Goal: Find specific page/section: Find specific page/section

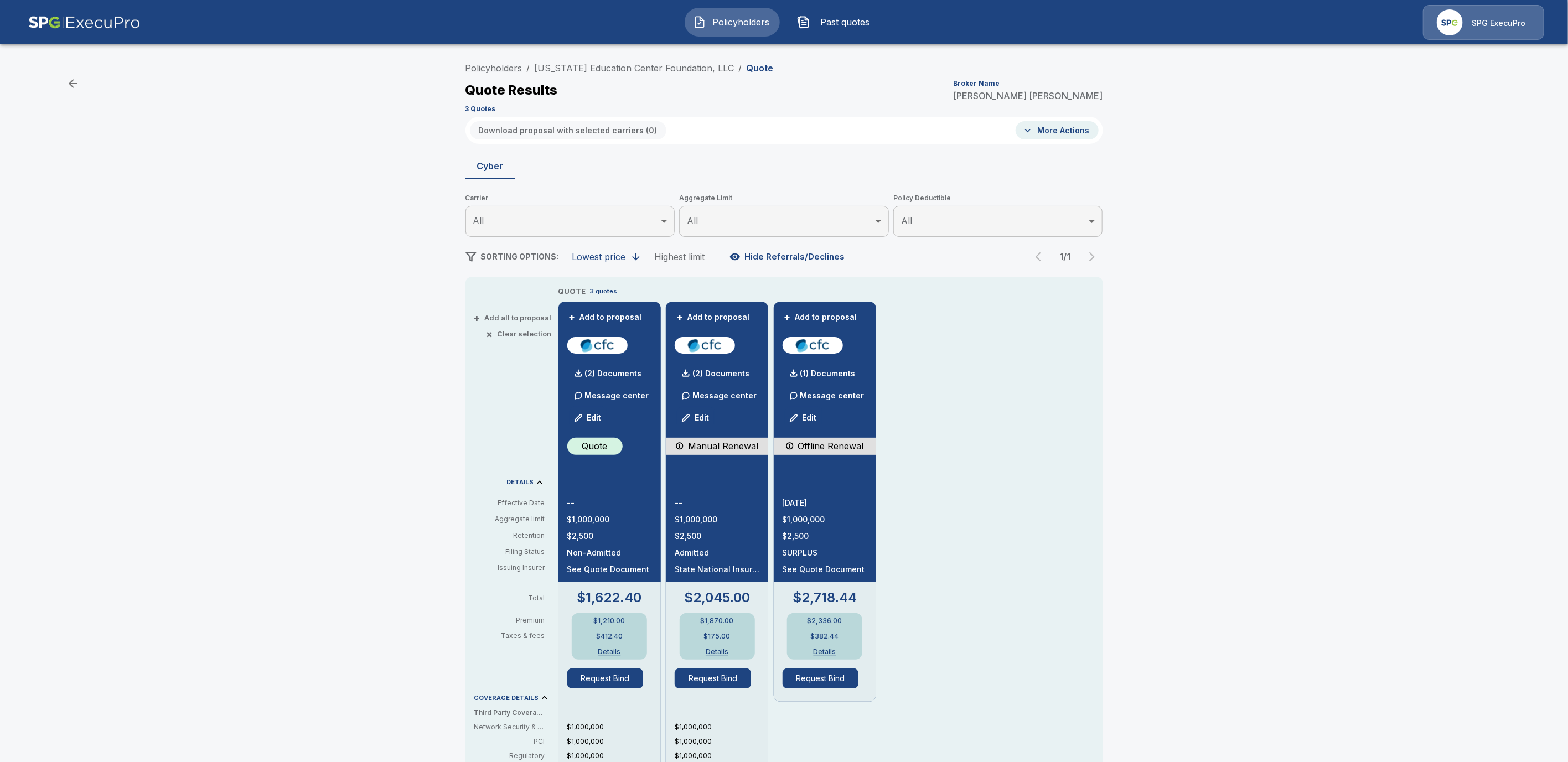
click at [513, 67] on link "Policyholders" at bounding box center [493, 68] width 57 height 11
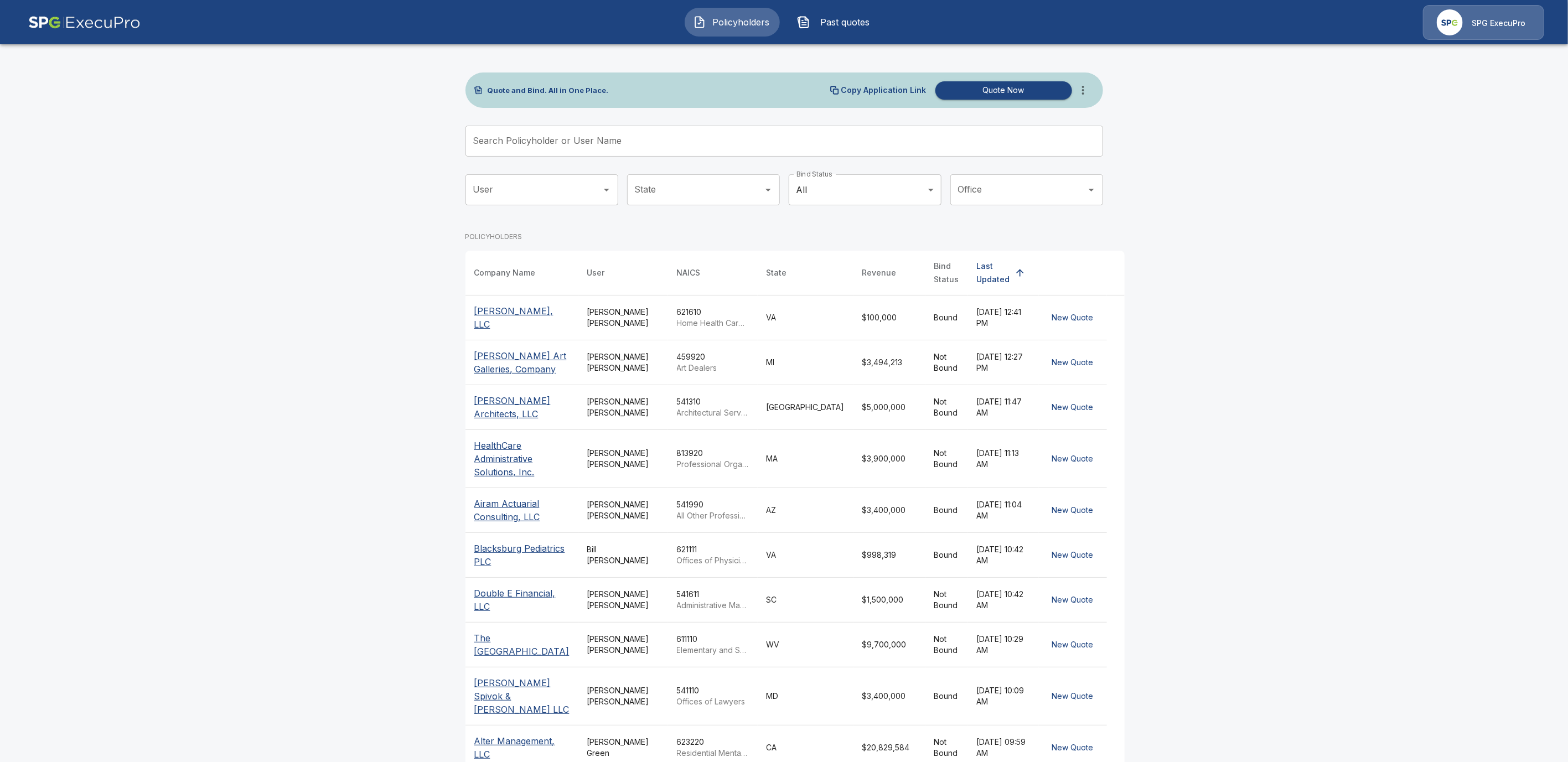
click at [502, 137] on input "Search Policyholder or User Name" at bounding box center [778, 141] width 625 height 31
paste input "**********"
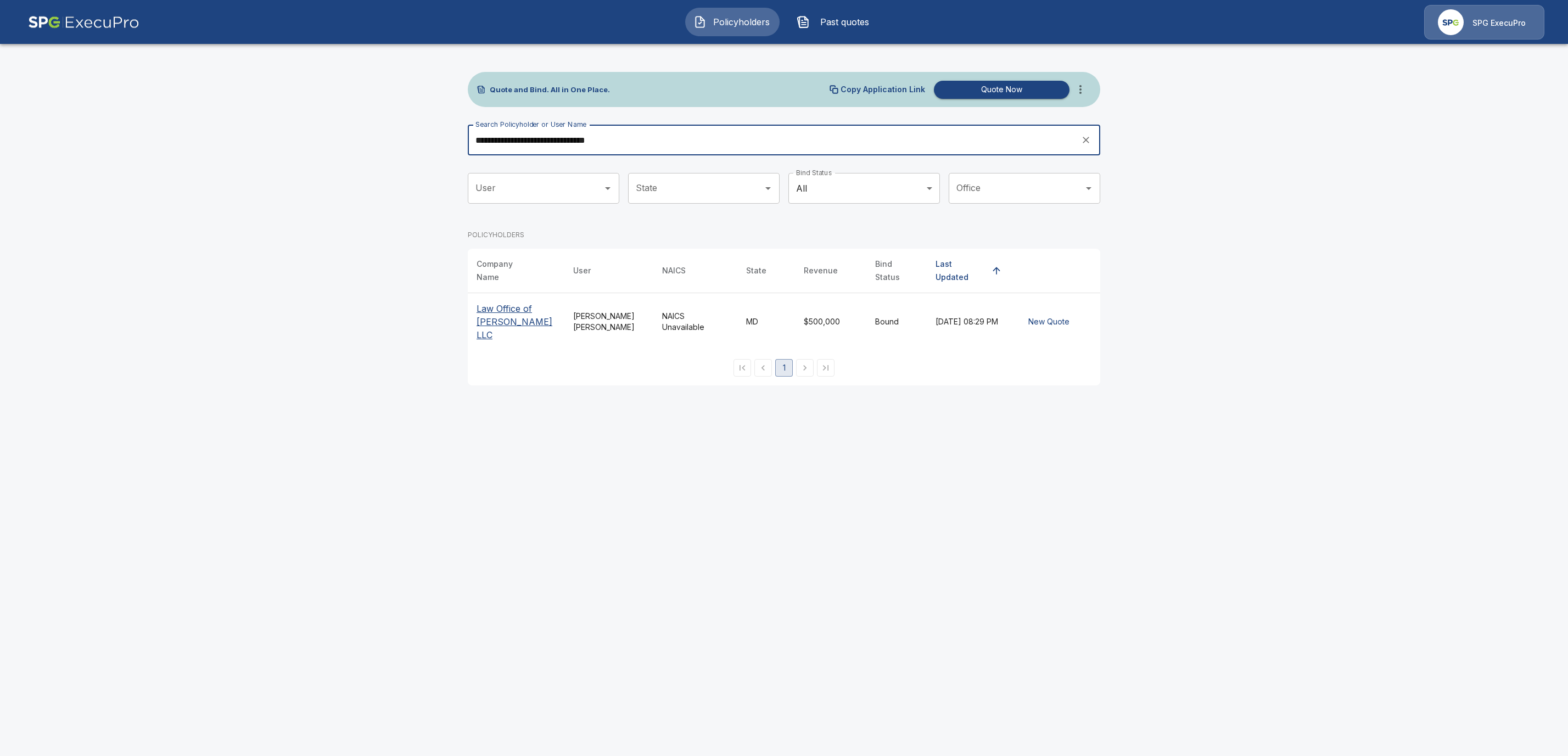
type input "**********"
click at [487, 313] on p "Law Office of Steven M Berger LLC" at bounding box center [516, 321] width 79 height 39
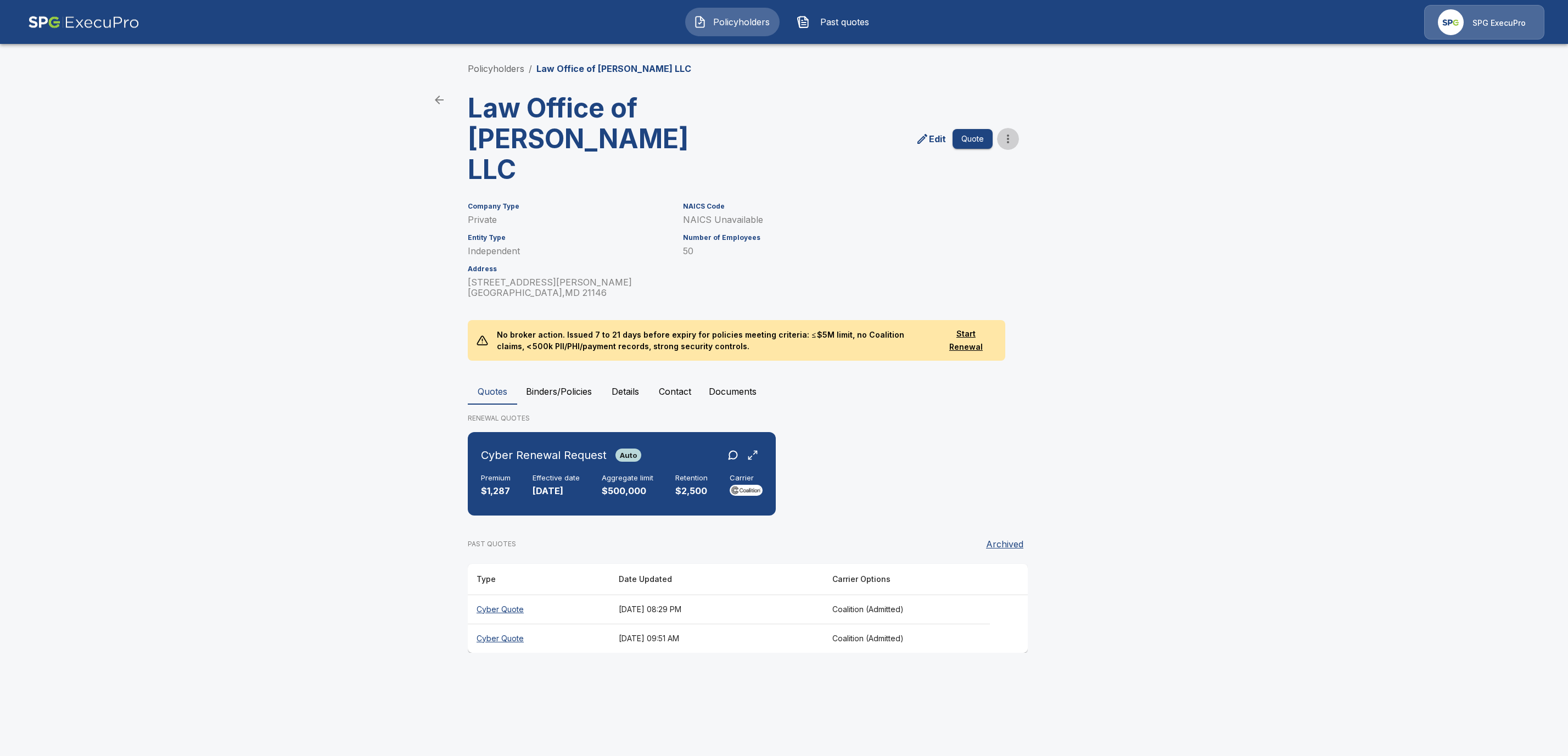
click at [1012, 132] on icon "more" at bounding box center [1008, 139] width 13 height 13
click at [956, 221] on li "Request Coalition Loss Run (testing)" at bounding box center [1007, 224] width 167 height 20
click at [746, 378] on button "Documents" at bounding box center [732, 391] width 65 height 26
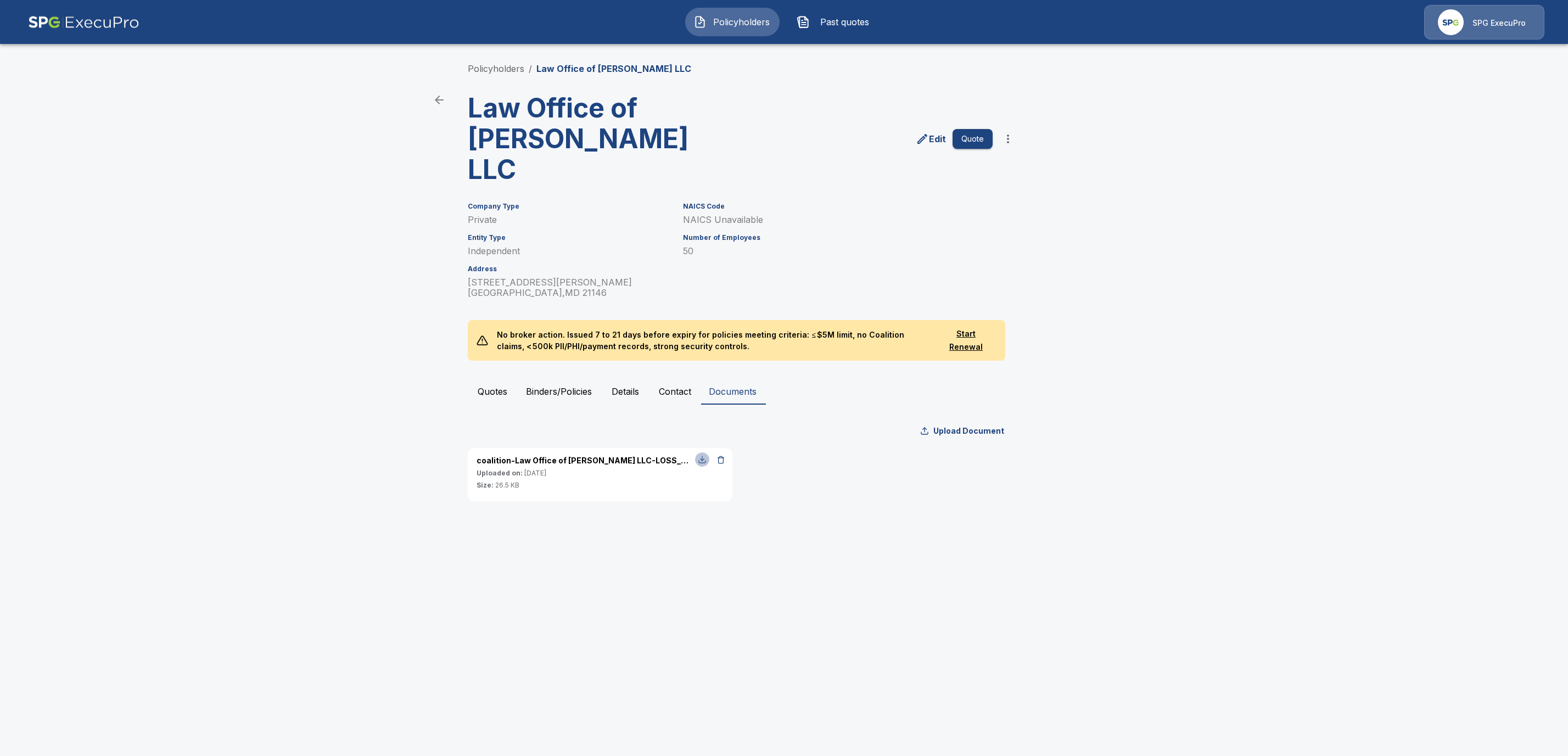
click at [703, 454] on div "button" at bounding box center [703, 459] width 9 height 9
click at [503, 70] on link "Policyholders" at bounding box center [496, 69] width 56 height 11
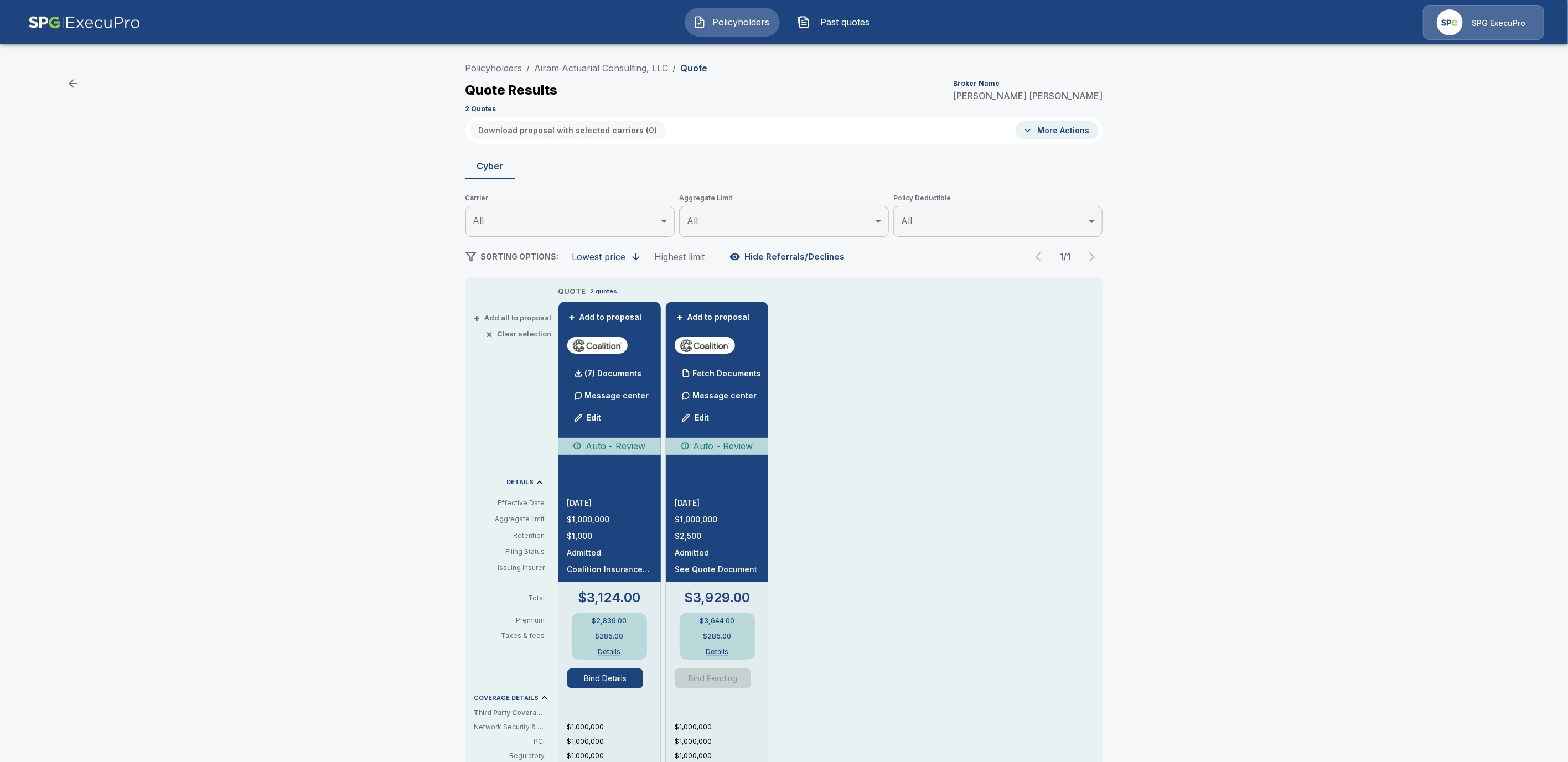
click at [504, 70] on link "Policyholders" at bounding box center [493, 68] width 57 height 11
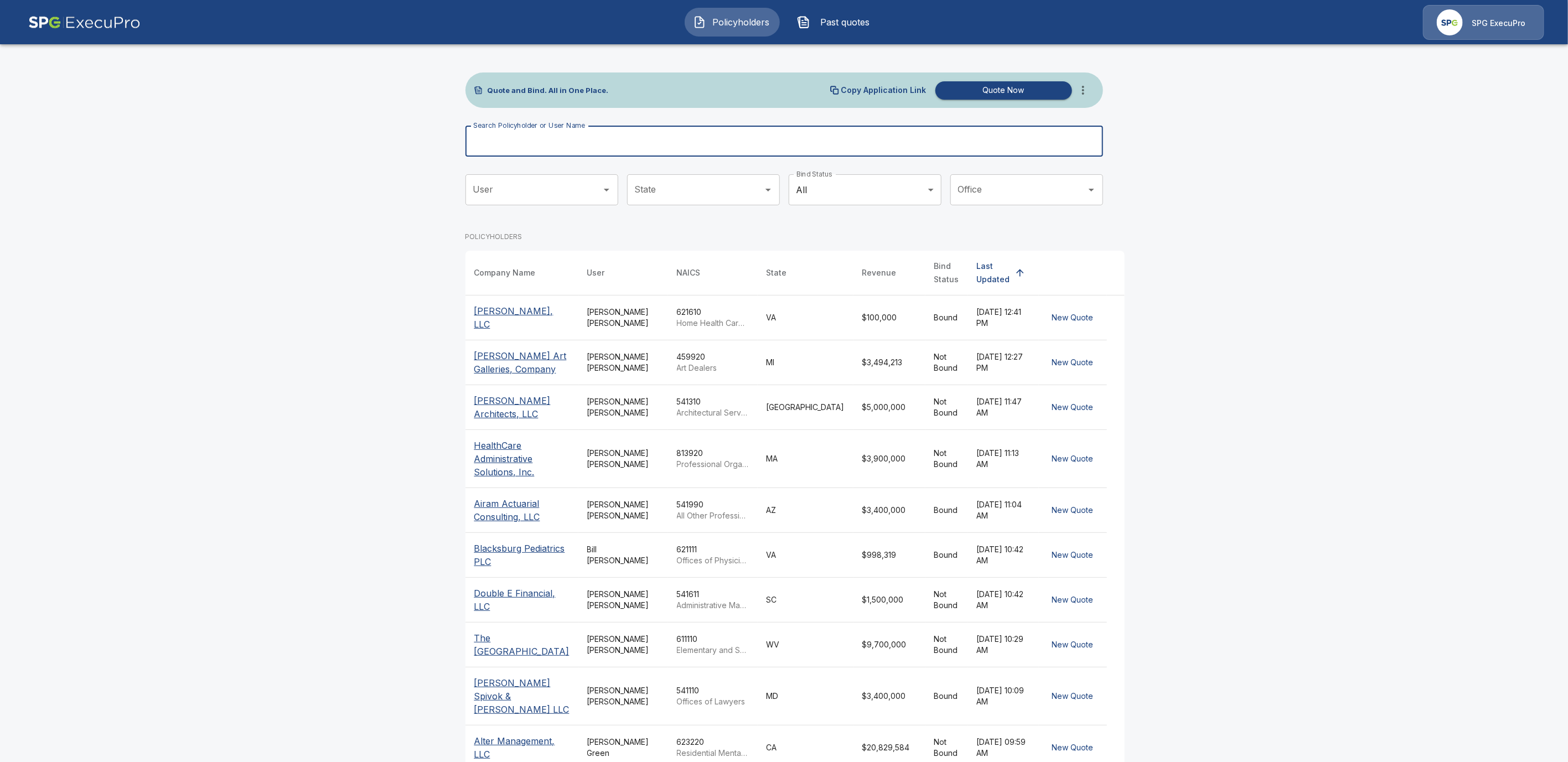
click at [501, 140] on input "Search Policyholder or User Name" at bounding box center [778, 141] width 625 height 31
paste input "**********"
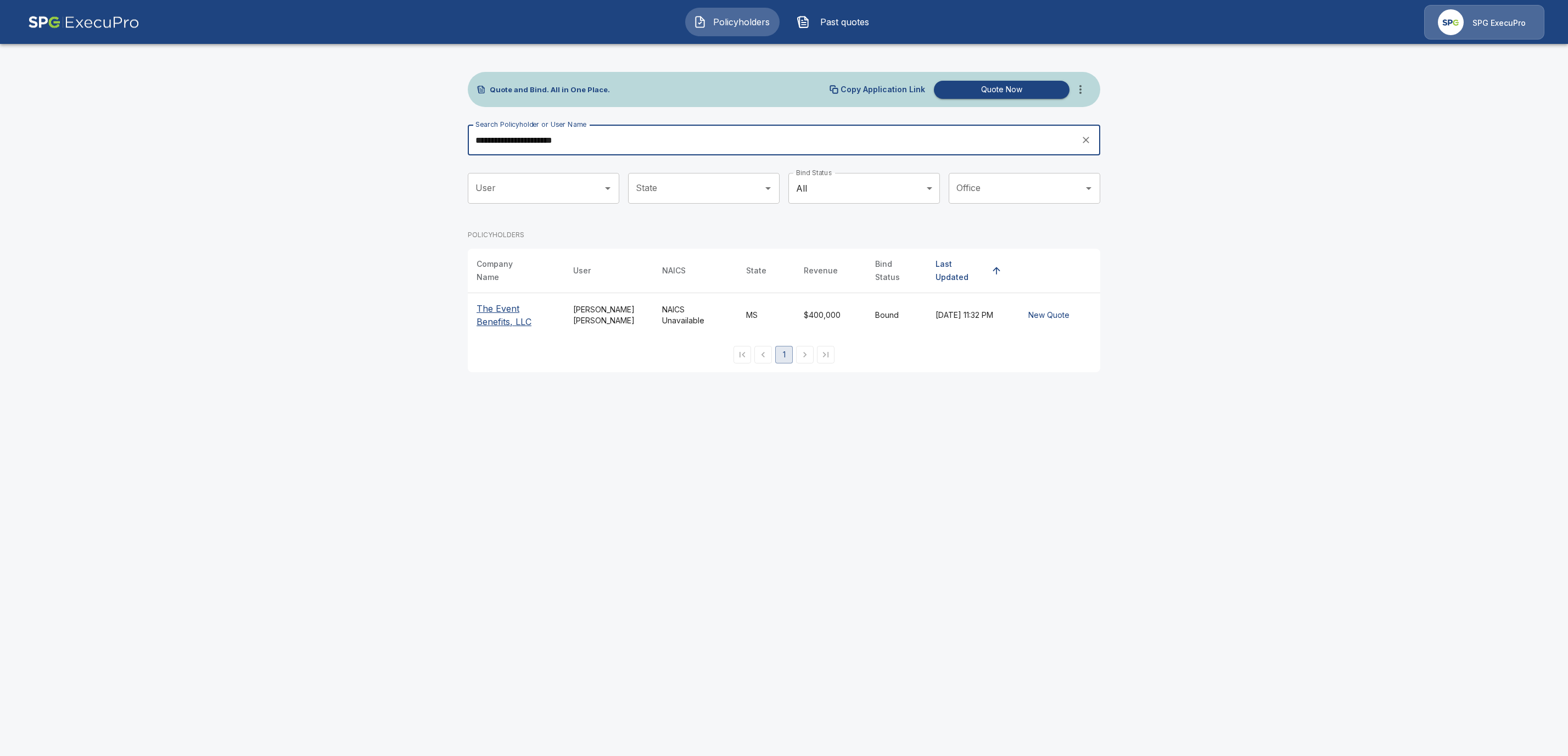
type input "**********"
click at [505, 305] on p "The Event Benefits, LLC" at bounding box center [516, 314] width 79 height 26
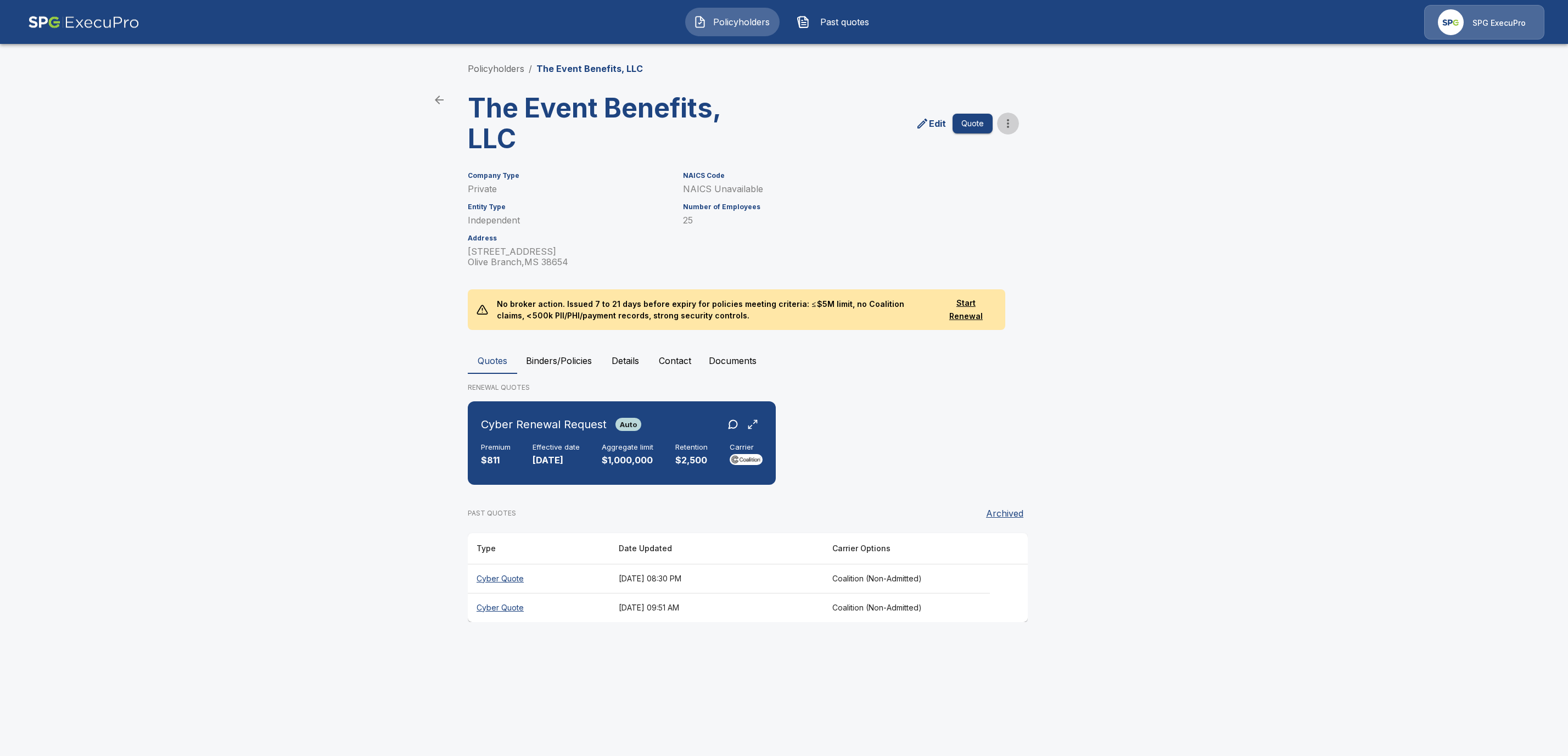
click at [1010, 124] on icon "more" at bounding box center [1008, 123] width 13 height 13
click at [953, 219] on li "Request Coalition Loss Run (testing)" at bounding box center [1007, 224] width 167 height 20
click at [731, 343] on div "Policyholders / The Event Benefits, LLC The Event Benefits, LLC Edit Quote Comp…" at bounding box center [784, 342] width 659 height 601
click at [735, 362] on button "Documents" at bounding box center [732, 360] width 65 height 26
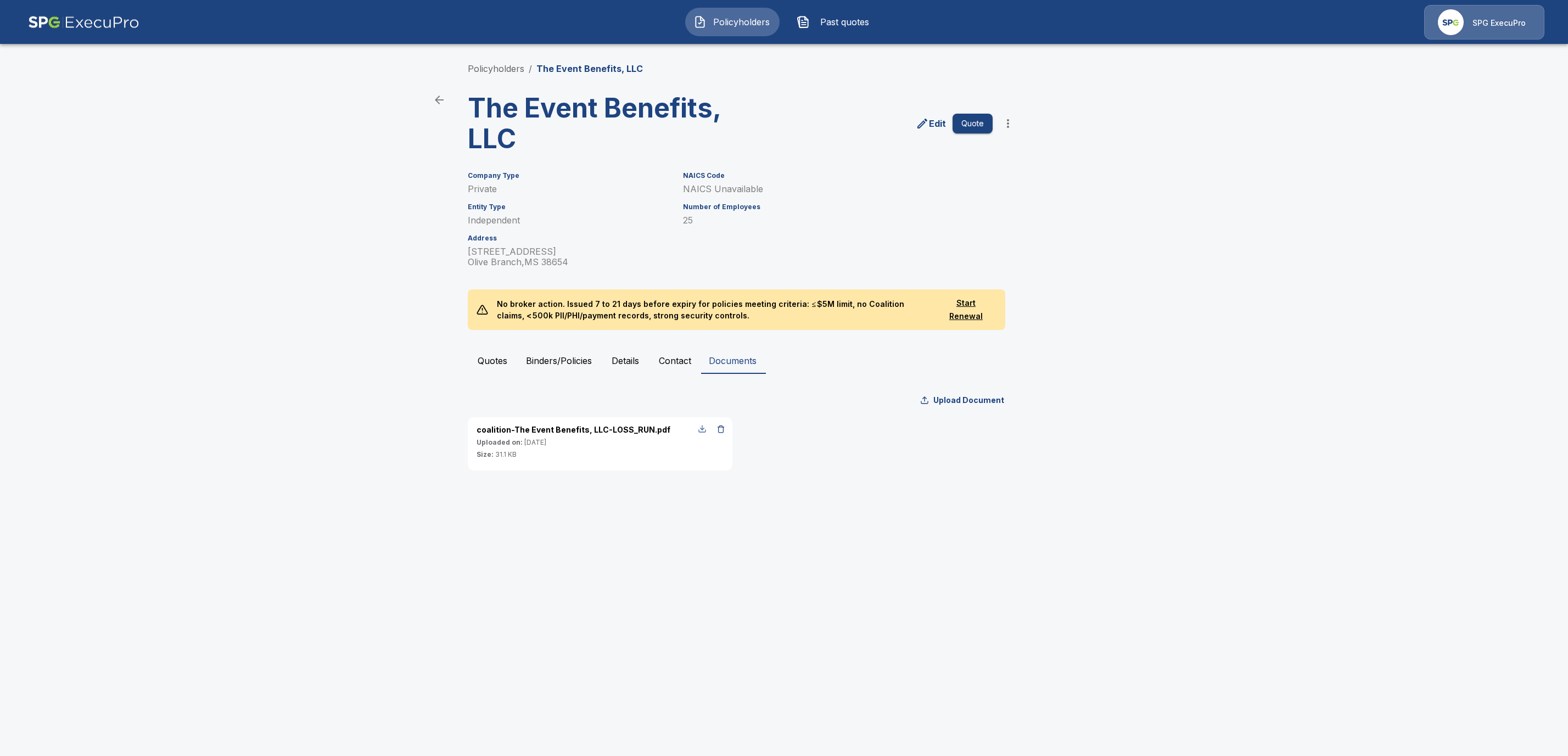
click at [703, 429] on div "button" at bounding box center [703, 429] width 9 height 9
click at [484, 66] on link "Policyholders" at bounding box center [496, 69] width 56 height 11
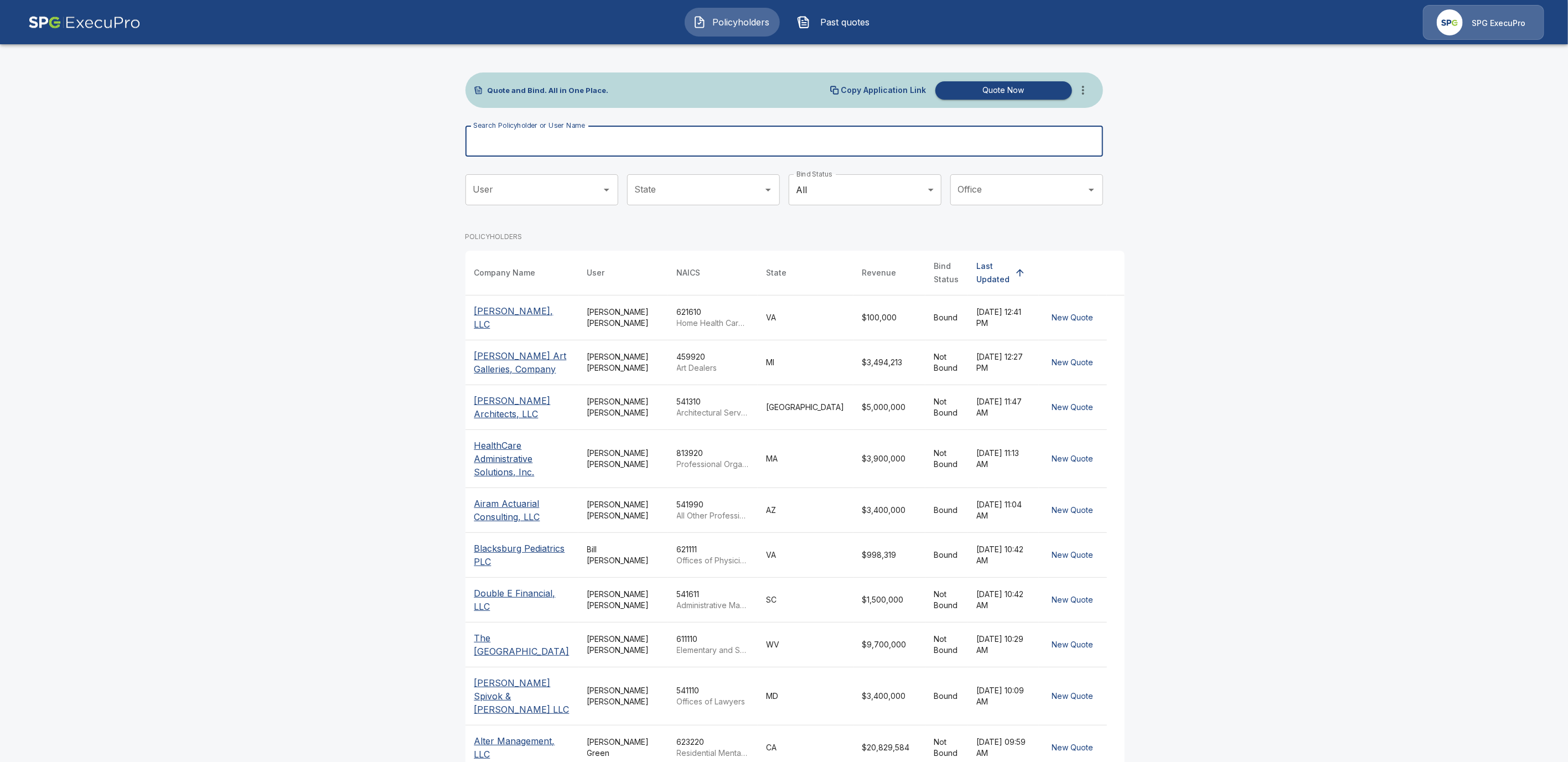
click at [510, 145] on input "Search Policyholder or User Name" at bounding box center [778, 141] width 625 height 31
paste input "**********"
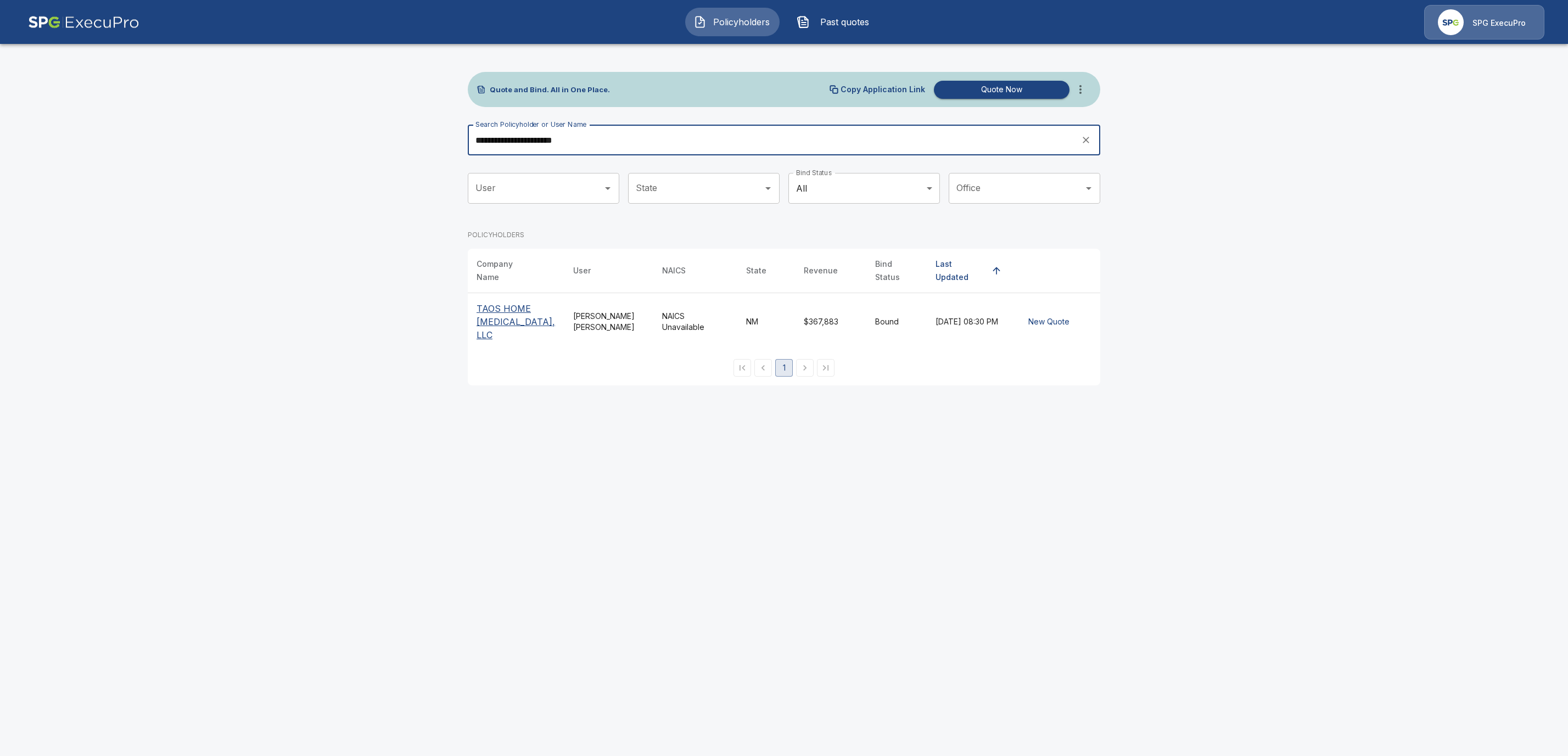
type input "**********"
click at [509, 306] on p "TAOS HOME [MEDICAL_DATA], LLC" at bounding box center [516, 321] width 79 height 39
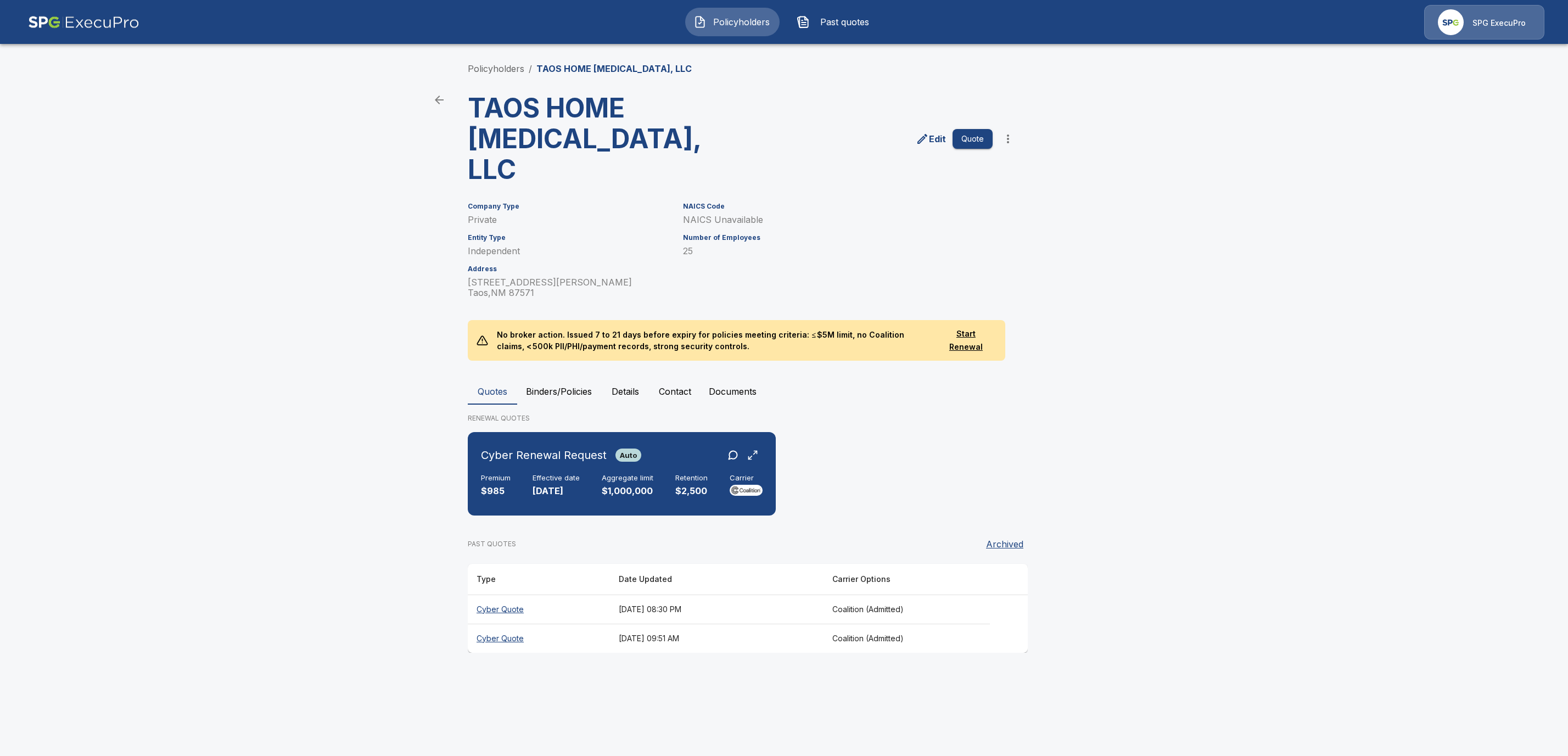
click at [1008, 132] on icon "more" at bounding box center [1008, 139] width 13 height 13
drag, startPoint x: 976, startPoint y: 221, endPoint x: 1032, endPoint y: 220, distance: 56.0
click at [976, 221] on li "Request Coalition Loss Run (testing)" at bounding box center [1007, 224] width 167 height 20
click at [754, 378] on button "Documents" at bounding box center [732, 391] width 65 height 26
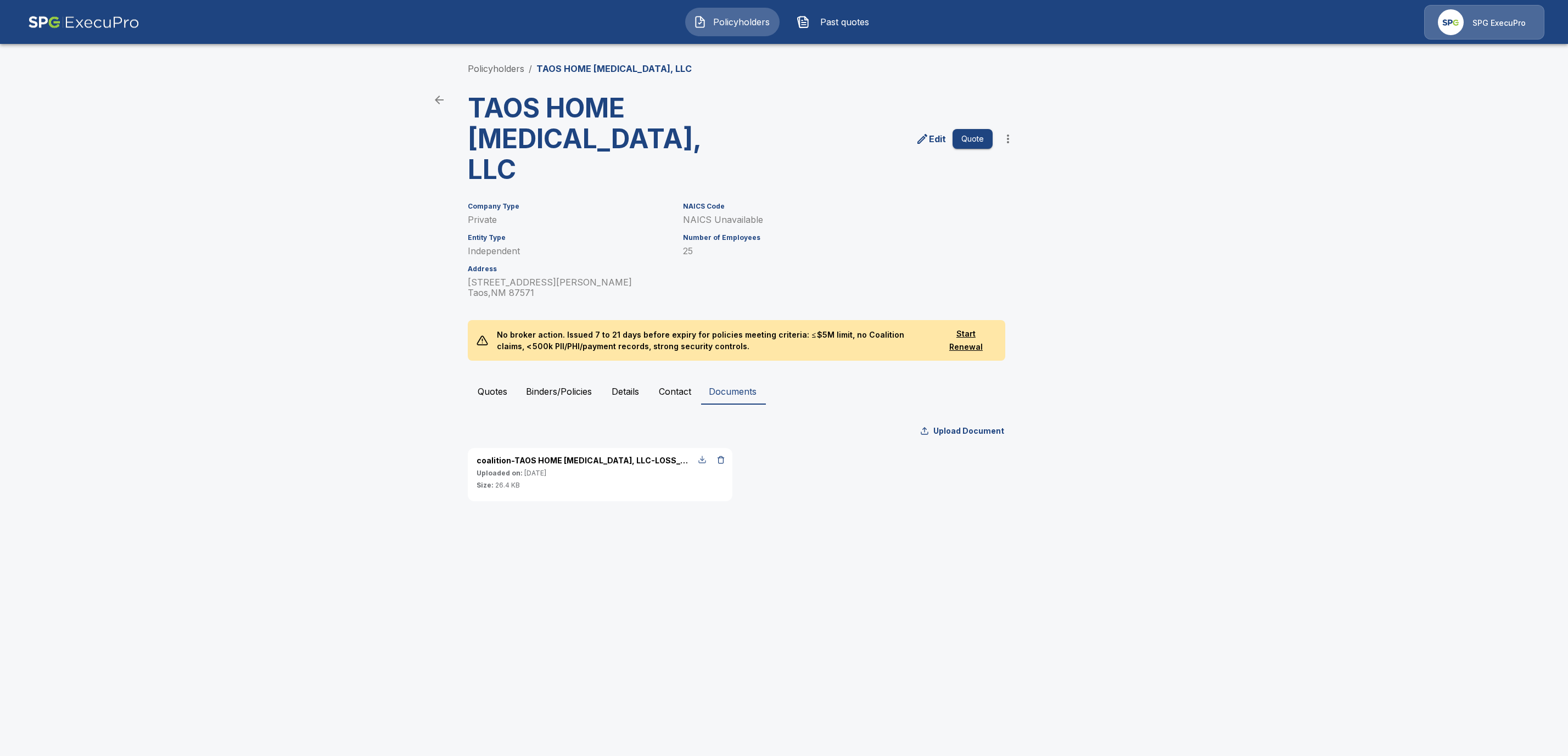
click at [702, 454] on div "button" at bounding box center [703, 459] width 9 height 9
click at [494, 75] on div "Policyholders / TAOS HOME [MEDICAL_DATA], LLC TAOS HOME [MEDICAL_DATA], LLC Edi…" at bounding box center [784, 281] width 659 height 480
click at [492, 73] on link "Policyholders" at bounding box center [496, 69] width 56 height 11
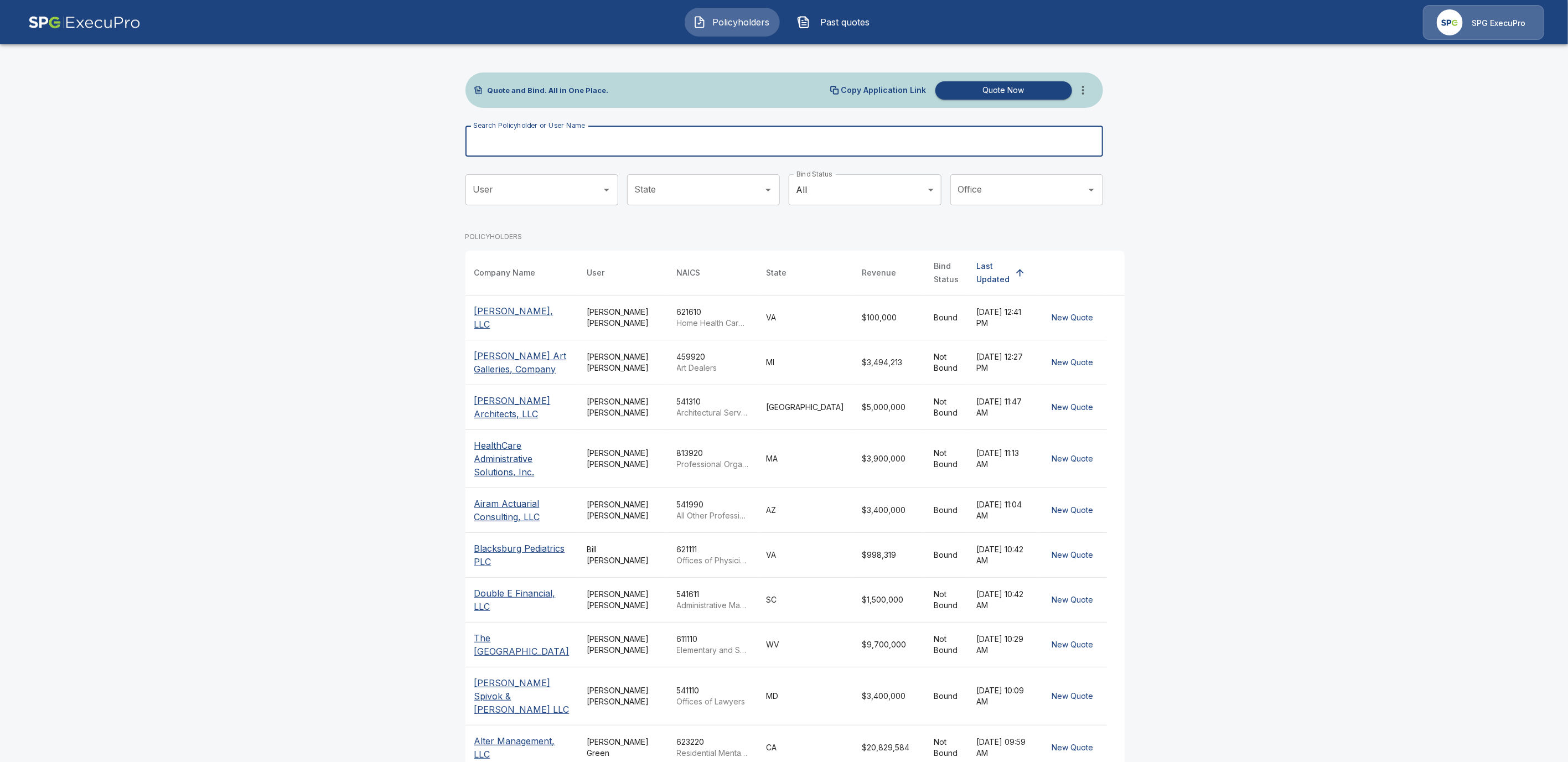
click at [554, 133] on div "Search Policyholder or User Name Search Policyholder or User Name" at bounding box center [784, 141] width 638 height 31
paste input "**********"
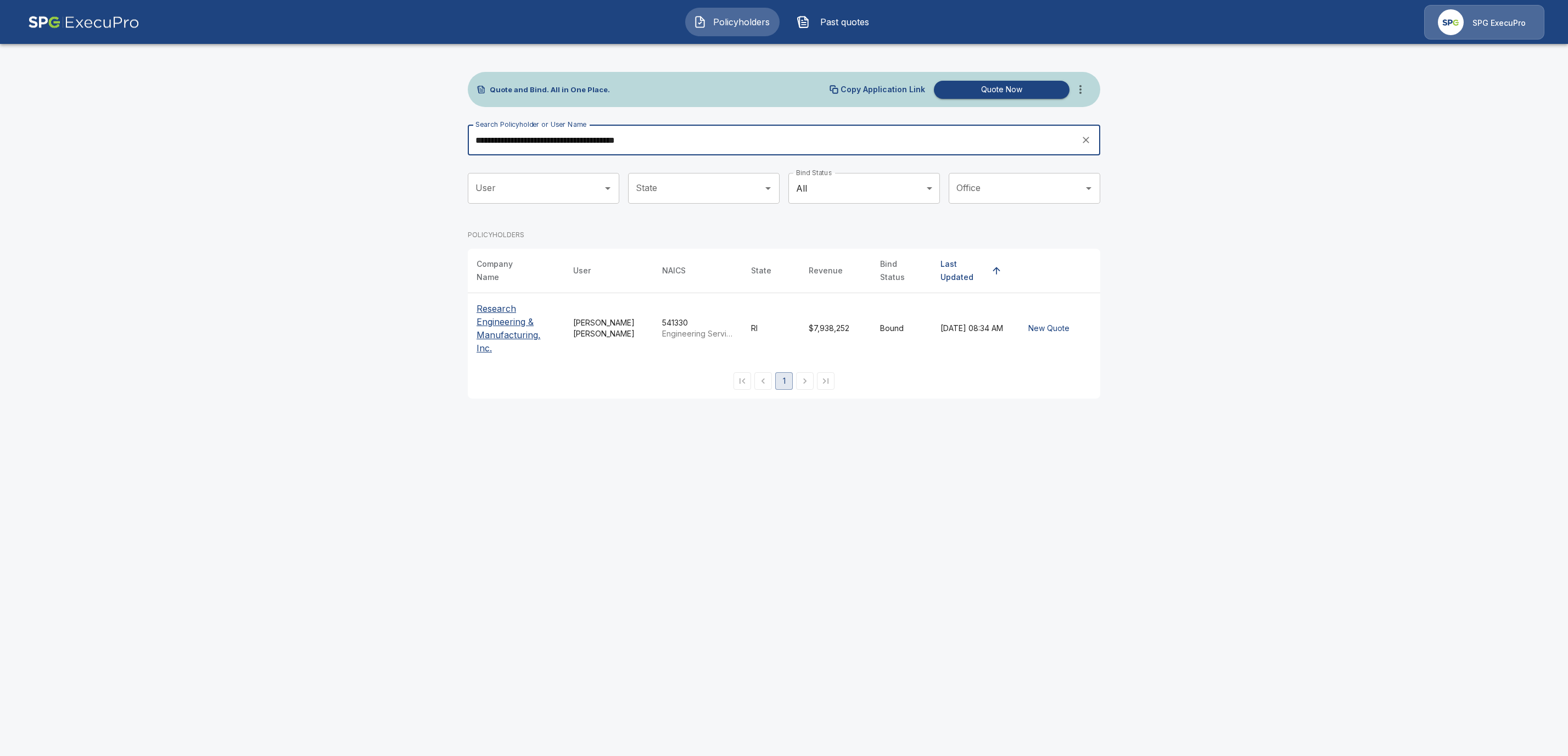
type input "**********"
click at [498, 309] on p "Research Engineering & Manufacturing, Inc." at bounding box center [516, 327] width 79 height 53
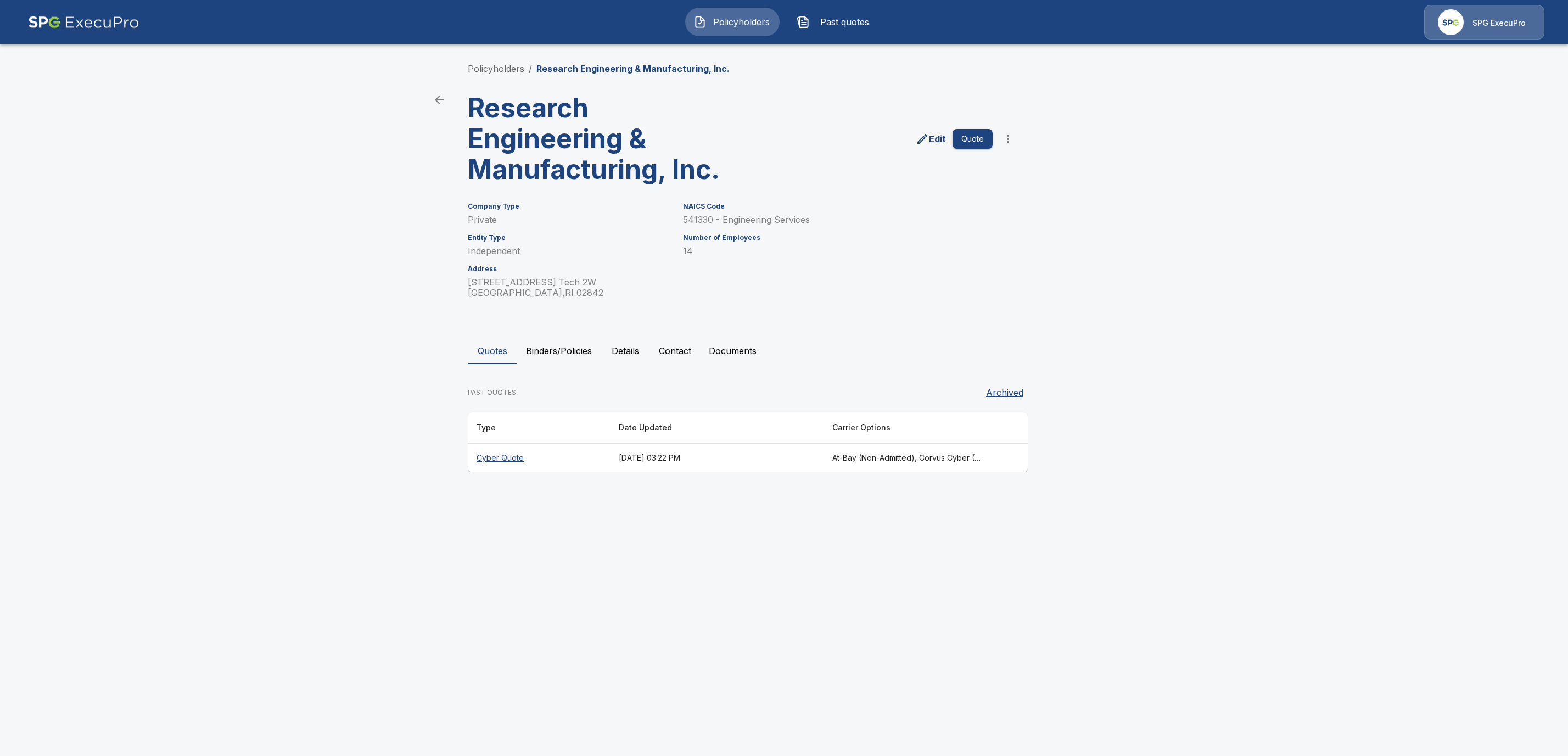
click at [555, 349] on button "Binders/Policies" at bounding box center [558, 350] width 83 height 26
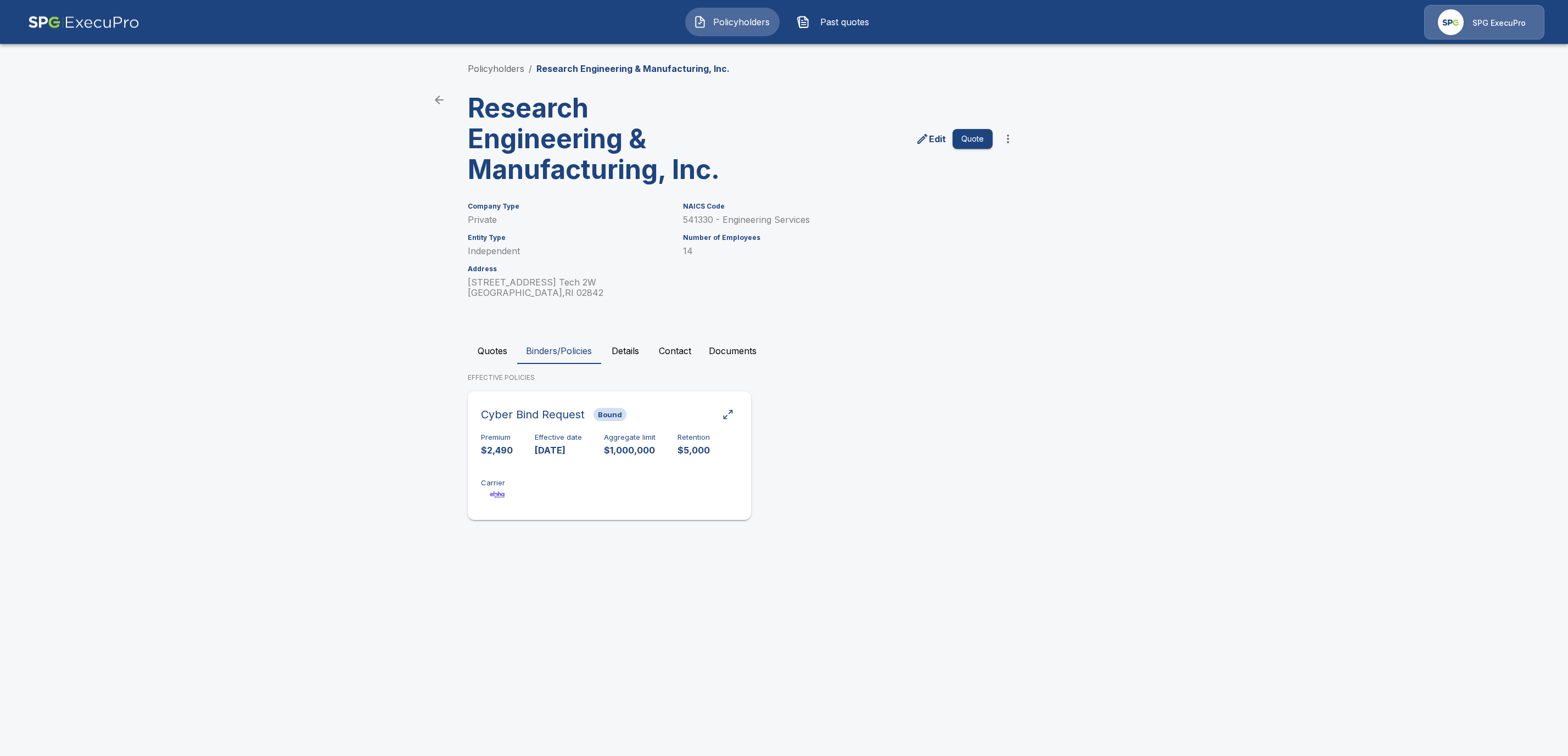
click at [551, 452] on p "[DATE]" at bounding box center [558, 450] width 47 height 13
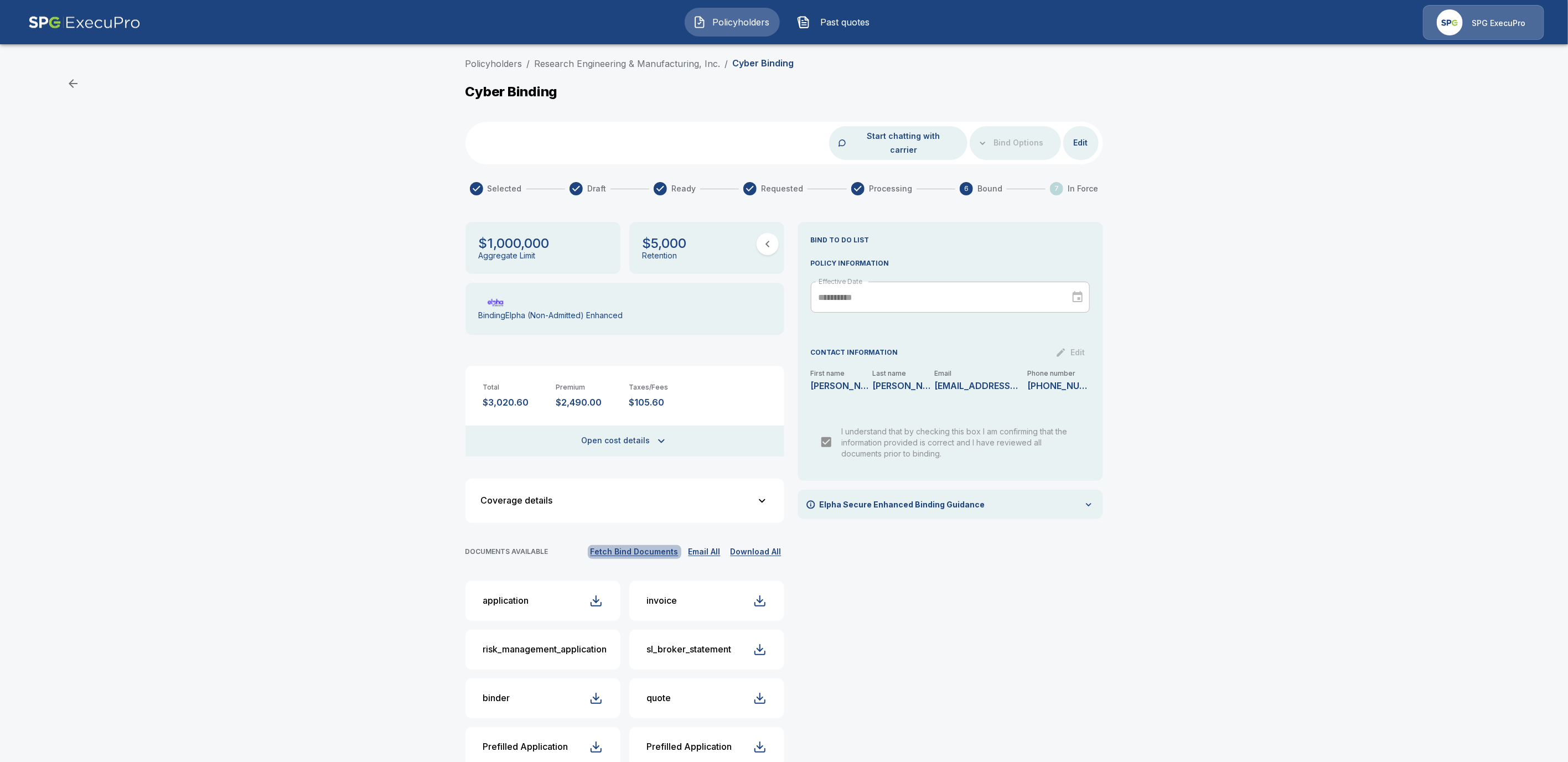
click at [653, 545] on button "Fetch Bind Documents" at bounding box center [634, 551] width 94 height 14
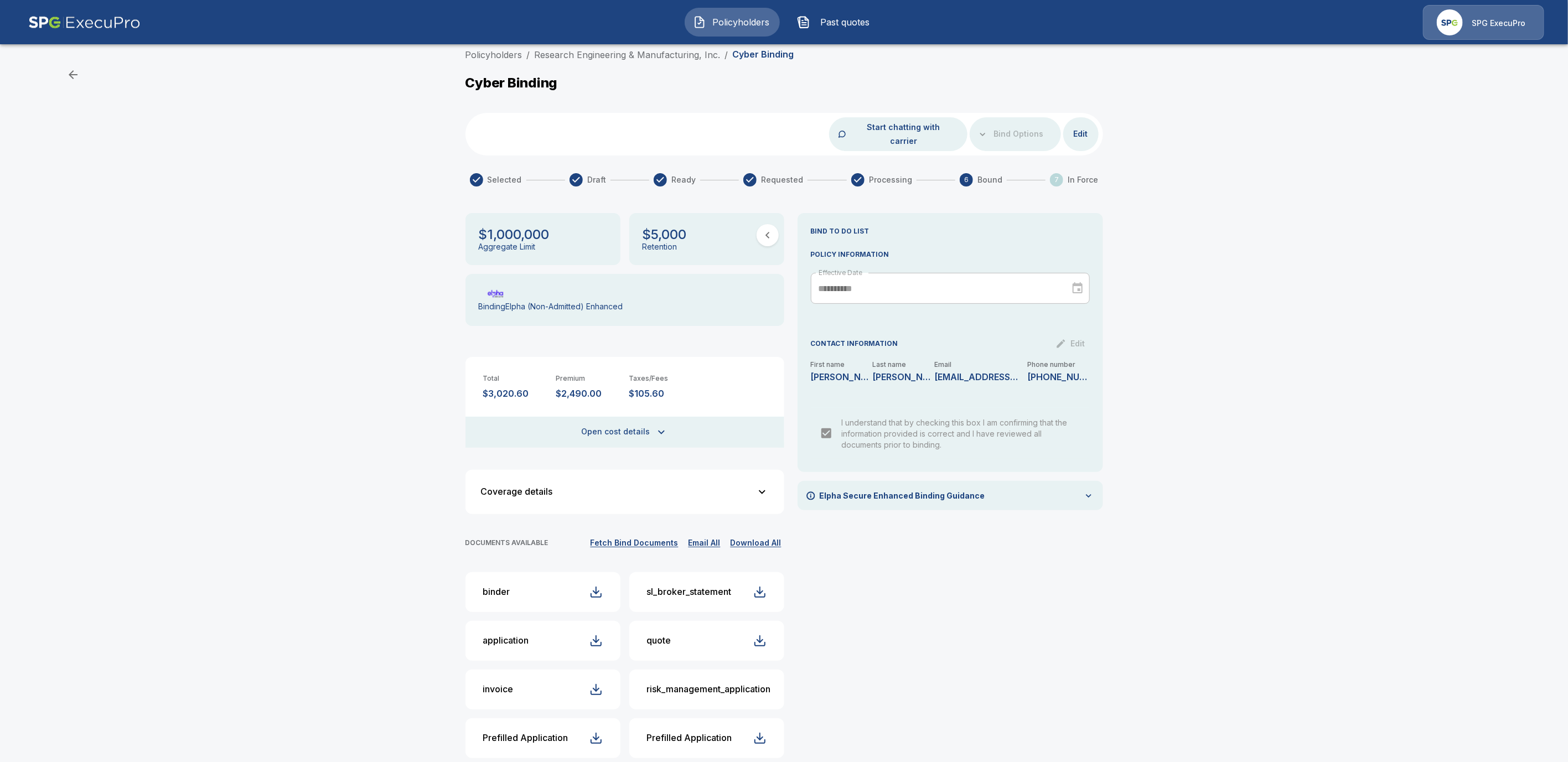
scroll to position [14, 0]
click at [713, 531] on button "Email All" at bounding box center [705, 537] width 38 height 14
click at [766, 581] on div "button" at bounding box center [760, 587] width 14 height 14
click at [765, 581] on div "button" at bounding box center [760, 587] width 14 height 14
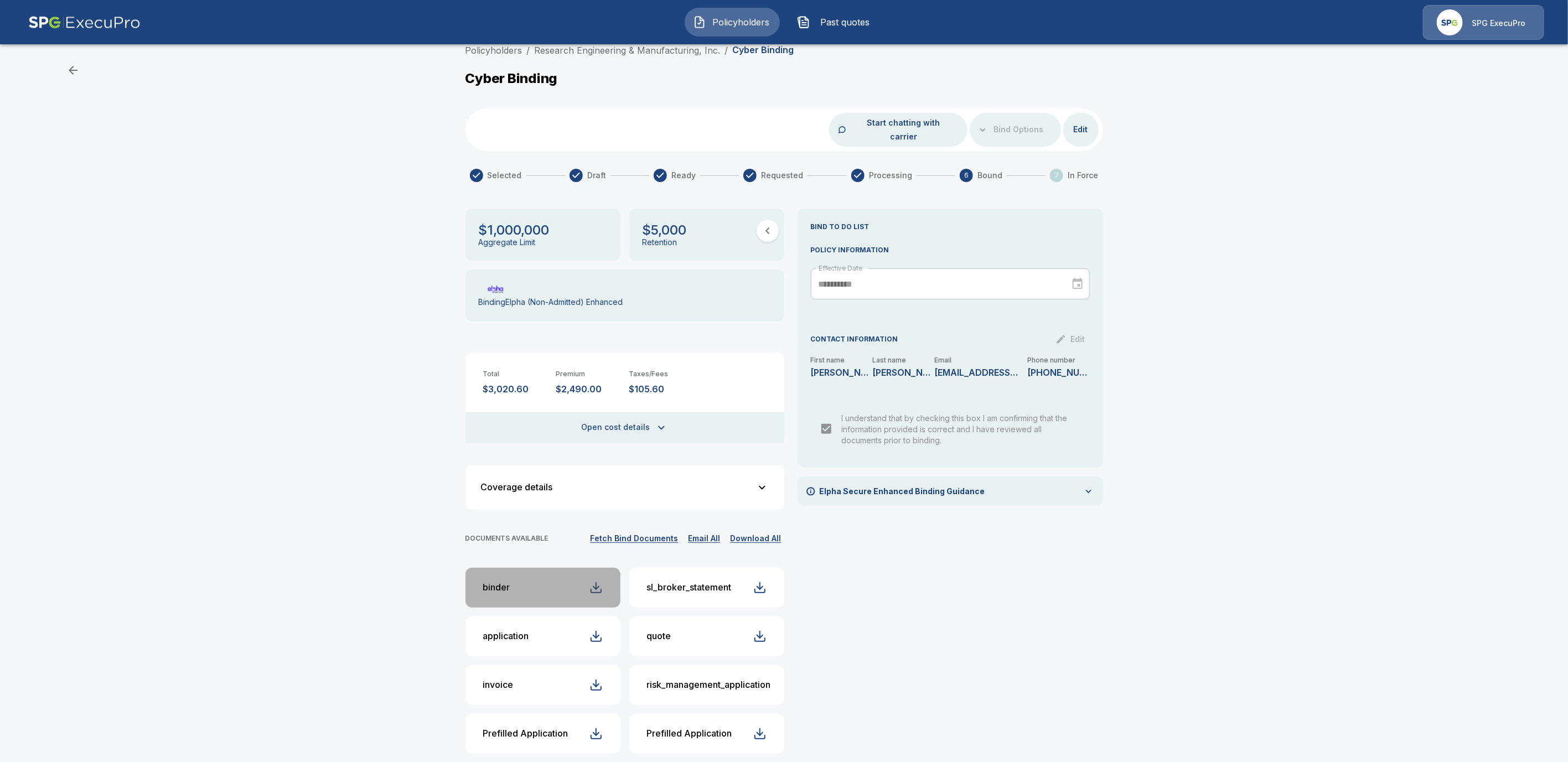
click at [603, 581] on div "button" at bounding box center [595, 587] width 14 height 14
click at [603, 629] on div "button" at bounding box center [595, 636] width 14 height 14
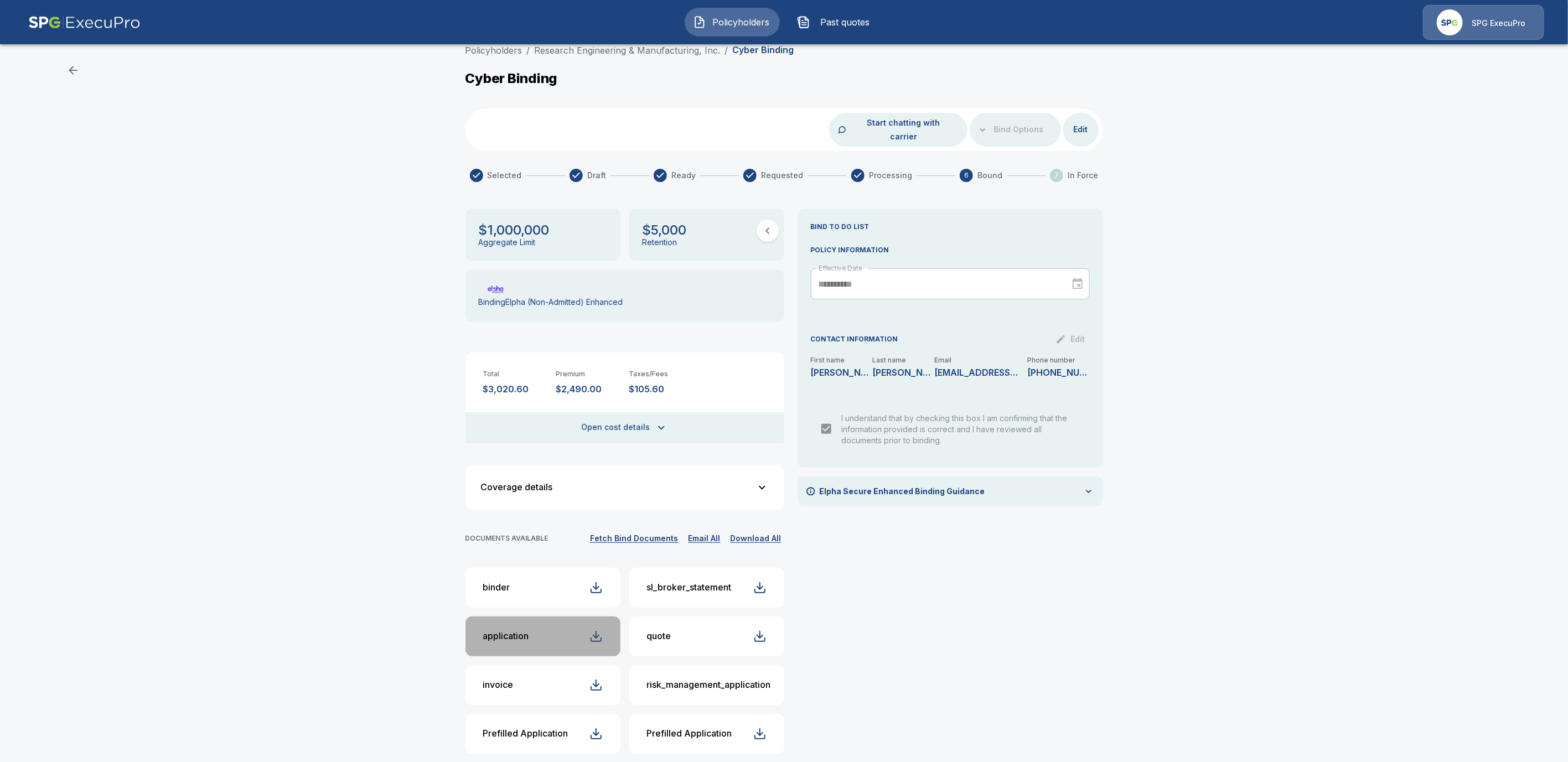
click at [603, 629] on div "button" at bounding box center [595, 636] width 14 height 14
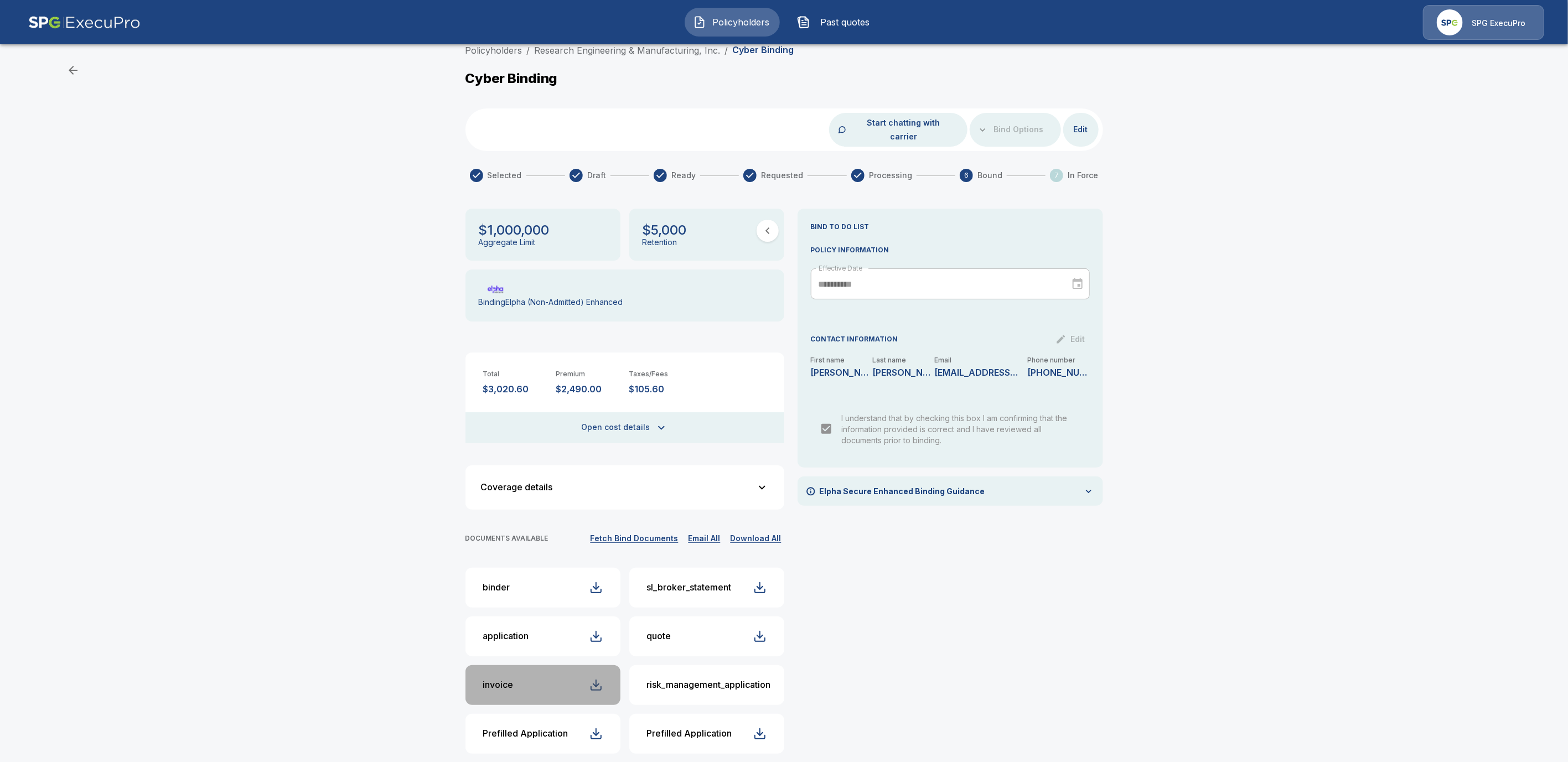
click at [602, 678] on div "button" at bounding box center [595, 684] width 14 height 14
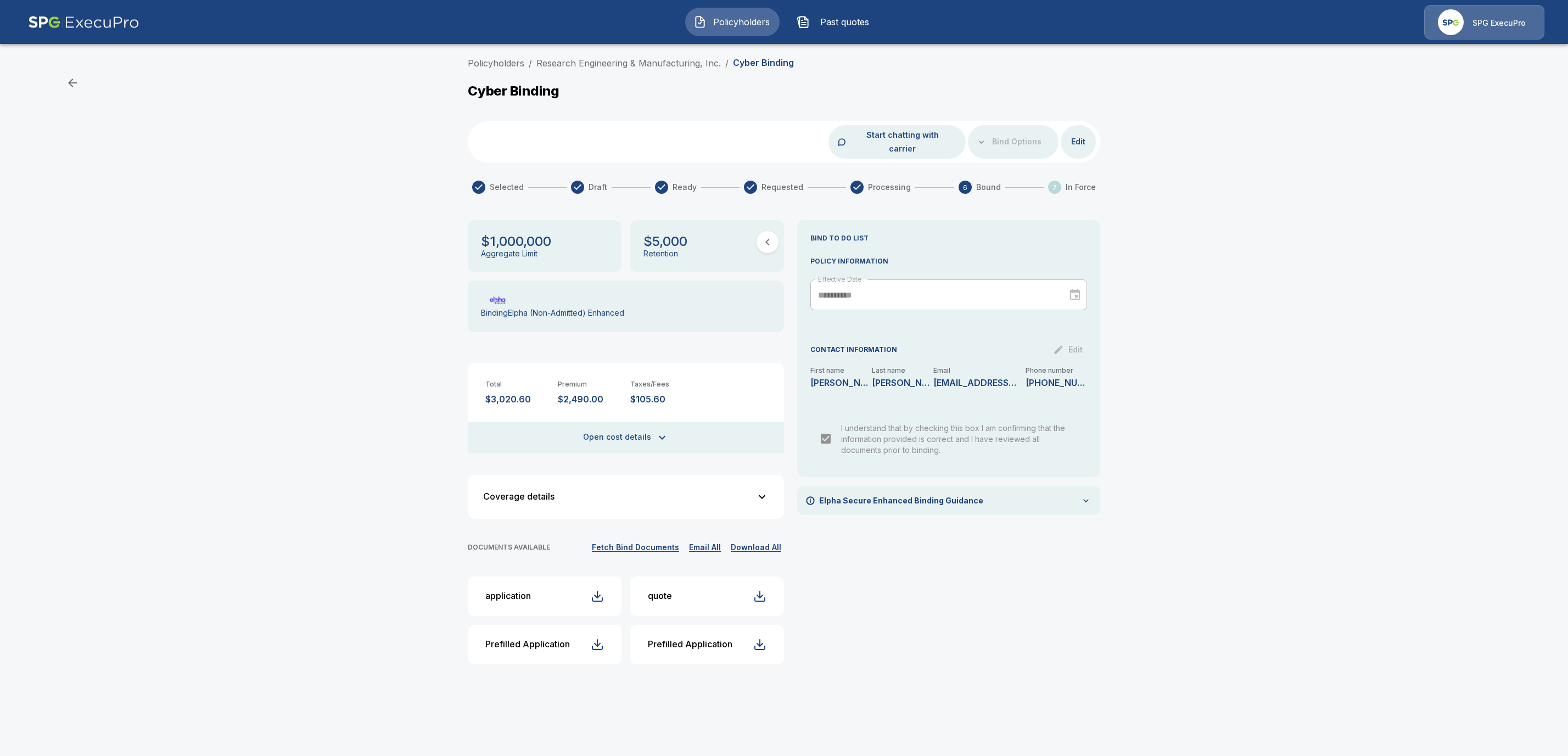
click at [635, 540] on button "Fetch Bind Documents" at bounding box center [635, 547] width 93 height 13
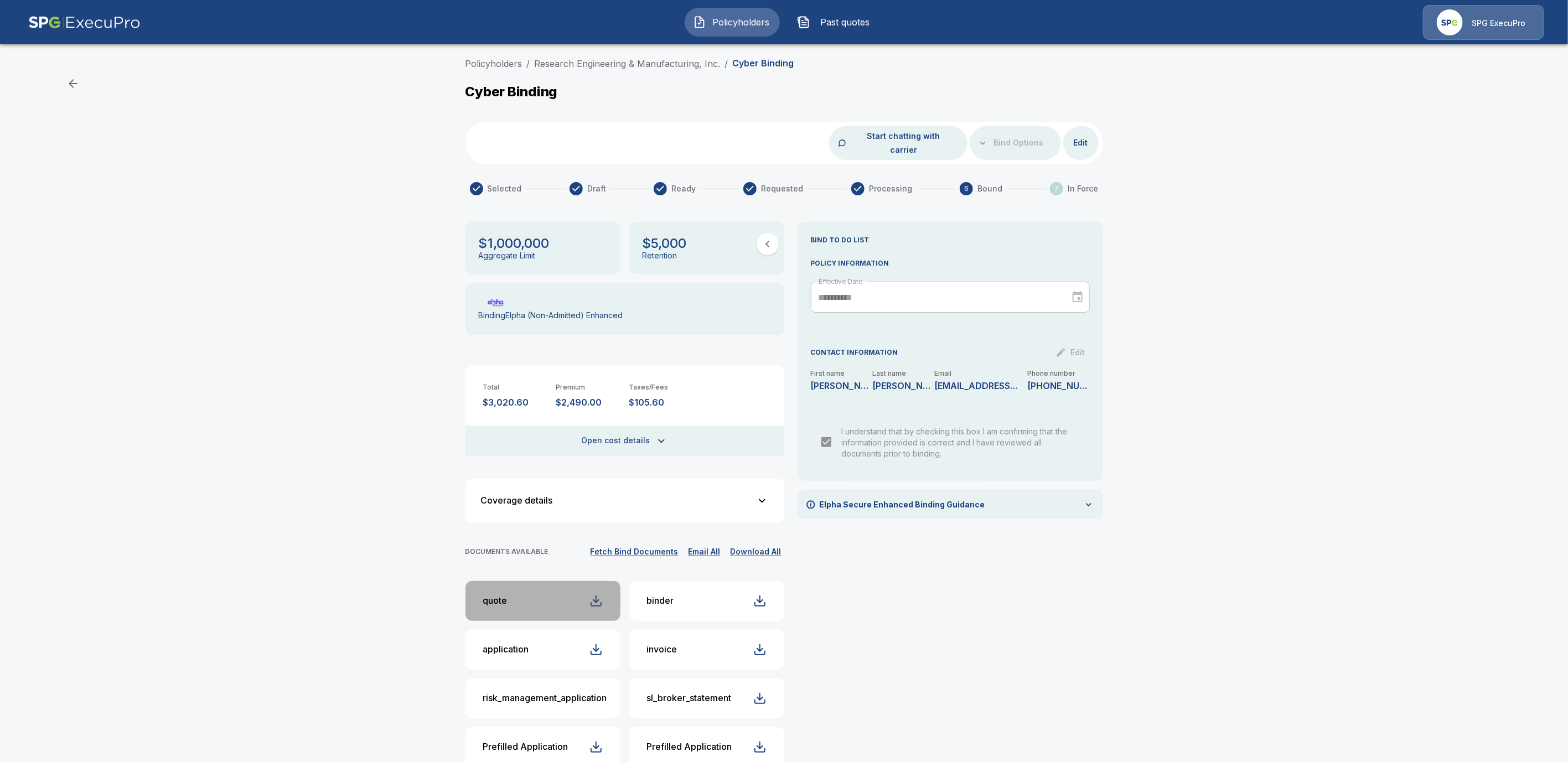
click at [600, 594] on div "button" at bounding box center [595, 601] width 14 height 14
click at [706, 545] on button "Email All" at bounding box center [705, 551] width 38 height 14
click at [602, 594] on div "button" at bounding box center [595, 601] width 14 height 14
click at [603, 594] on div "button" at bounding box center [595, 601] width 14 height 14
click at [766, 594] on div "button" at bounding box center [760, 601] width 14 height 14
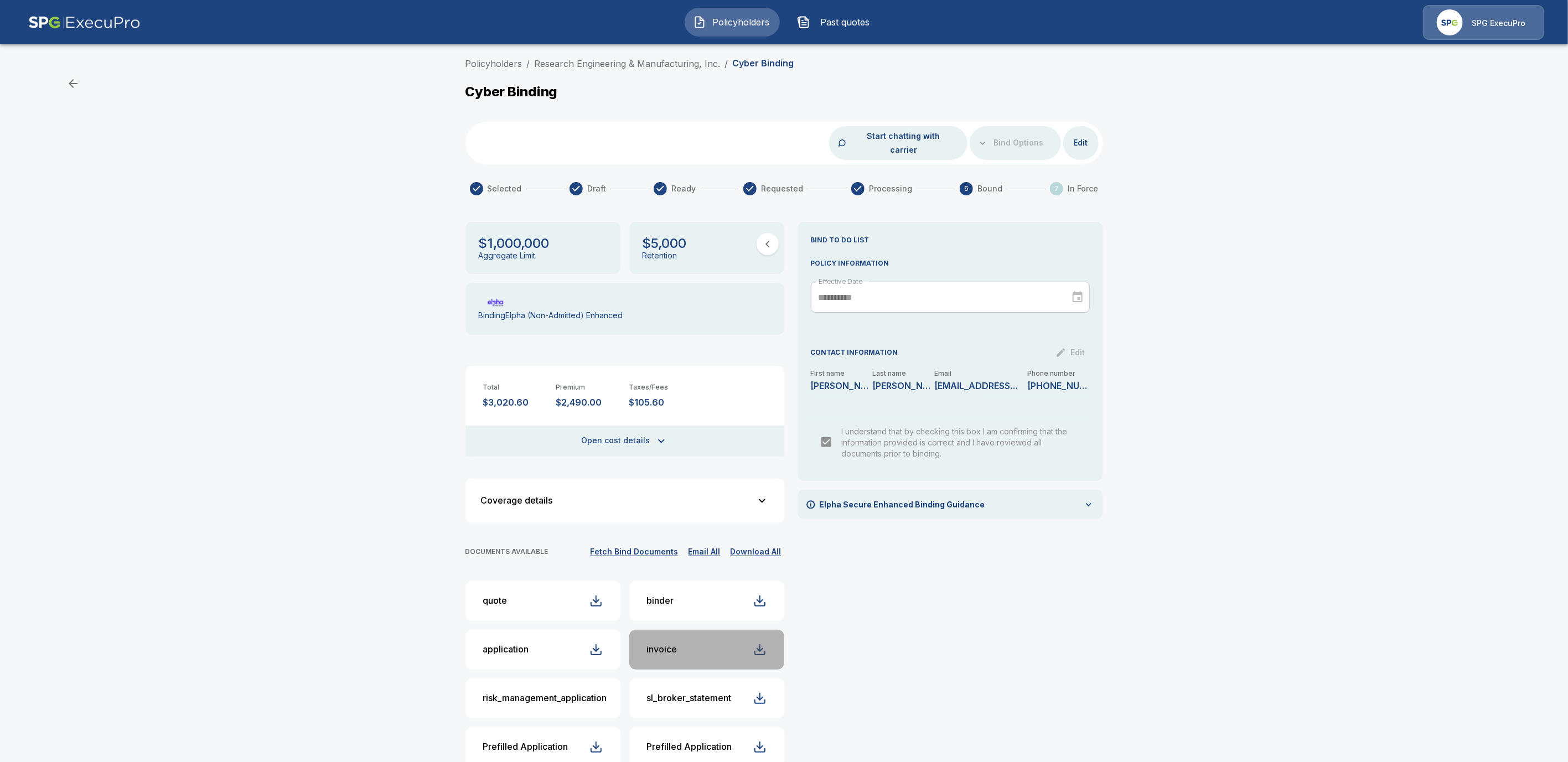
click at [766, 643] on div "button" at bounding box center [760, 649] width 14 height 14
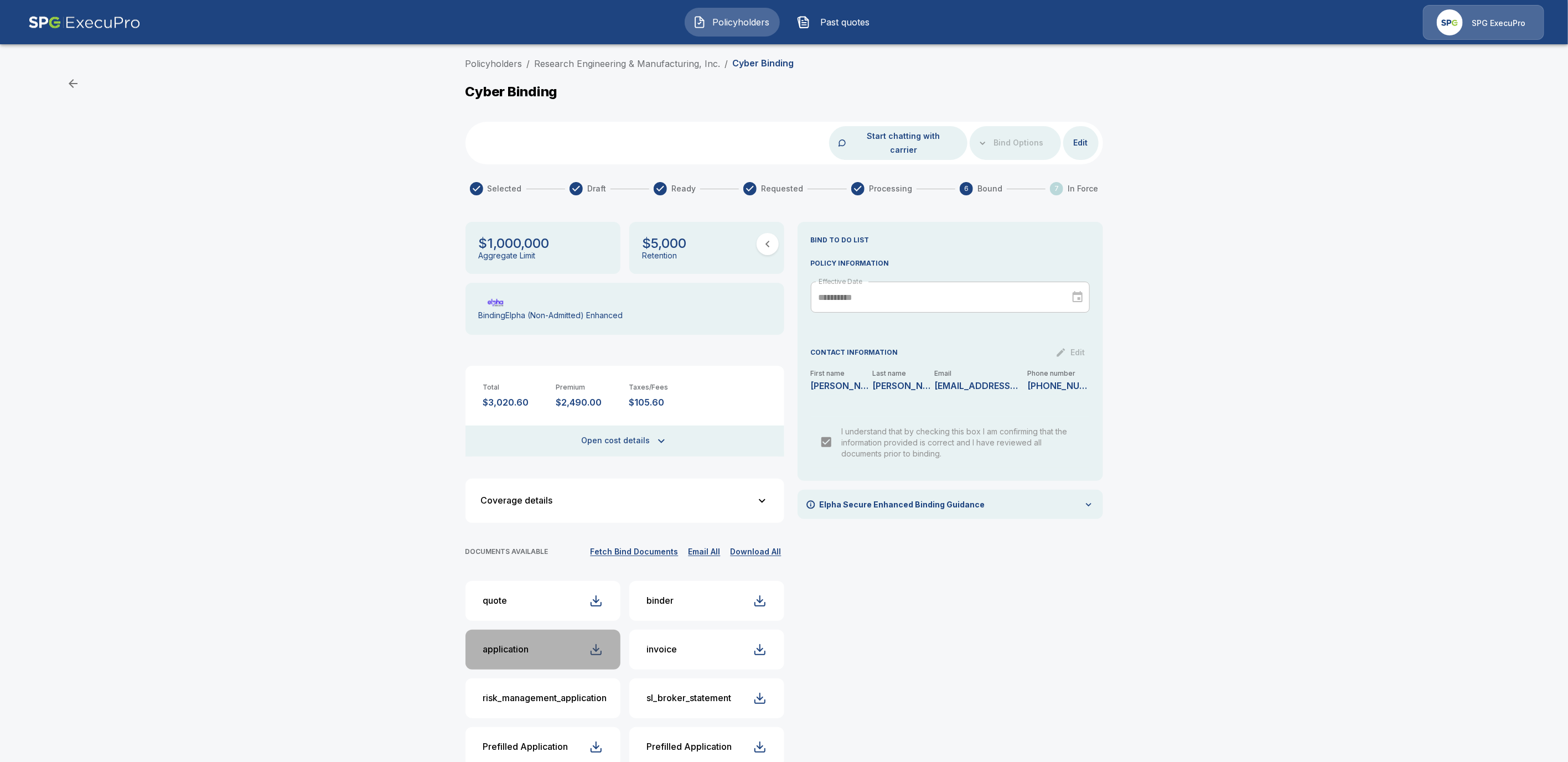
click at [603, 643] on div "button" at bounding box center [595, 649] width 14 height 14
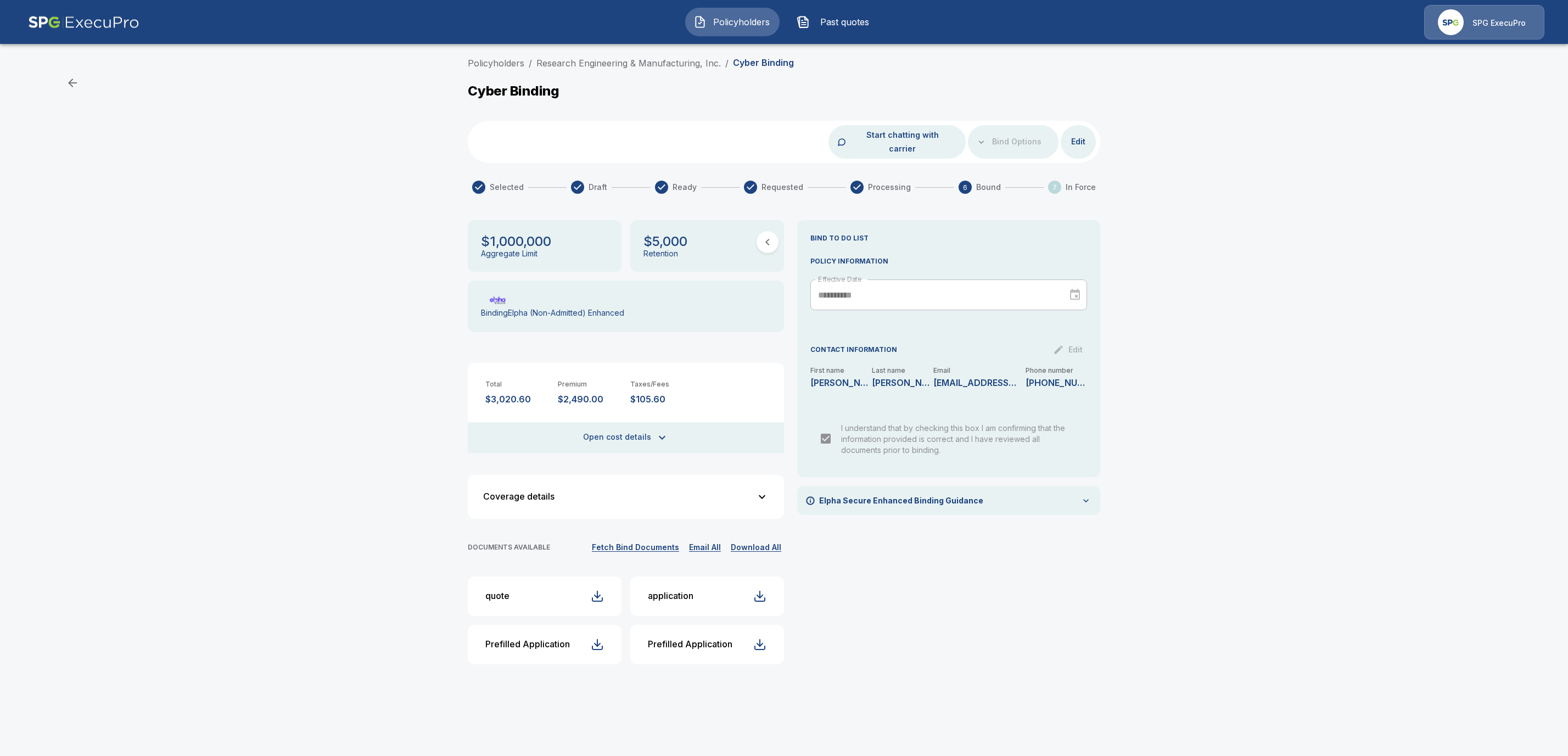
click at [646, 540] on button "Fetch Bind Documents" at bounding box center [635, 547] width 93 height 13
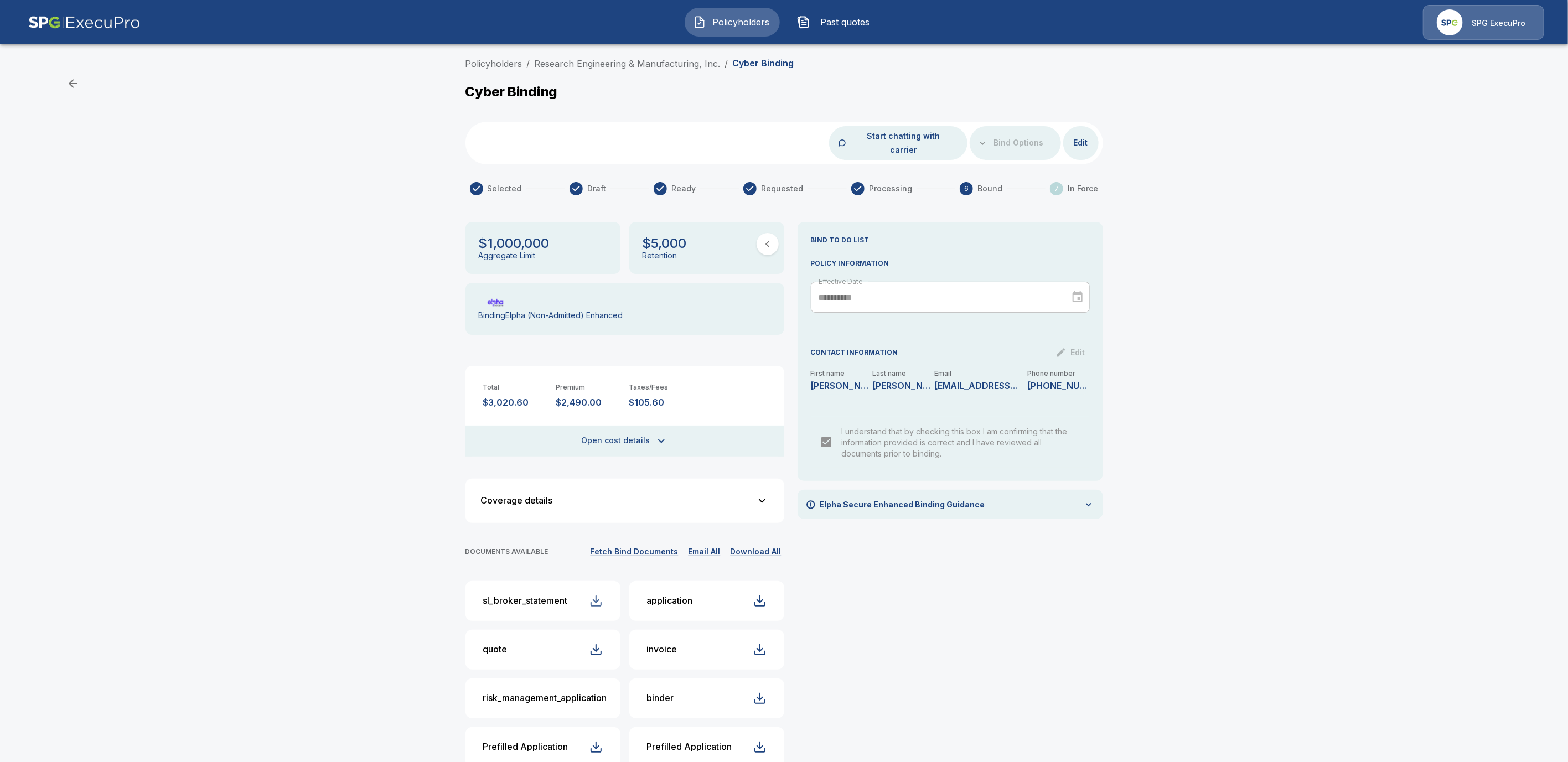
click at [603, 594] on div "button" at bounding box center [595, 601] width 14 height 14
click at [764, 594] on div "button" at bounding box center [760, 601] width 14 height 14
click at [603, 643] on div "button" at bounding box center [595, 649] width 14 height 14
drag, startPoint x: 770, startPoint y: 635, endPoint x: 779, endPoint y: 572, distance: 63.6
click at [766, 643] on div "button" at bounding box center [760, 649] width 14 height 14
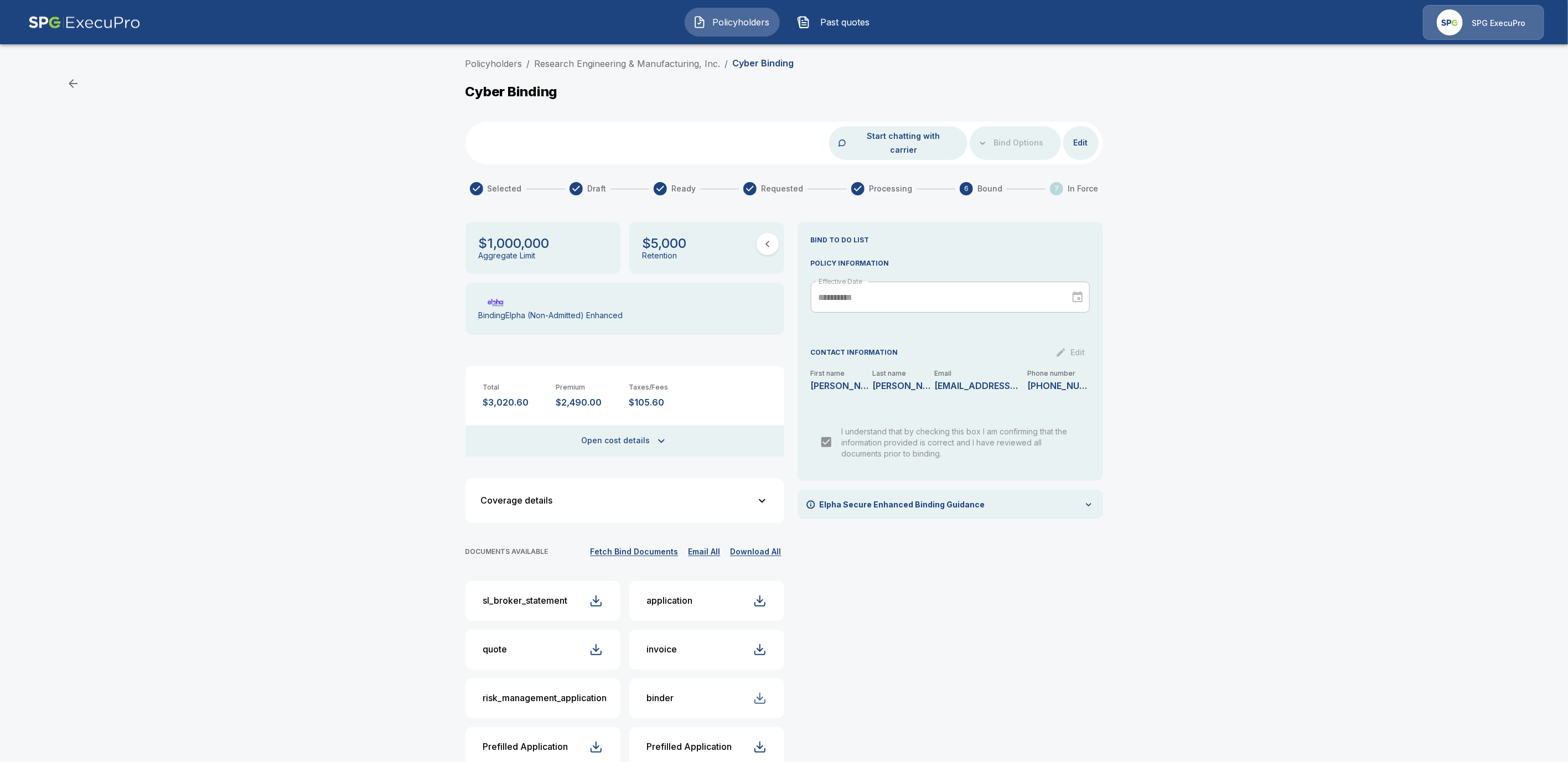
click at [762, 692] on div "button" at bounding box center [760, 698] width 14 height 14
click at [768, 739] on button "Prefilled Application" at bounding box center [706, 747] width 155 height 40
click at [500, 74] on div "Policyholders / Research Engineering & Manufacturing, Inc. / Cyber Binding" at bounding box center [784, 66] width 638 height 18
click at [498, 67] on link "Policyholders" at bounding box center [493, 63] width 57 height 11
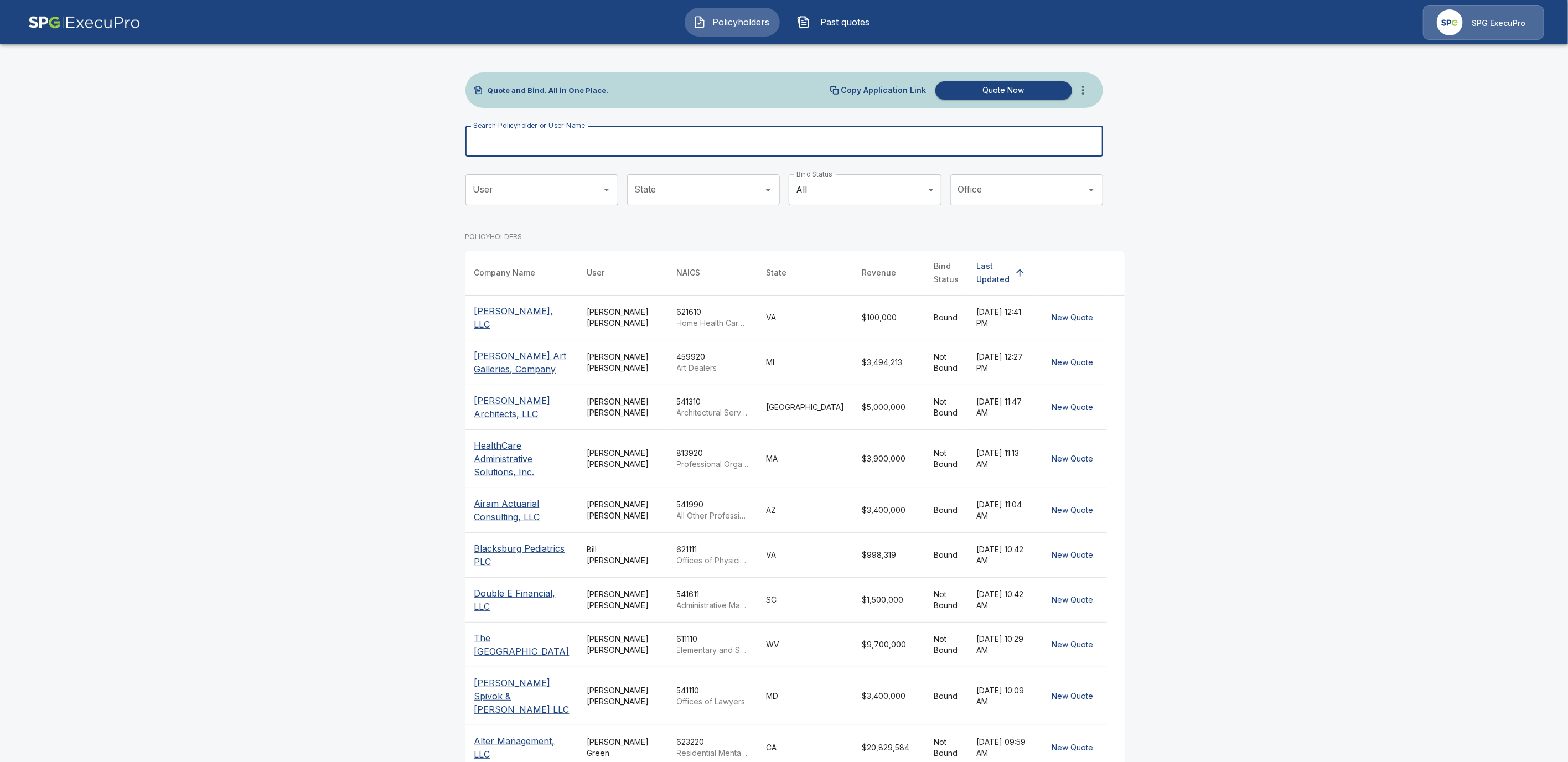
click at [552, 140] on div "Search Policyholder or User Name Search Policyholder or User Name" at bounding box center [784, 141] width 638 height 31
paste input "**********"
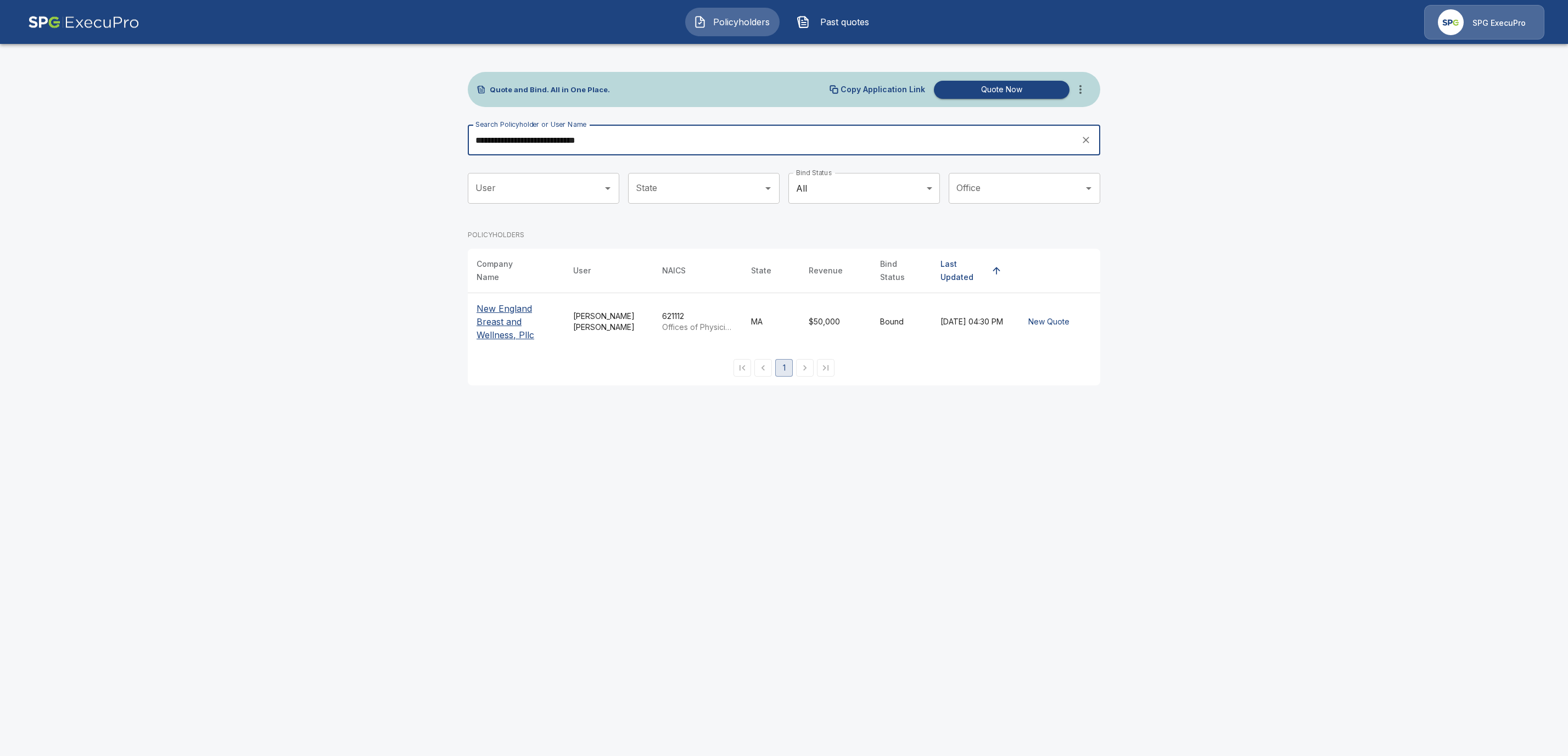
type input "**********"
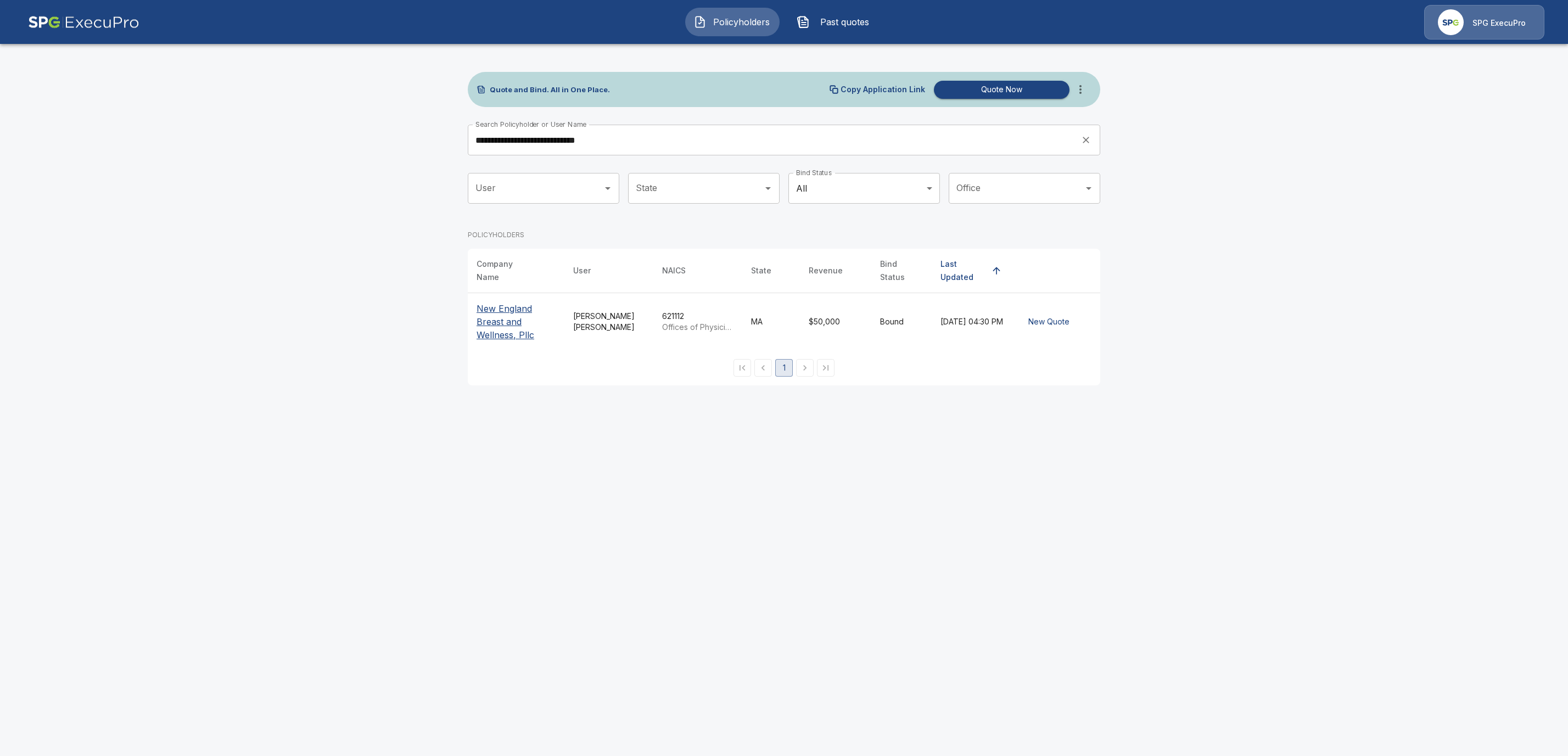
click at [495, 313] on p "New England Breast and Wellness, Pllc" at bounding box center [516, 321] width 79 height 39
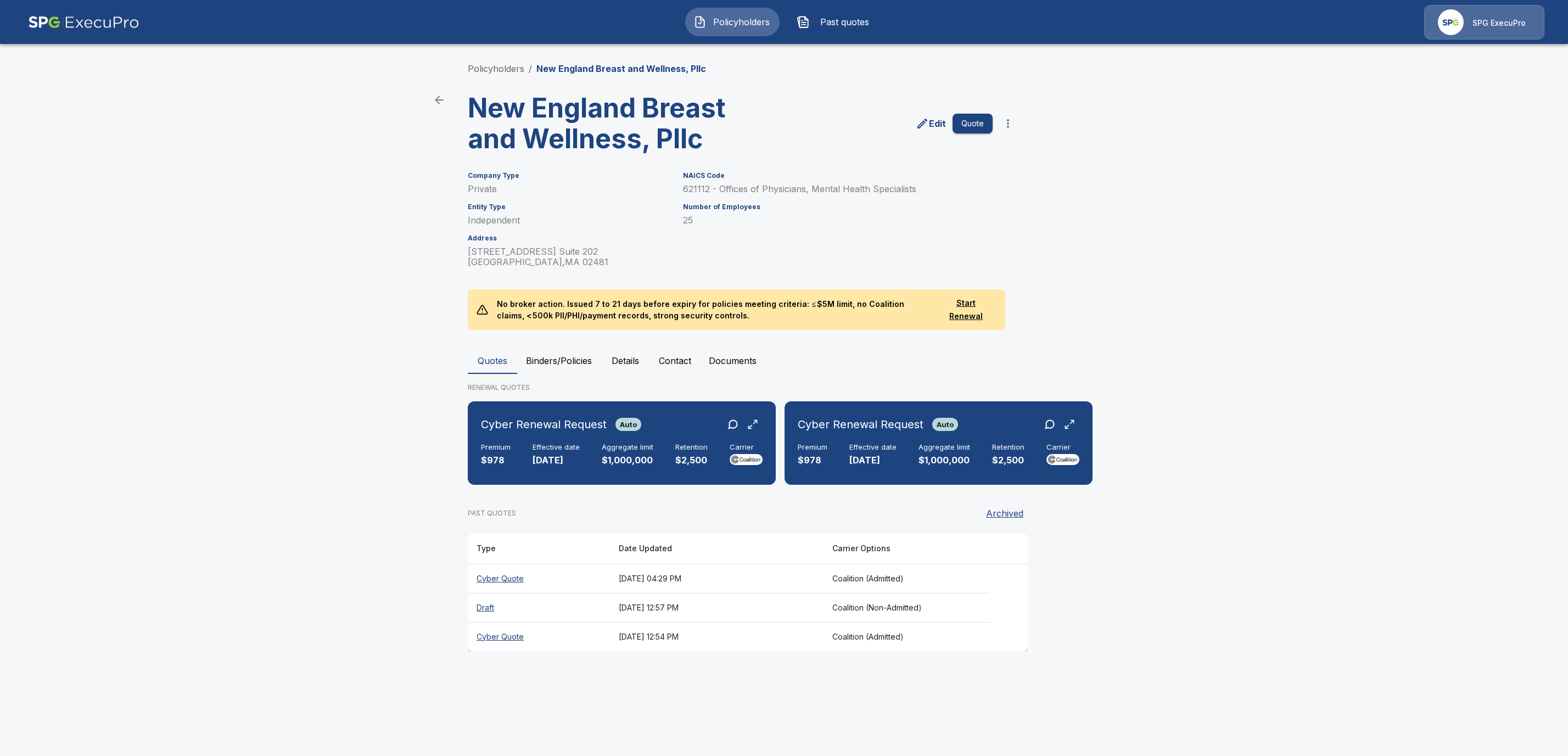
click at [1010, 124] on icon "more" at bounding box center [1008, 123] width 13 height 13
click at [1016, 221] on li "Request Coalition Loss Run (testing)" at bounding box center [1007, 224] width 167 height 20
click at [740, 358] on button "Documents" at bounding box center [732, 360] width 65 height 26
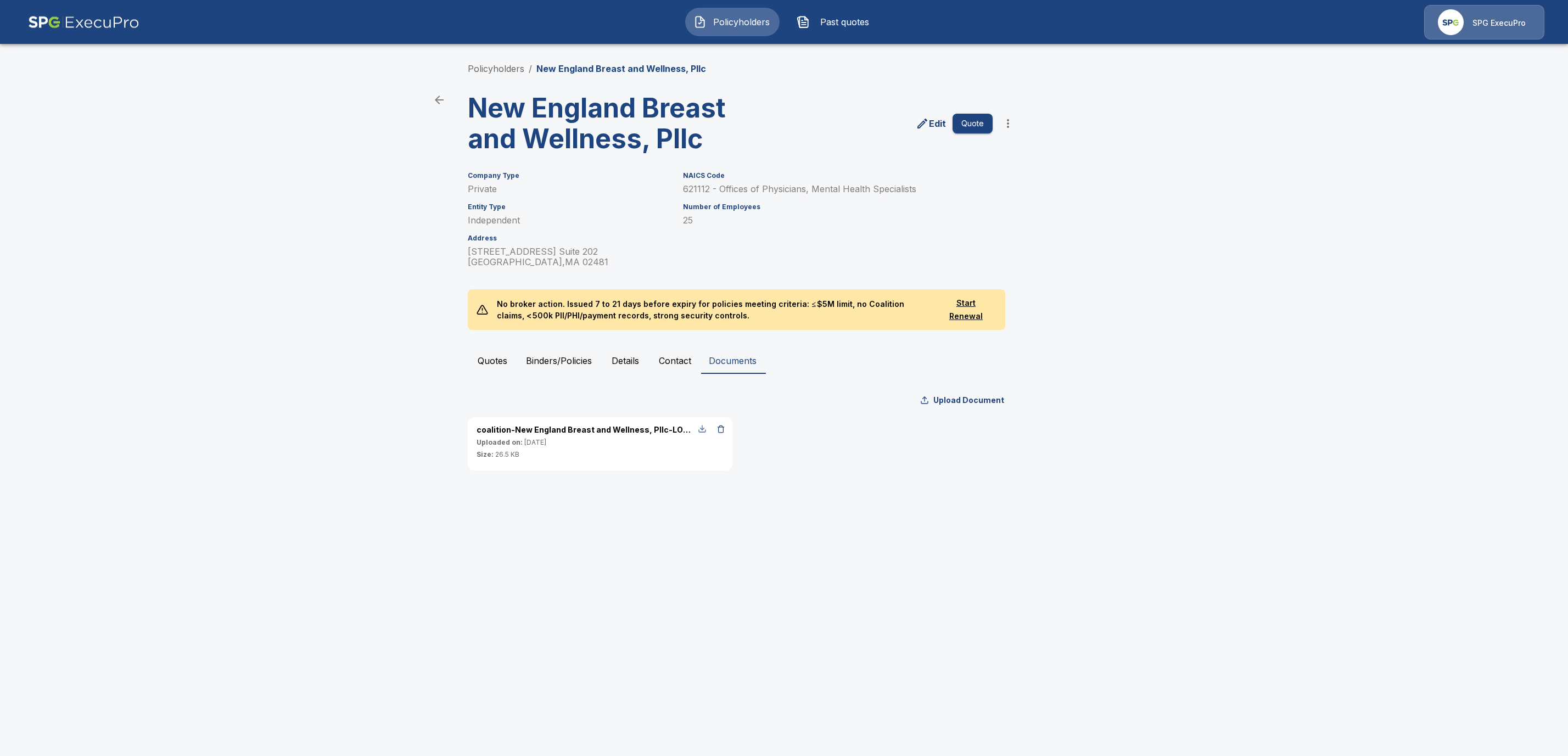
click at [703, 428] on div "button" at bounding box center [703, 429] width 9 height 9
click at [504, 68] on link "Policyholders" at bounding box center [496, 69] width 56 height 11
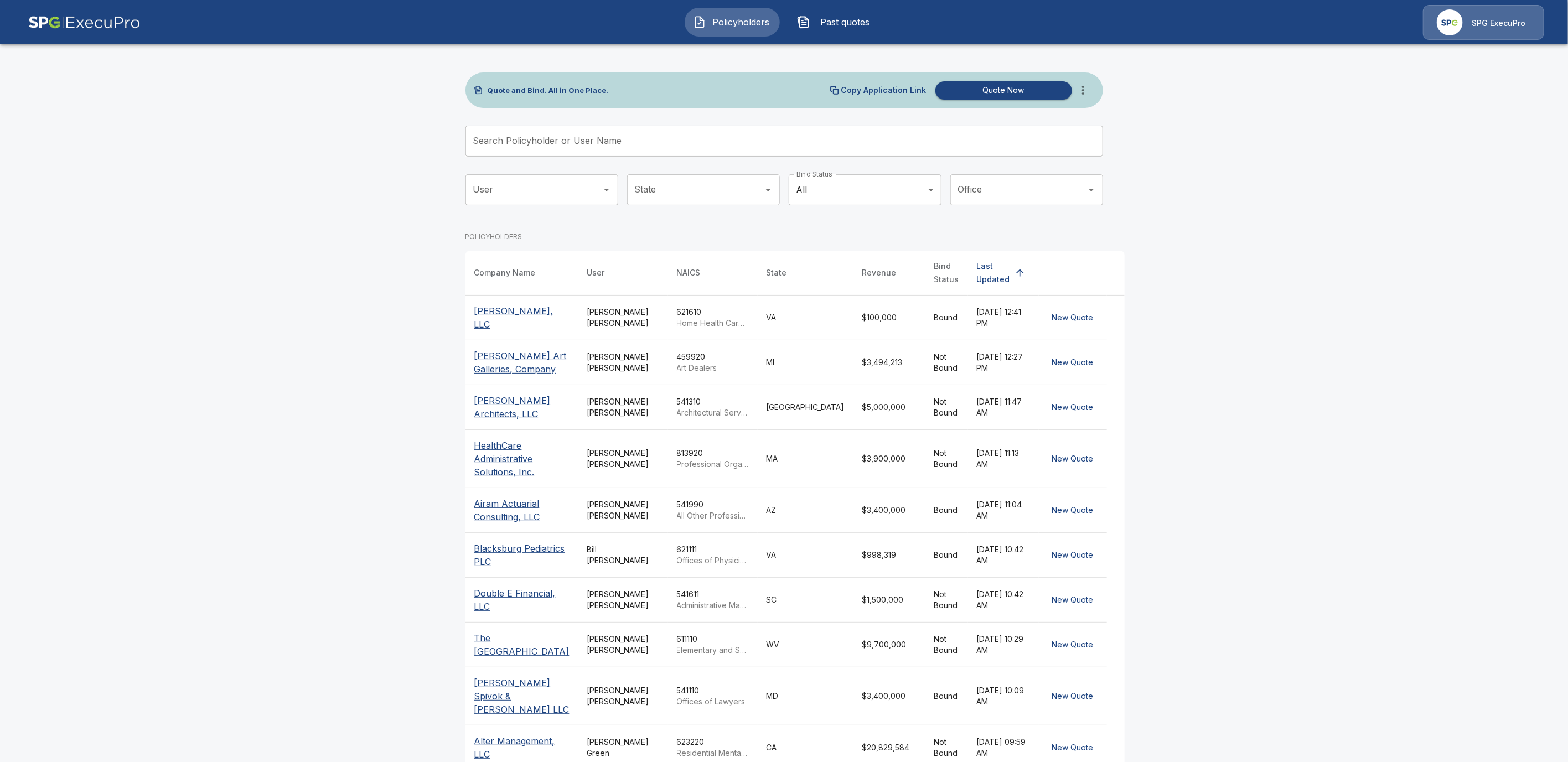
click at [506, 145] on input "Search Policyholder or User Name" at bounding box center [778, 141] width 625 height 31
paste input "**********"
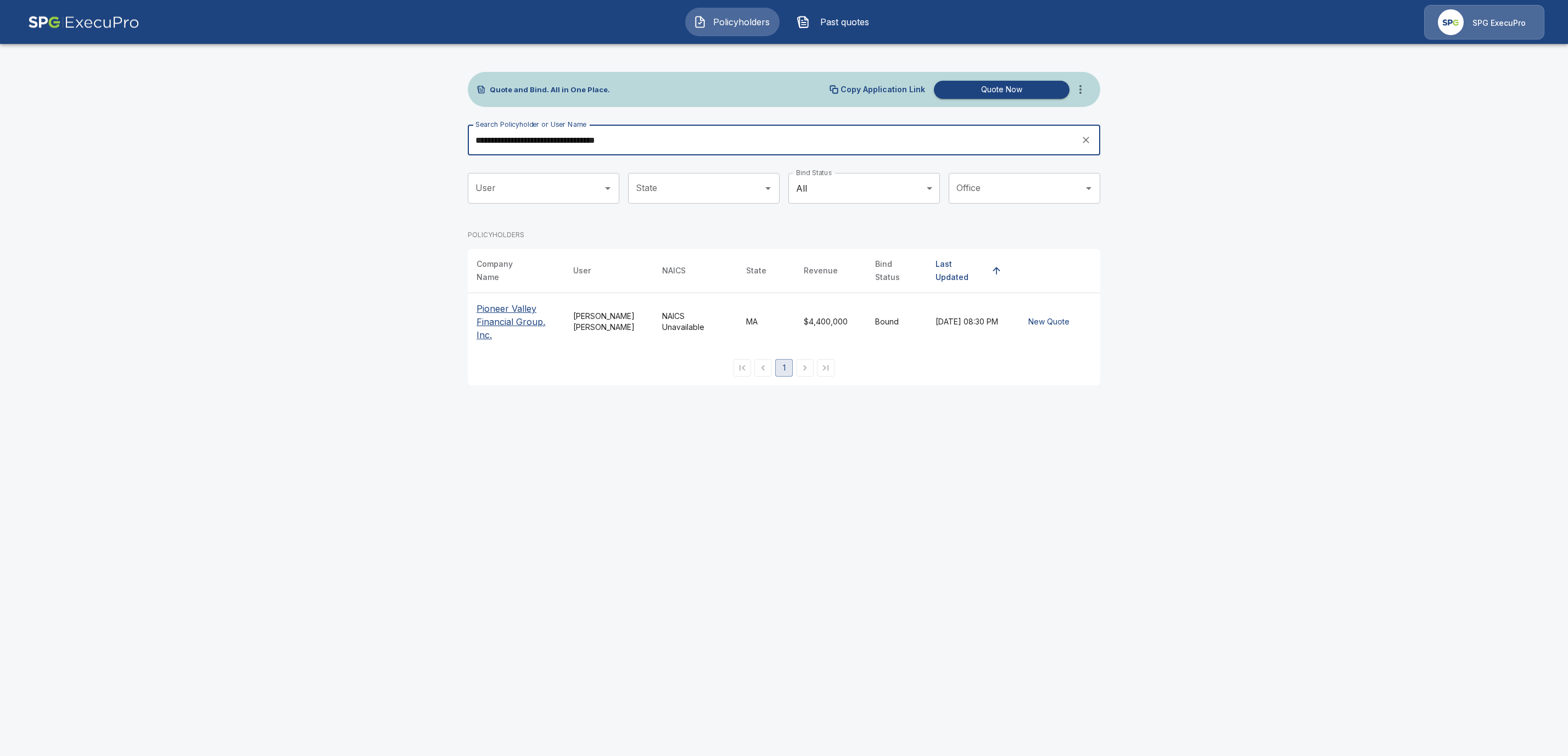
type input "**********"
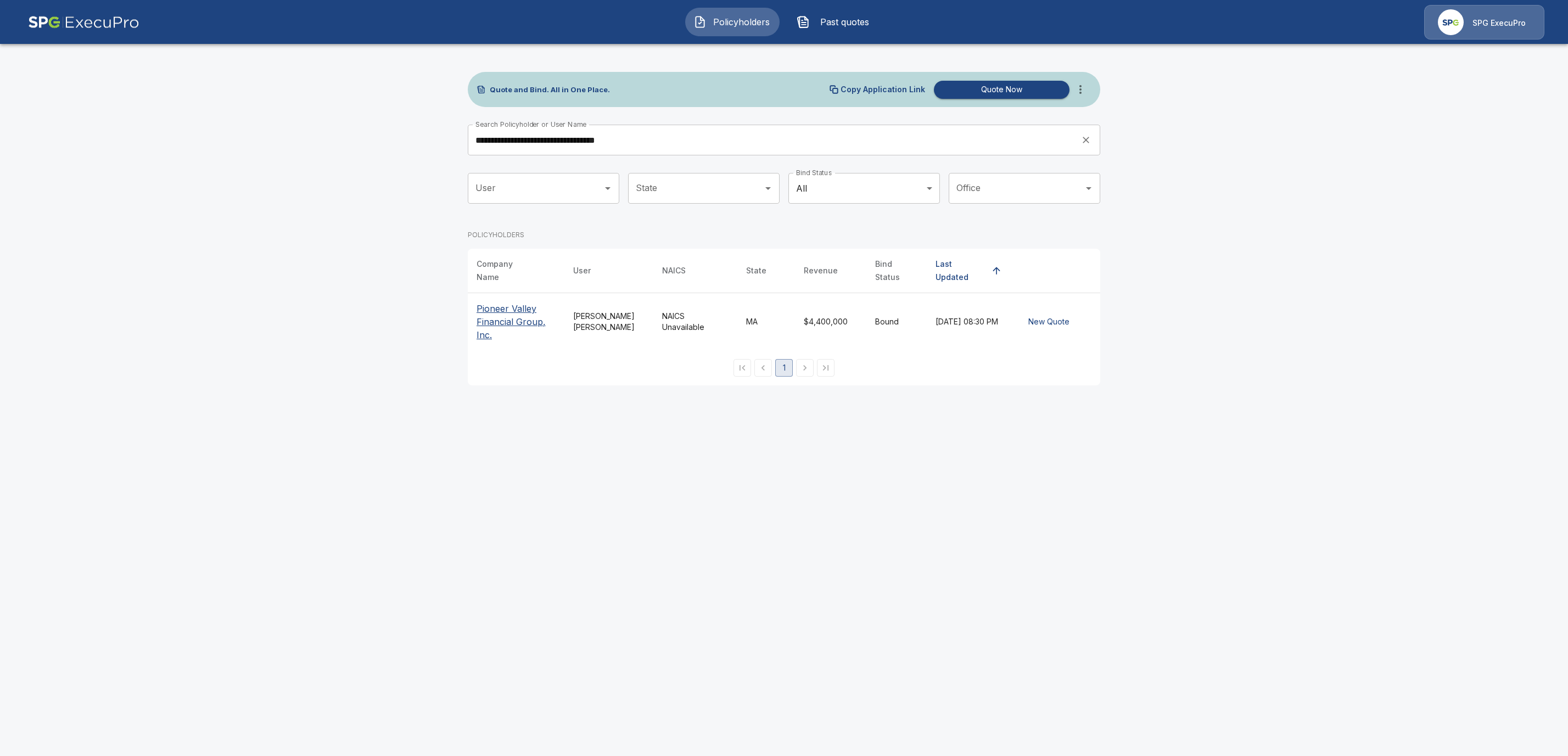
click at [505, 305] on p "Pioneer Valley Financial Group, Inc." at bounding box center [516, 321] width 79 height 39
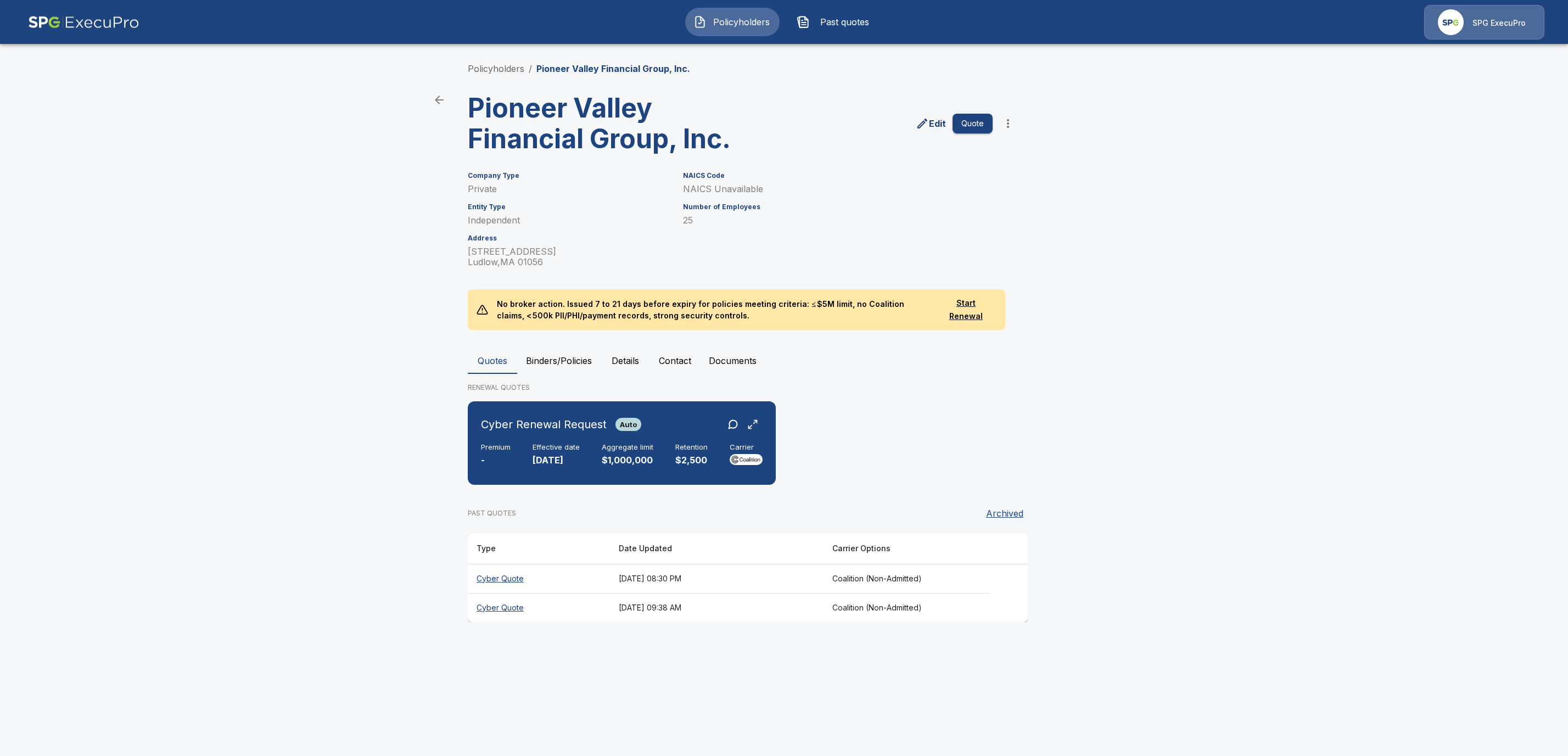
click at [1009, 118] on icon "more" at bounding box center [1008, 123] width 13 height 13
click at [1041, 223] on li "Request Coalition Loss Run (testing)" at bounding box center [1007, 224] width 167 height 20
click at [730, 359] on button "Documents" at bounding box center [732, 360] width 65 height 26
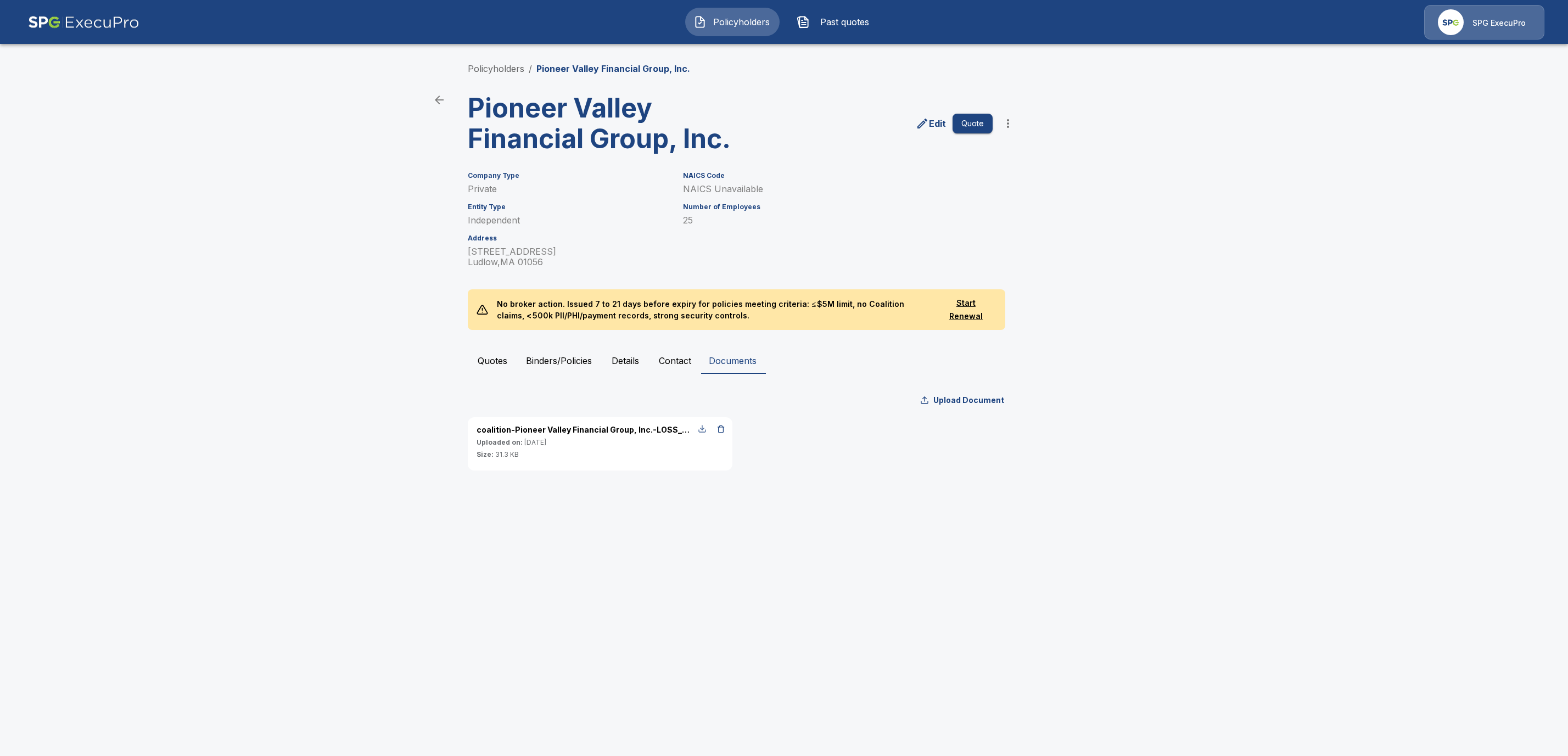
click at [702, 429] on div "button" at bounding box center [703, 429] width 9 height 9
click at [506, 66] on link "Policyholders" at bounding box center [496, 69] width 56 height 11
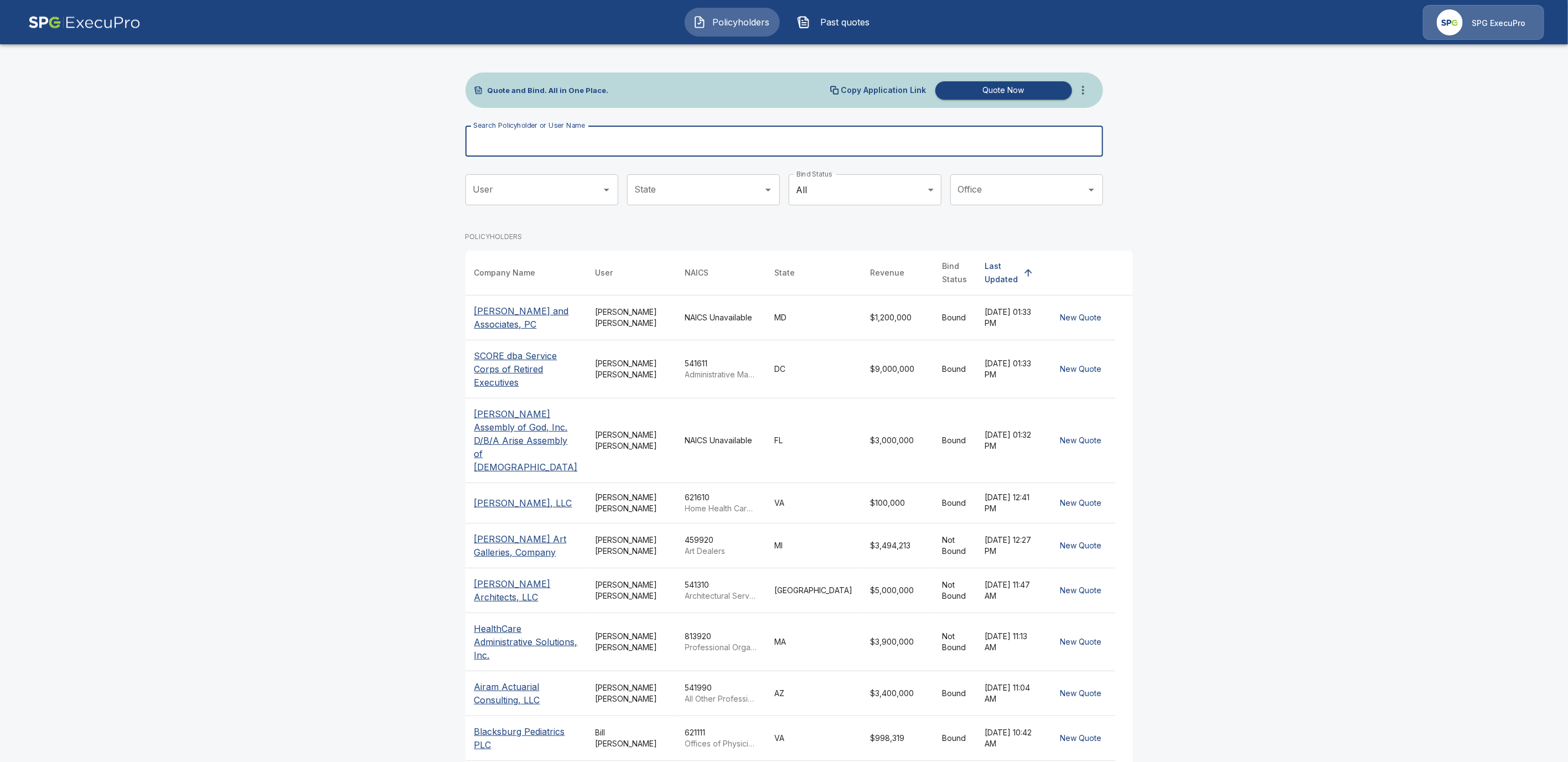
click at [530, 141] on input "Search Policyholder or User Name" at bounding box center [778, 141] width 625 height 31
paste input "**********"
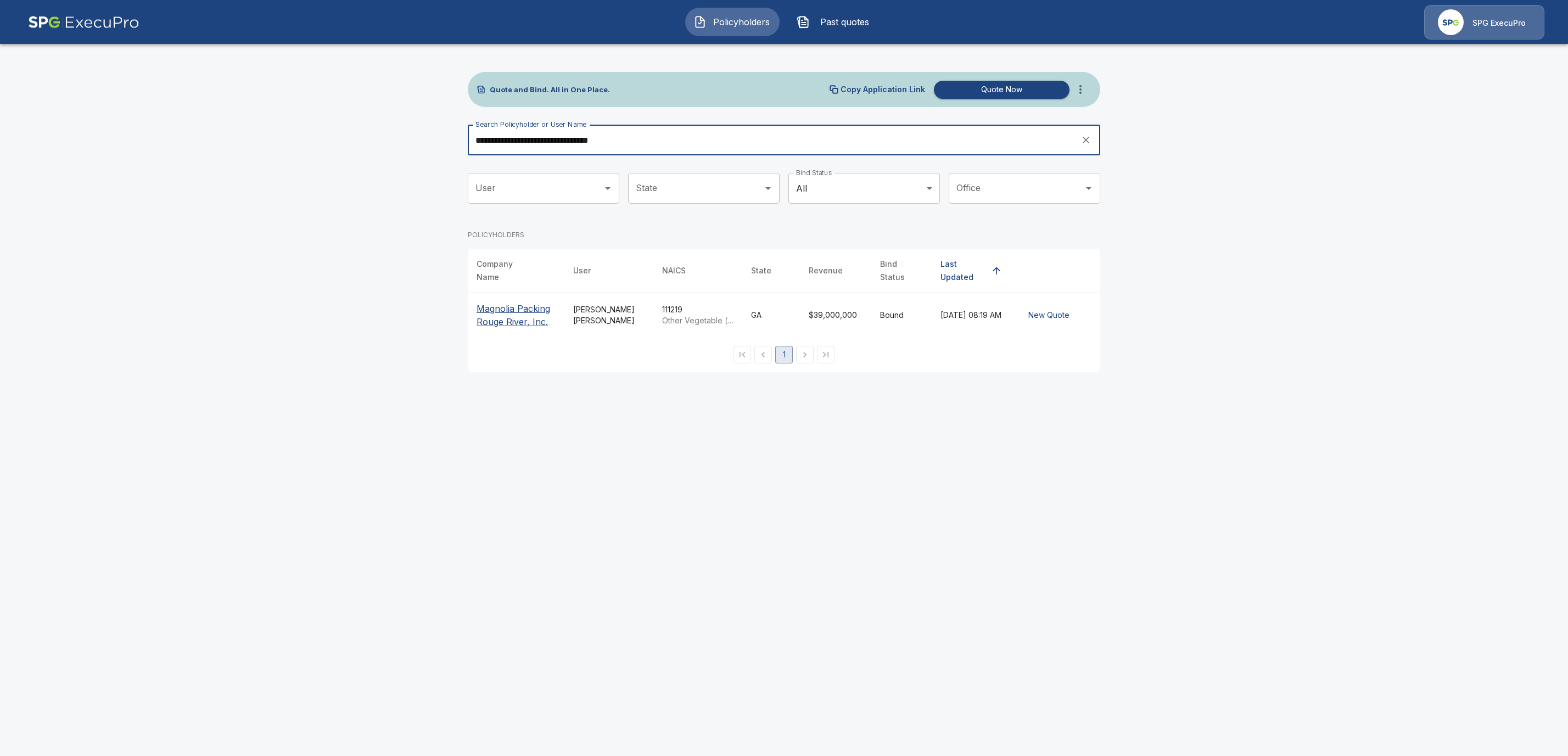
type input "**********"
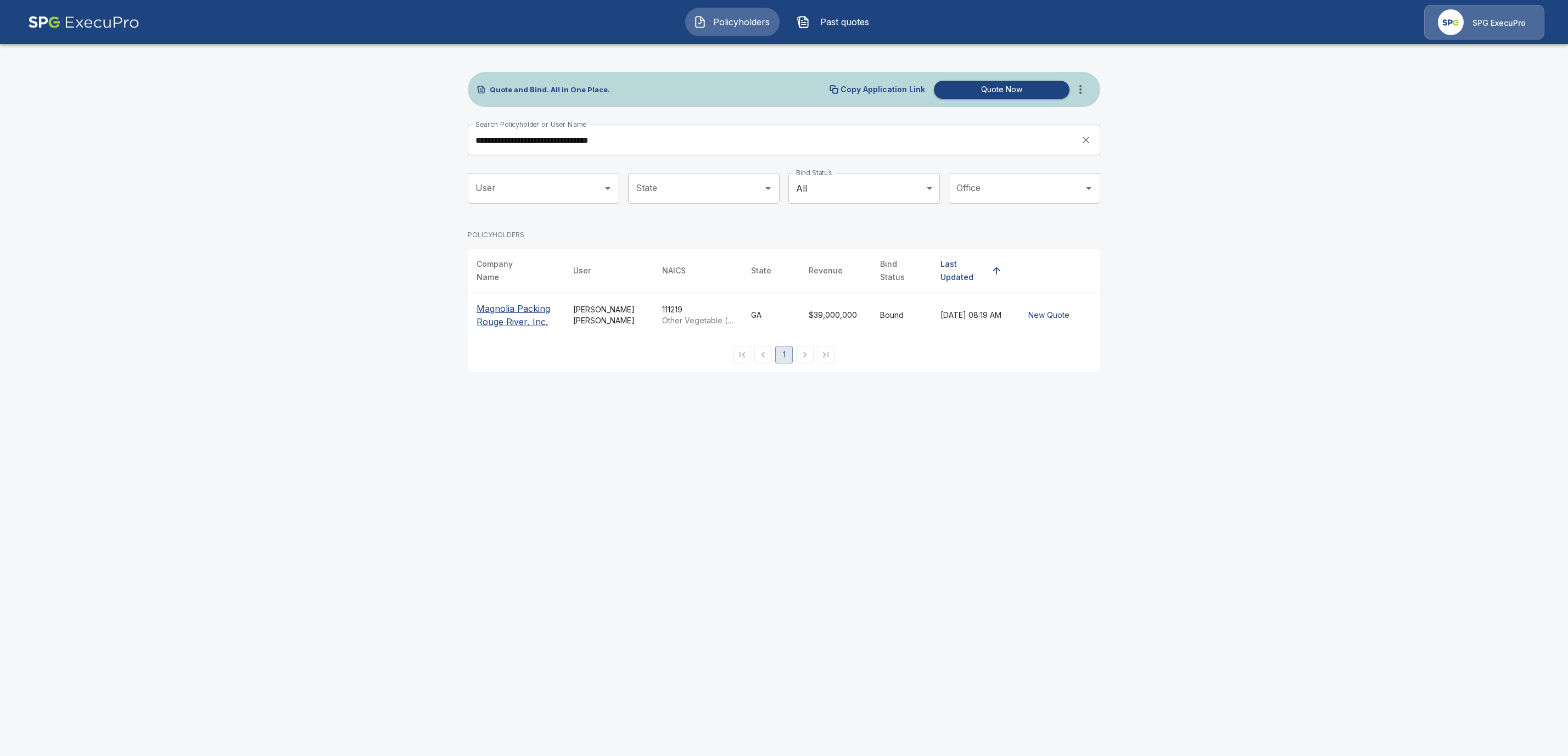
drag, startPoint x: 515, startPoint y: 309, endPoint x: 592, endPoint y: 395, distance: 115.4
click at [516, 310] on p "Magnolia Packing Rouge River, Inc." at bounding box center [516, 314] width 79 height 26
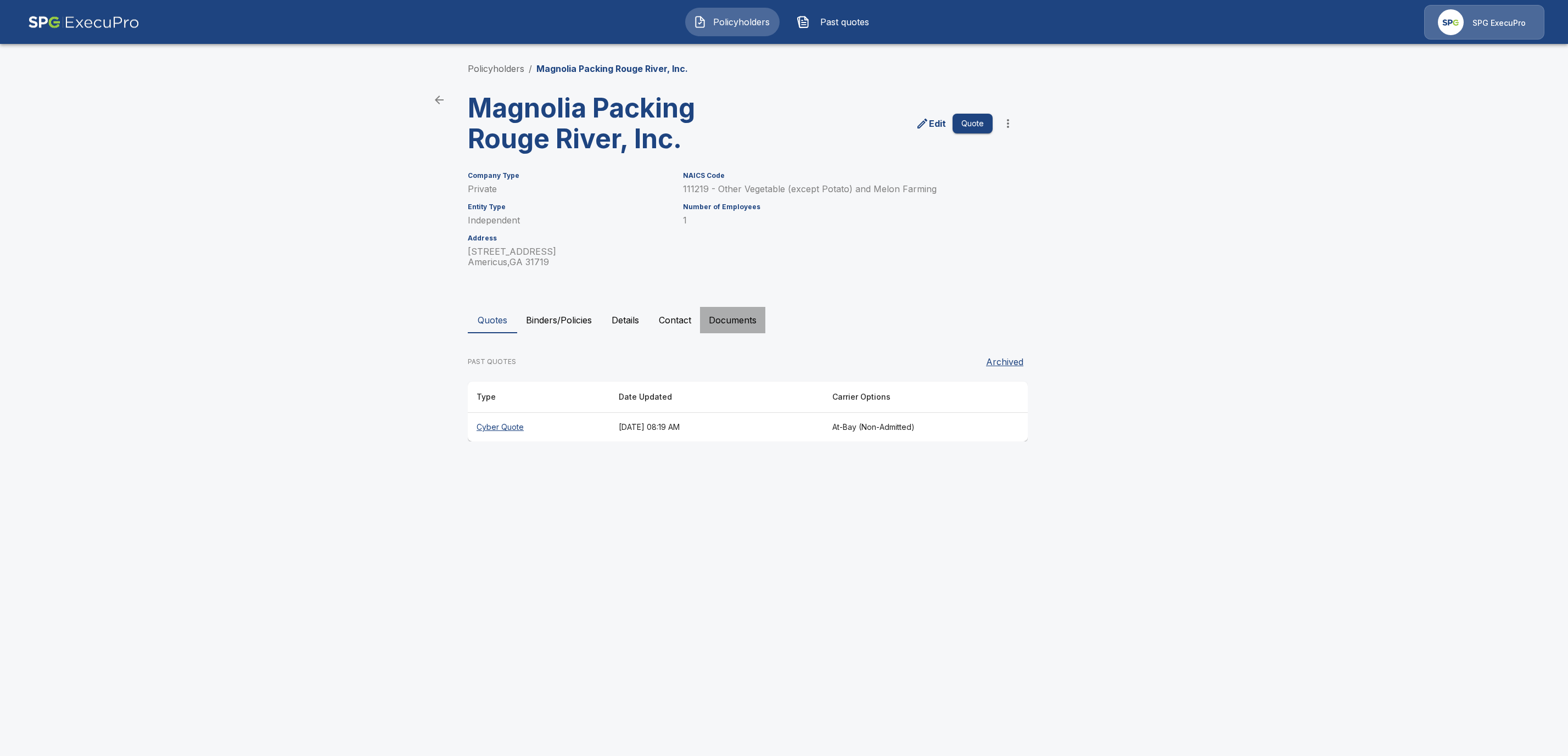
click at [740, 319] on button "Documents" at bounding box center [732, 319] width 65 height 26
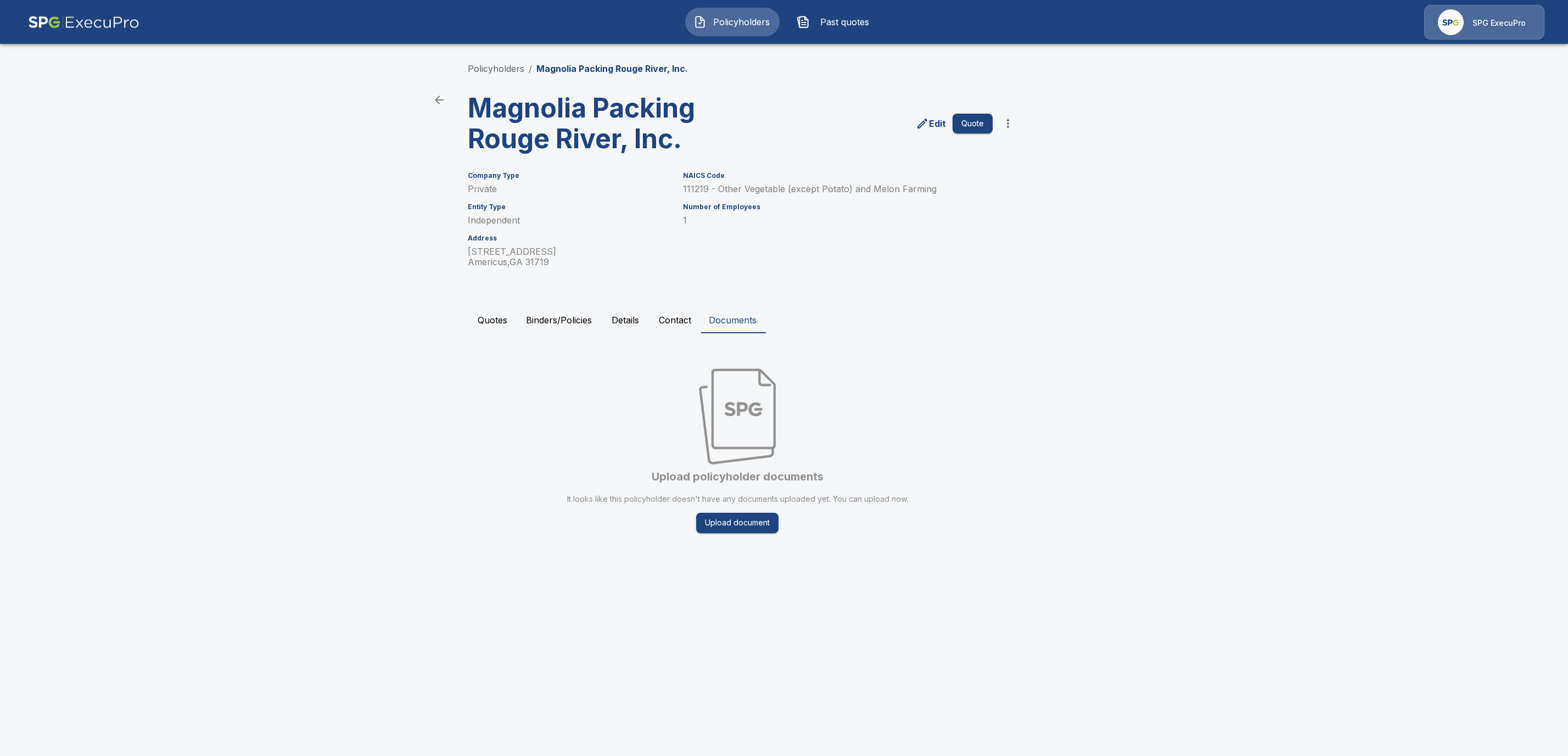
click at [677, 317] on button "Contact" at bounding box center [675, 319] width 50 height 26
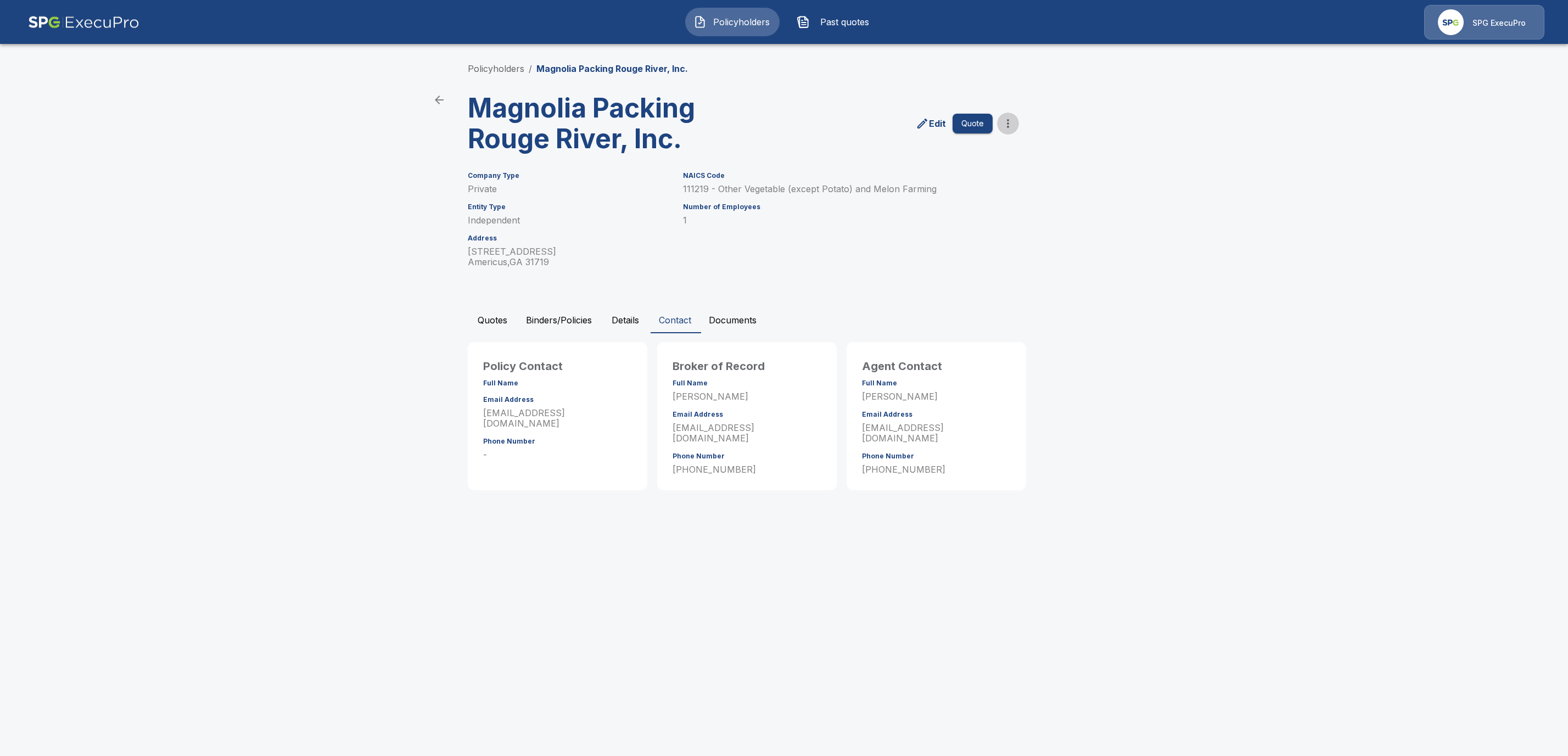
click at [1011, 123] on icon "more" at bounding box center [1008, 123] width 13 height 13
click at [980, 221] on li "Request Coalition Loss Run (testing)" at bounding box center [1007, 224] width 167 height 20
click at [724, 327] on button "Documents" at bounding box center [732, 319] width 65 height 26
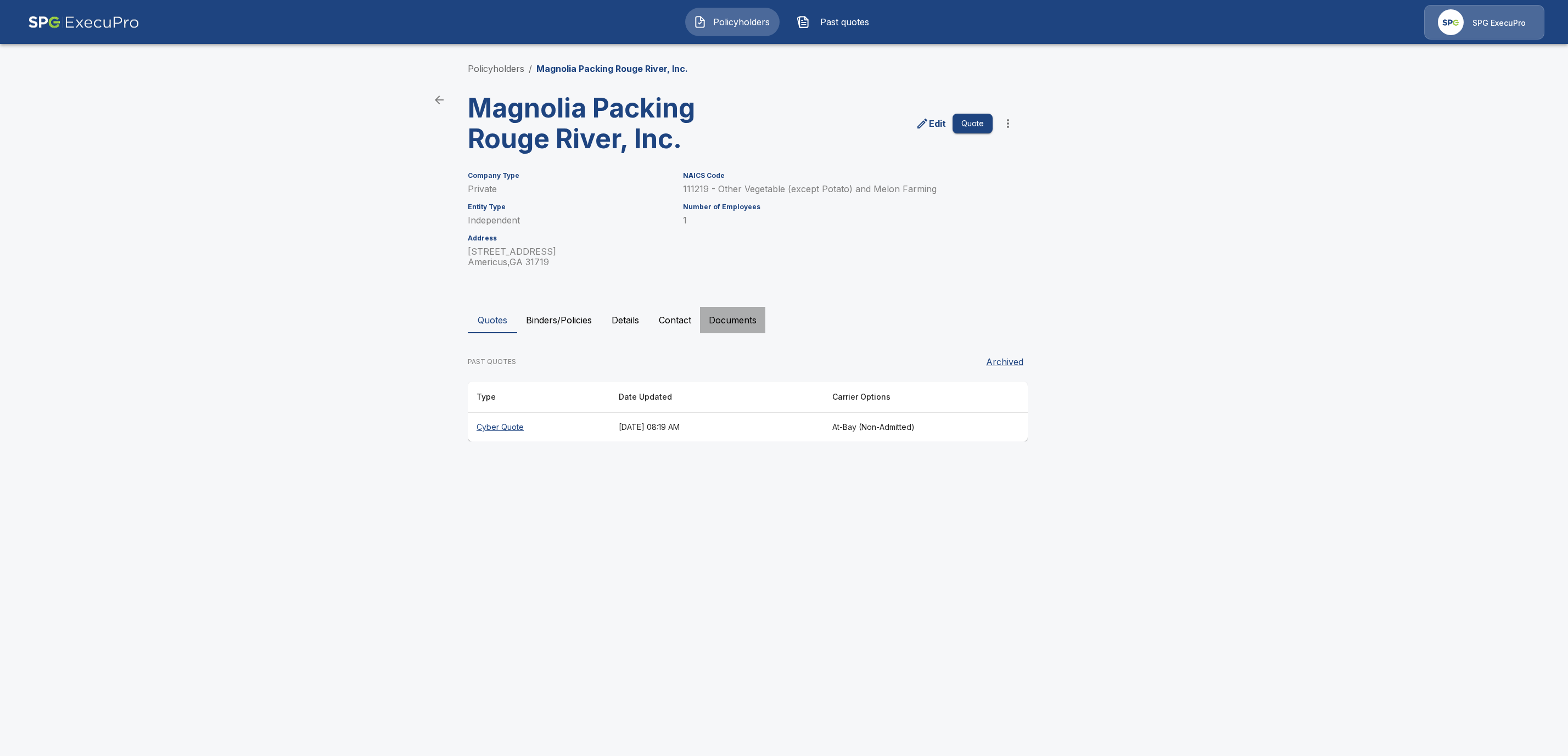
click at [734, 314] on button "Documents" at bounding box center [732, 319] width 65 height 26
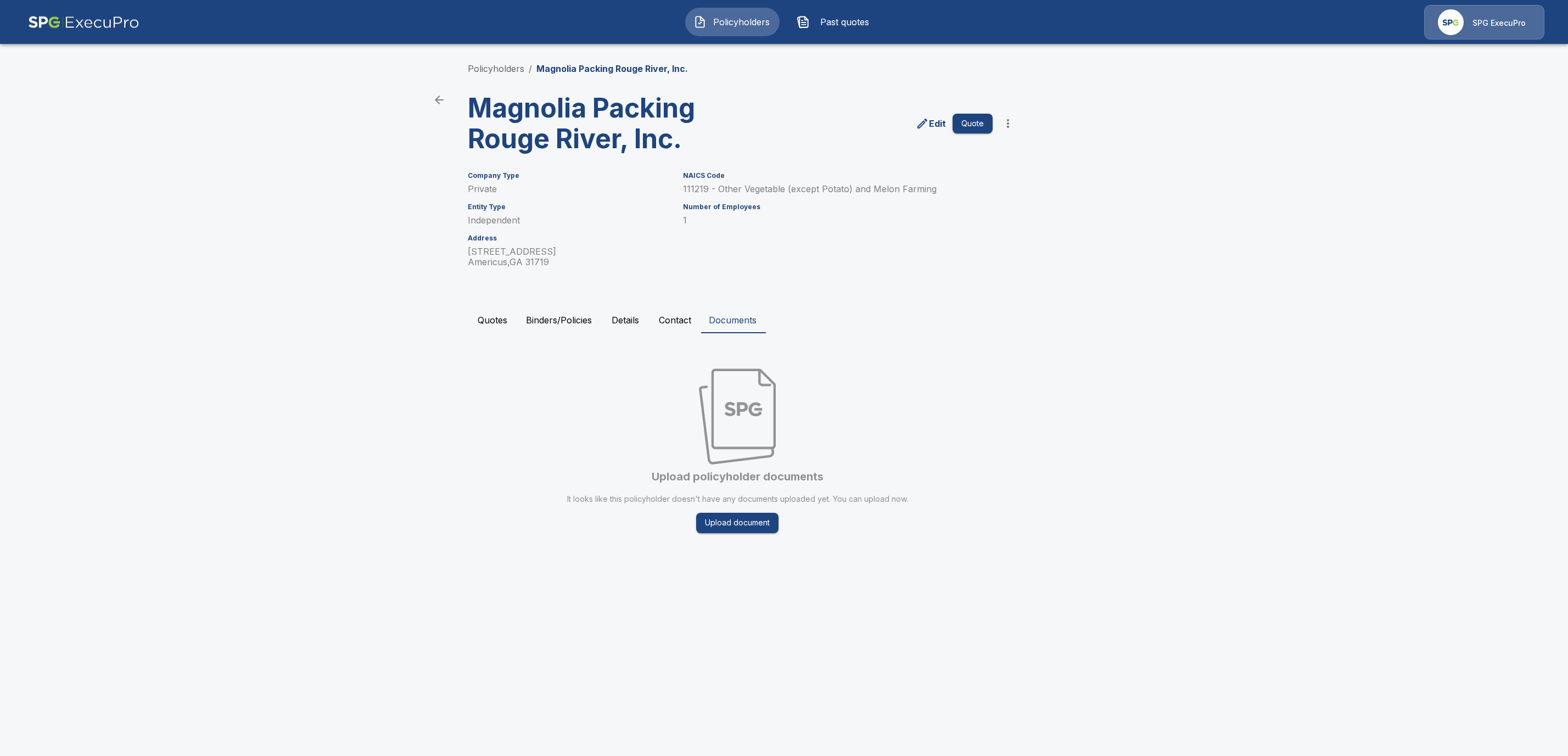
click at [490, 322] on button "Quotes" at bounding box center [492, 319] width 49 height 26
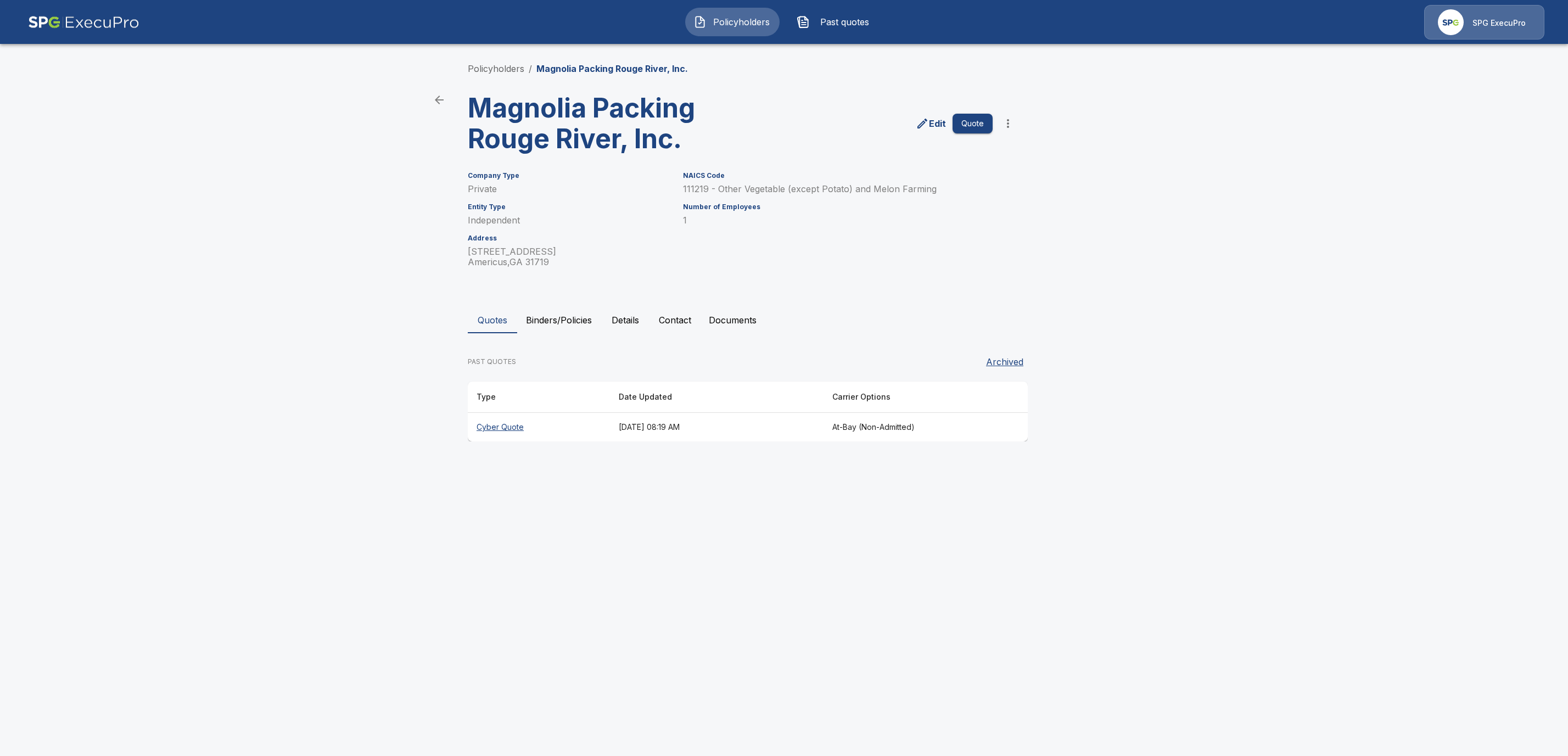
click at [558, 313] on button "Binders/Policies" at bounding box center [558, 319] width 83 height 26
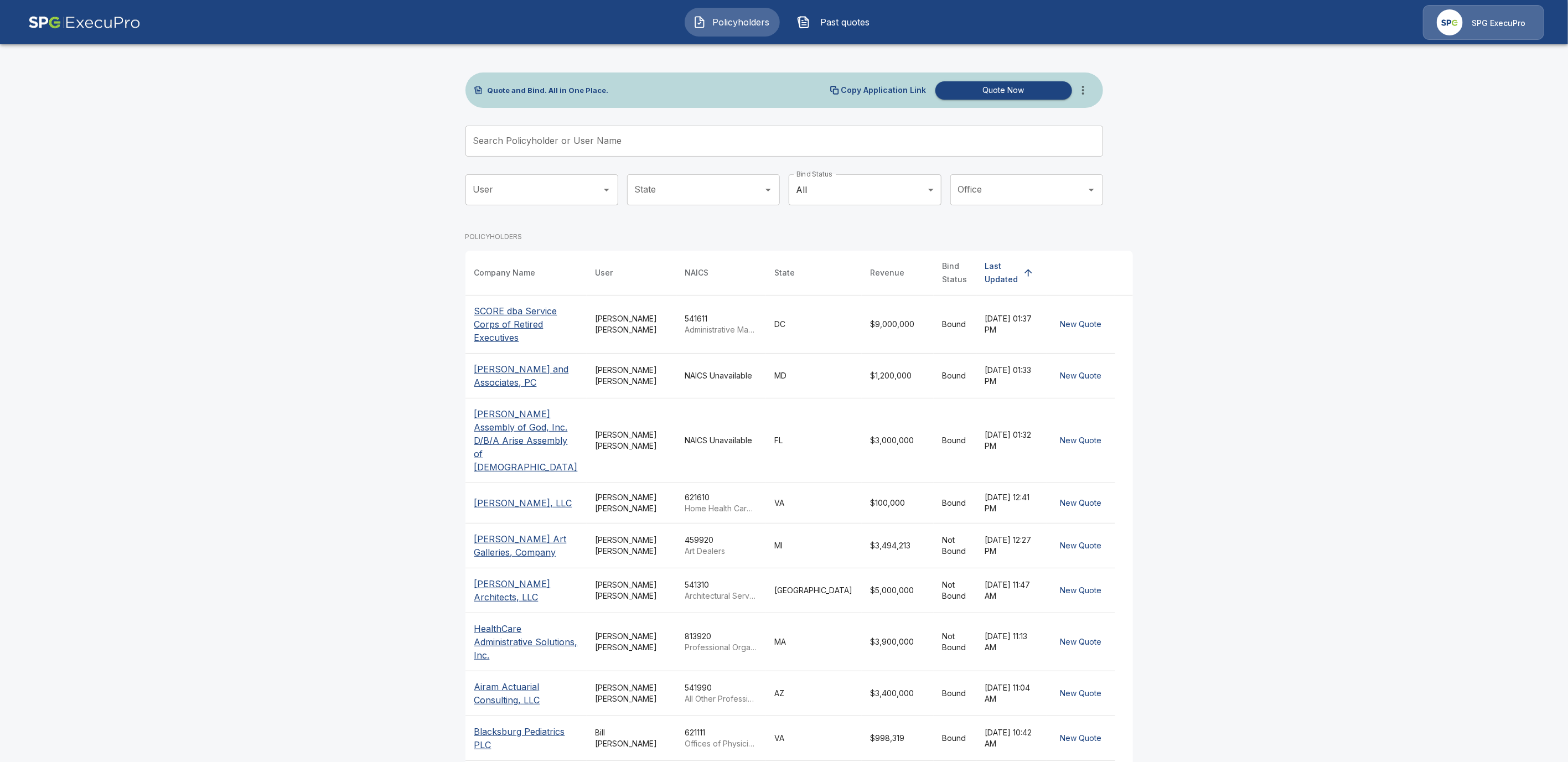
click at [540, 133] on div "Search Policyholder or User Name Search Policyholder or User Name" at bounding box center [784, 141] width 638 height 31
paste input "**********"
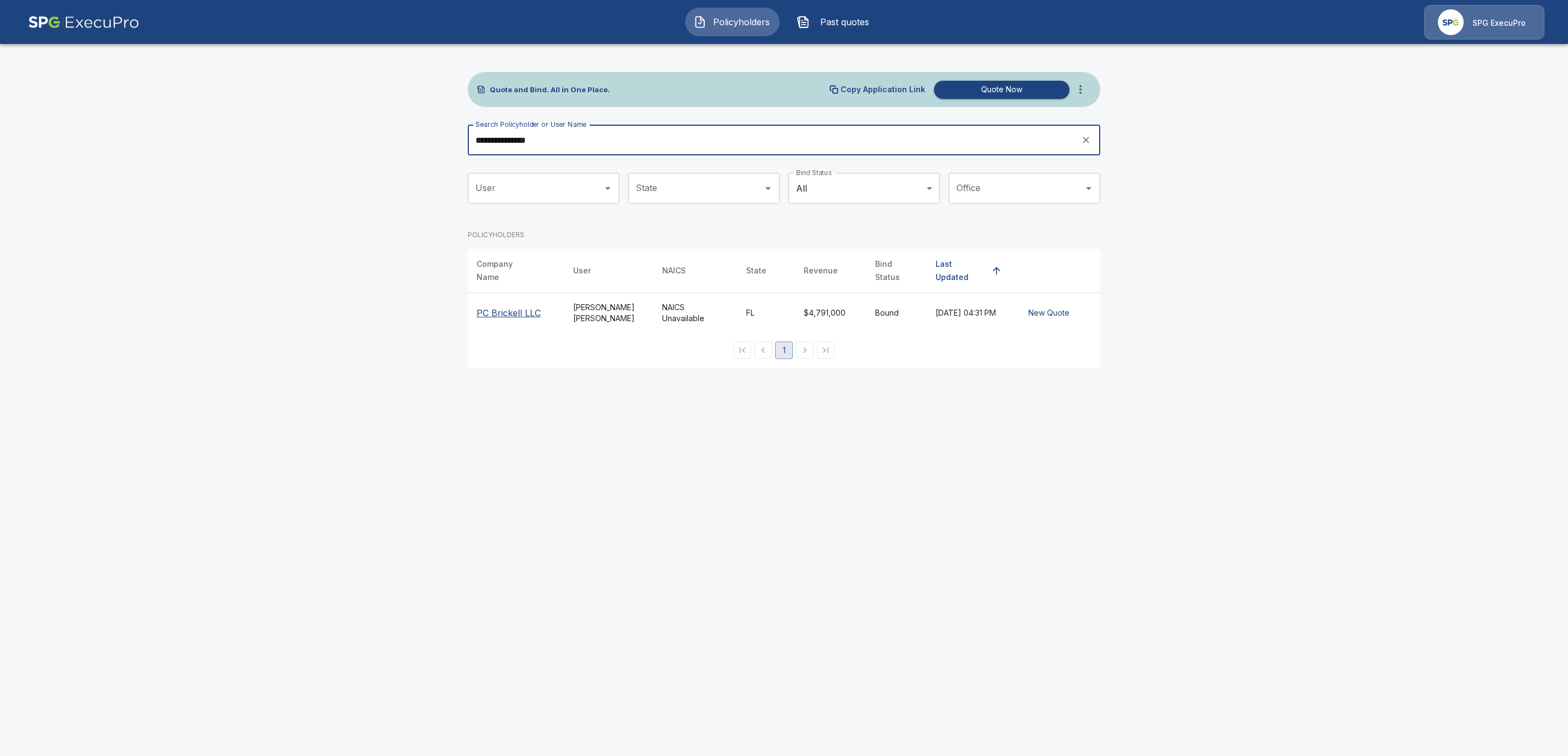
type input "**********"
click at [513, 306] on p "PC Brickell LLC" at bounding box center [508, 312] width 64 height 13
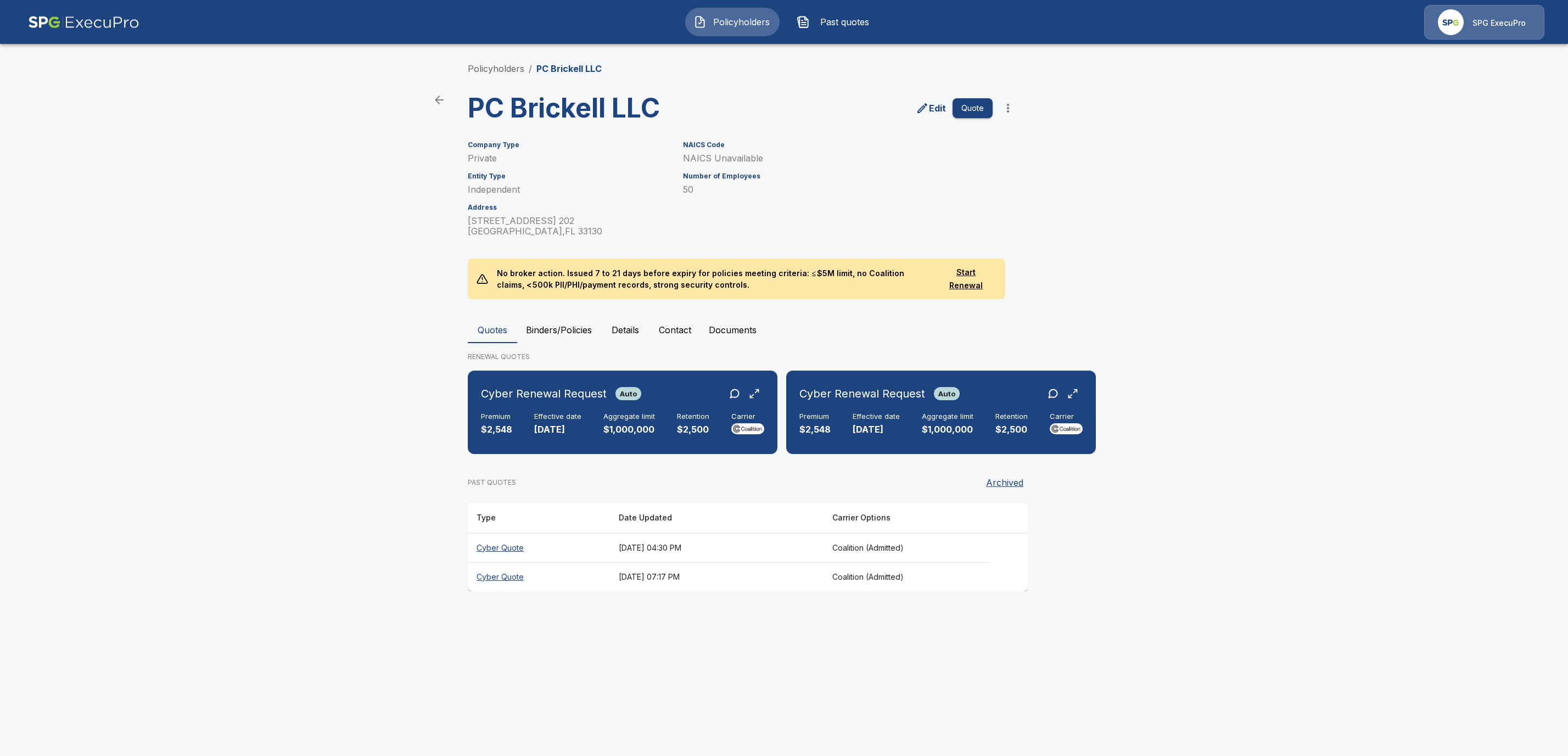
click at [1008, 108] on icon "more" at bounding box center [1008, 108] width 2 height 9
click at [973, 200] on li "Request Coalition Loss Run (testing)" at bounding box center [1007, 208] width 167 height 20
click at [730, 329] on button "Documents" at bounding box center [732, 329] width 65 height 26
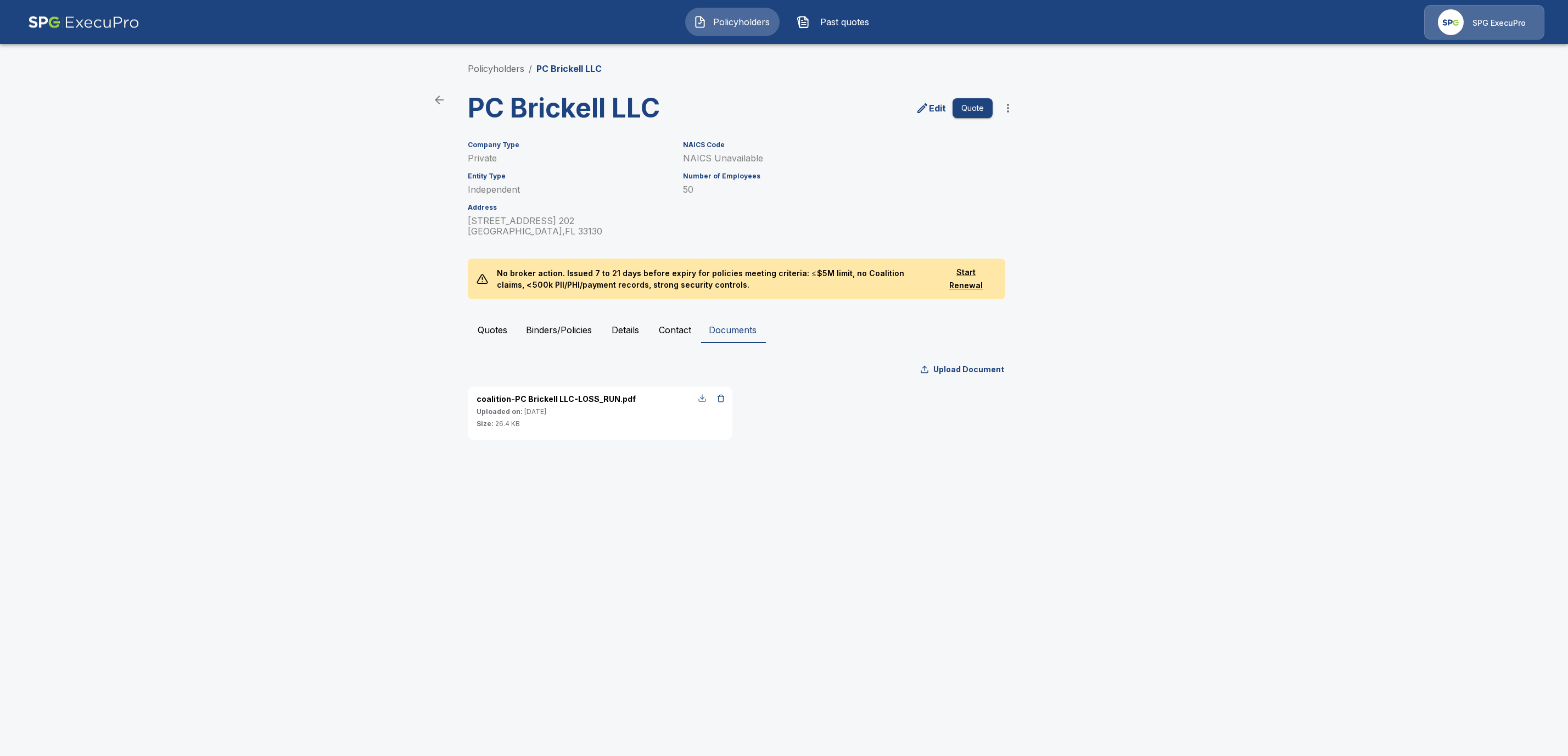
click at [703, 398] on div "button" at bounding box center [703, 398] width 9 height 9
click at [503, 69] on link "Policyholders" at bounding box center [496, 69] width 56 height 11
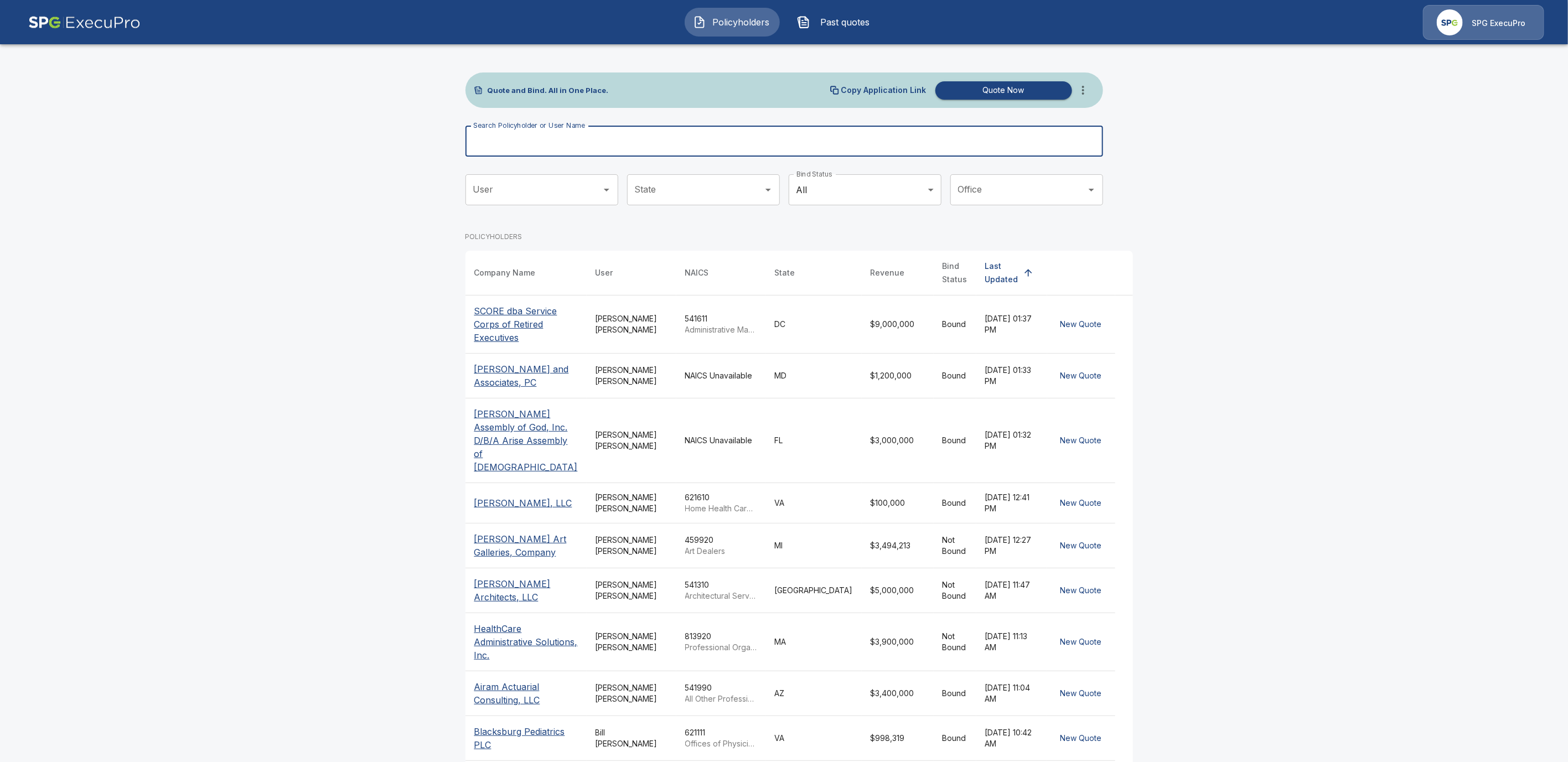
click at [514, 143] on input "Search Policyholder or User Name" at bounding box center [778, 141] width 625 height 31
paste input "**********"
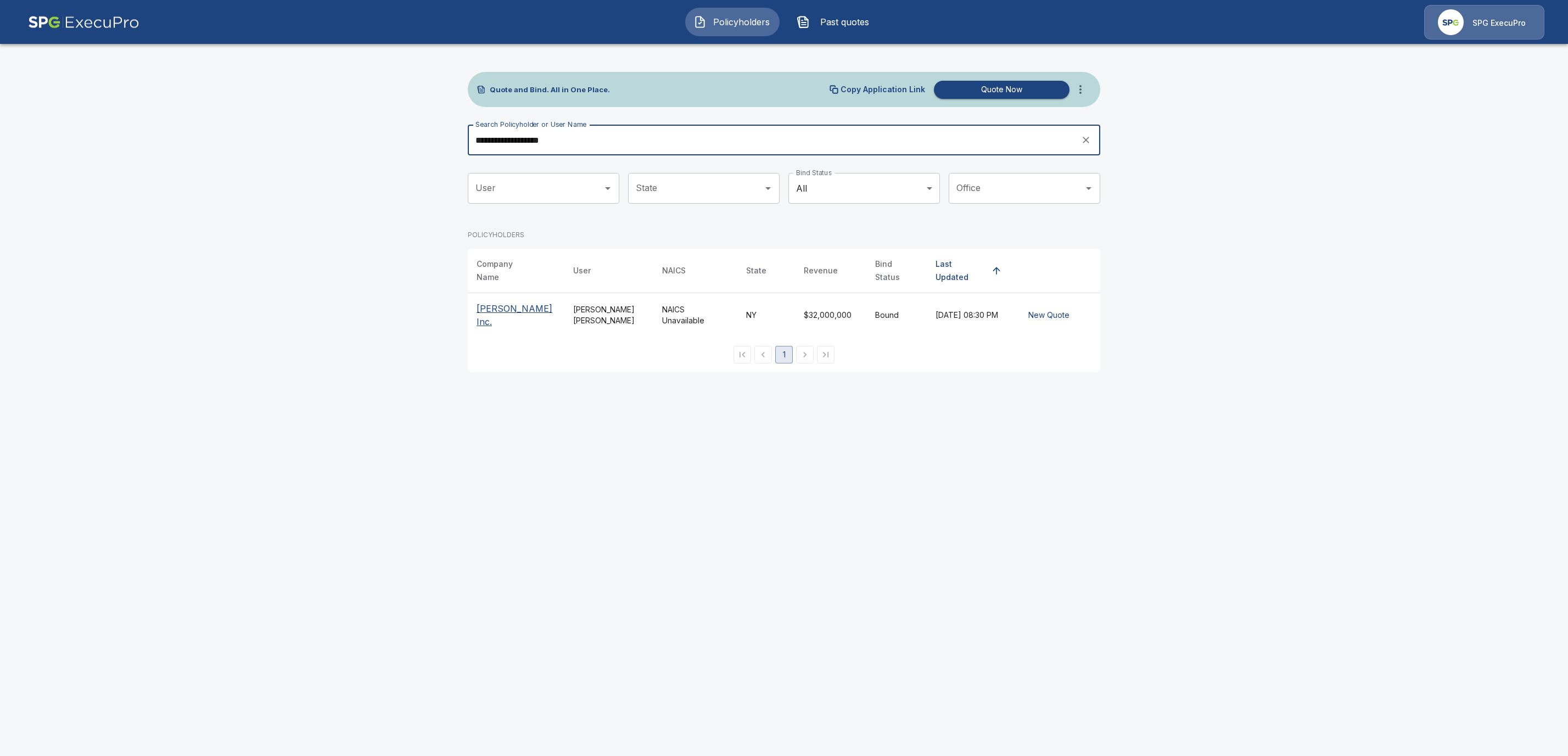
type input "**********"
click at [496, 305] on p "[PERSON_NAME] Inc." at bounding box center [516, 314] width 79 height 26
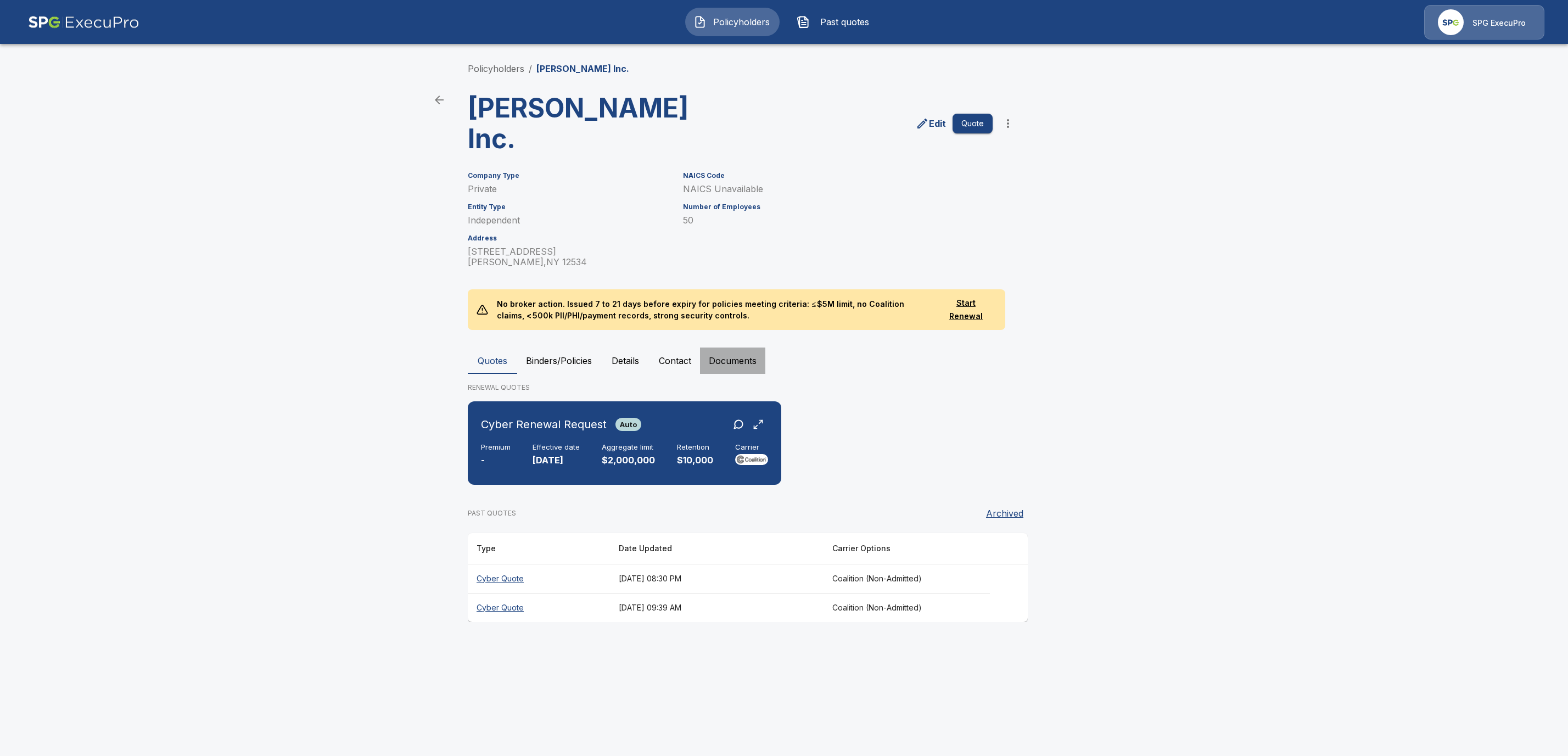
click at [735, 361] on button "Documents" at bounding box center [732, 360] width 65 height 26
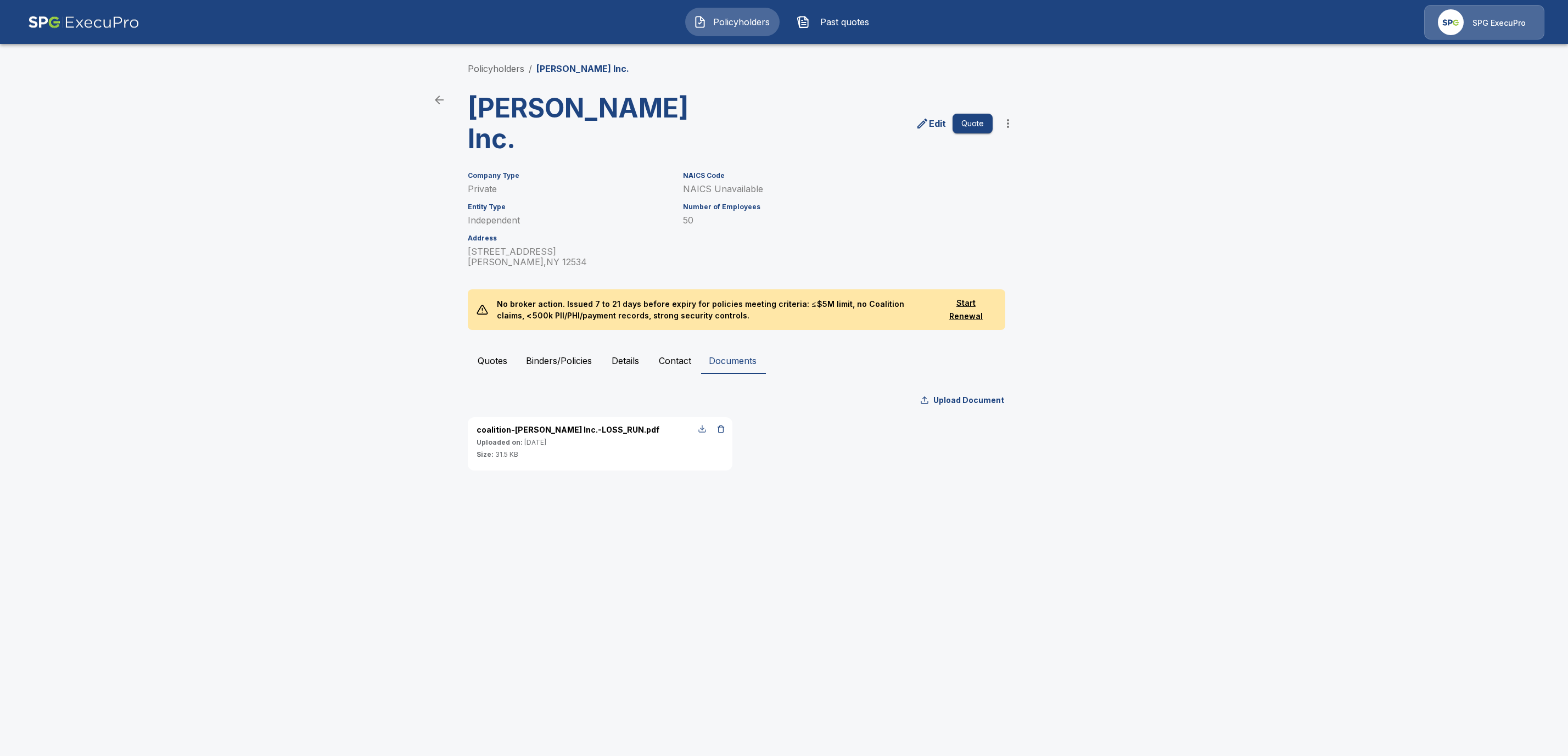
click at [703, 430] on div "button" at bounding box center [703, 429] width 9 height 9
click at [481, 72] on link "Policyholders" at bounding box center [496, 69] width 56 height 11
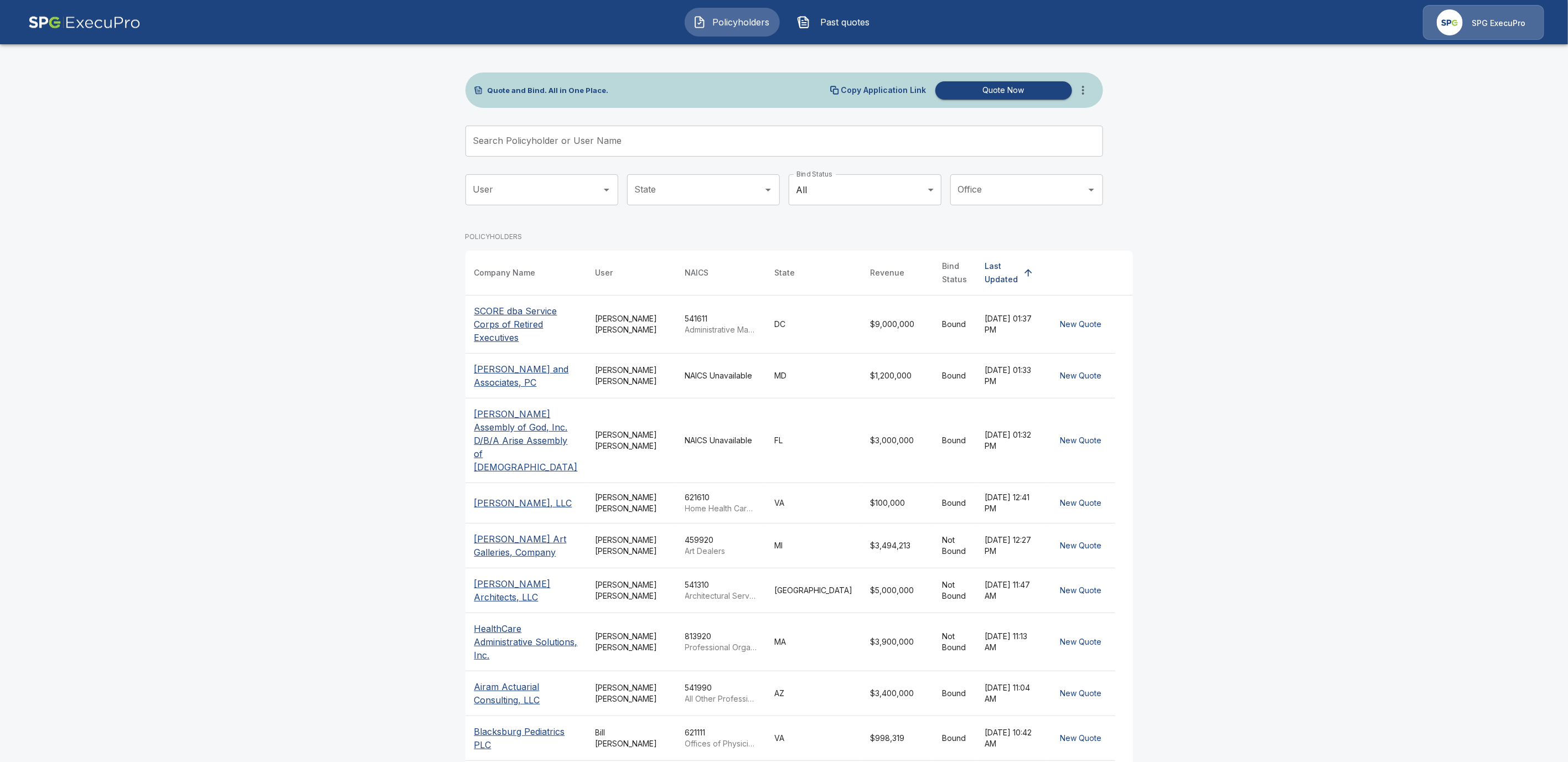
click at [556, 142] on input "Search Policyholder or User Name" at bounding box center [778, 141] width 625 height 31
paste input "**********"
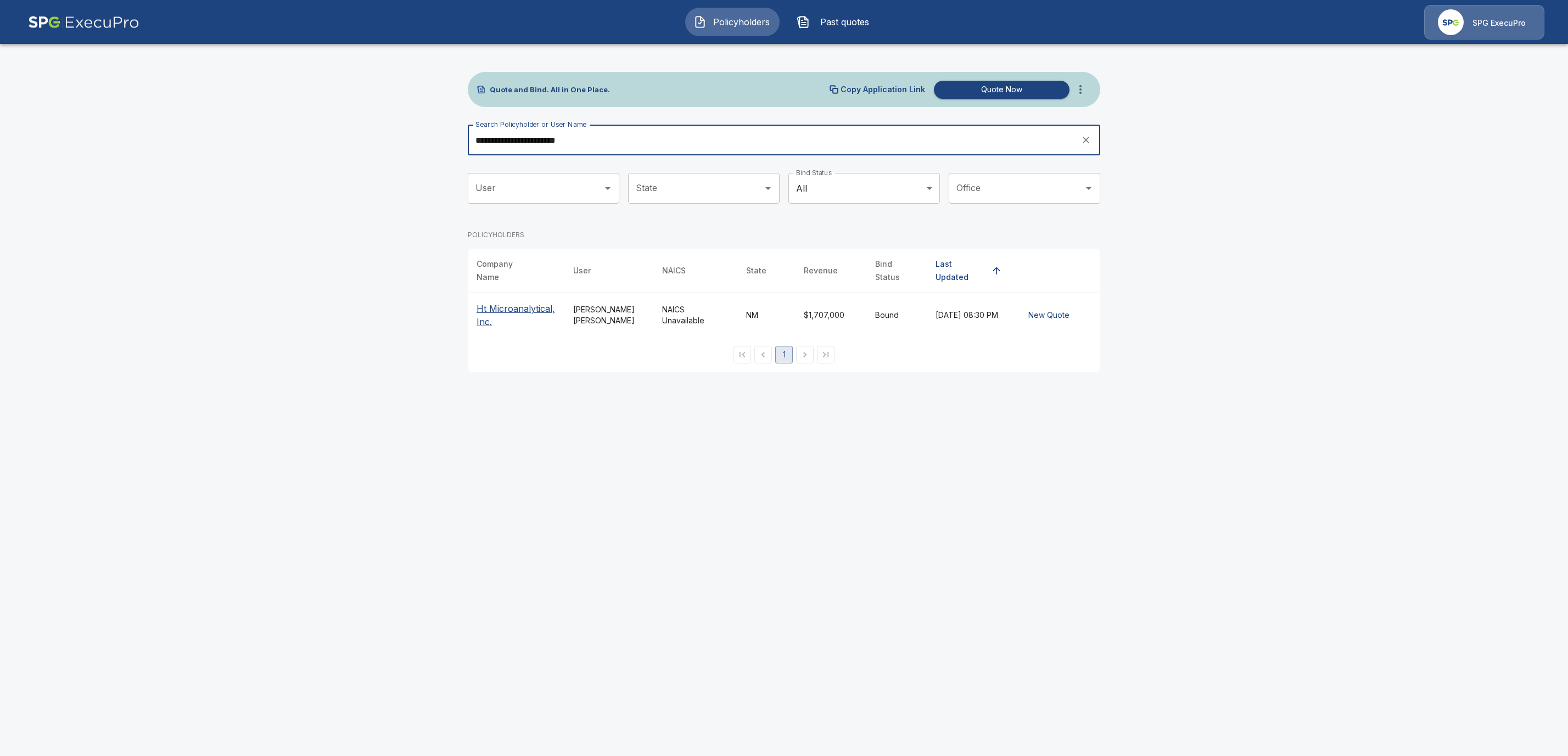
type input "**********"
click at [506, 302] on p "Ht Microanalytical, Inc." at bounding box center [516, 314] width 79 height 26
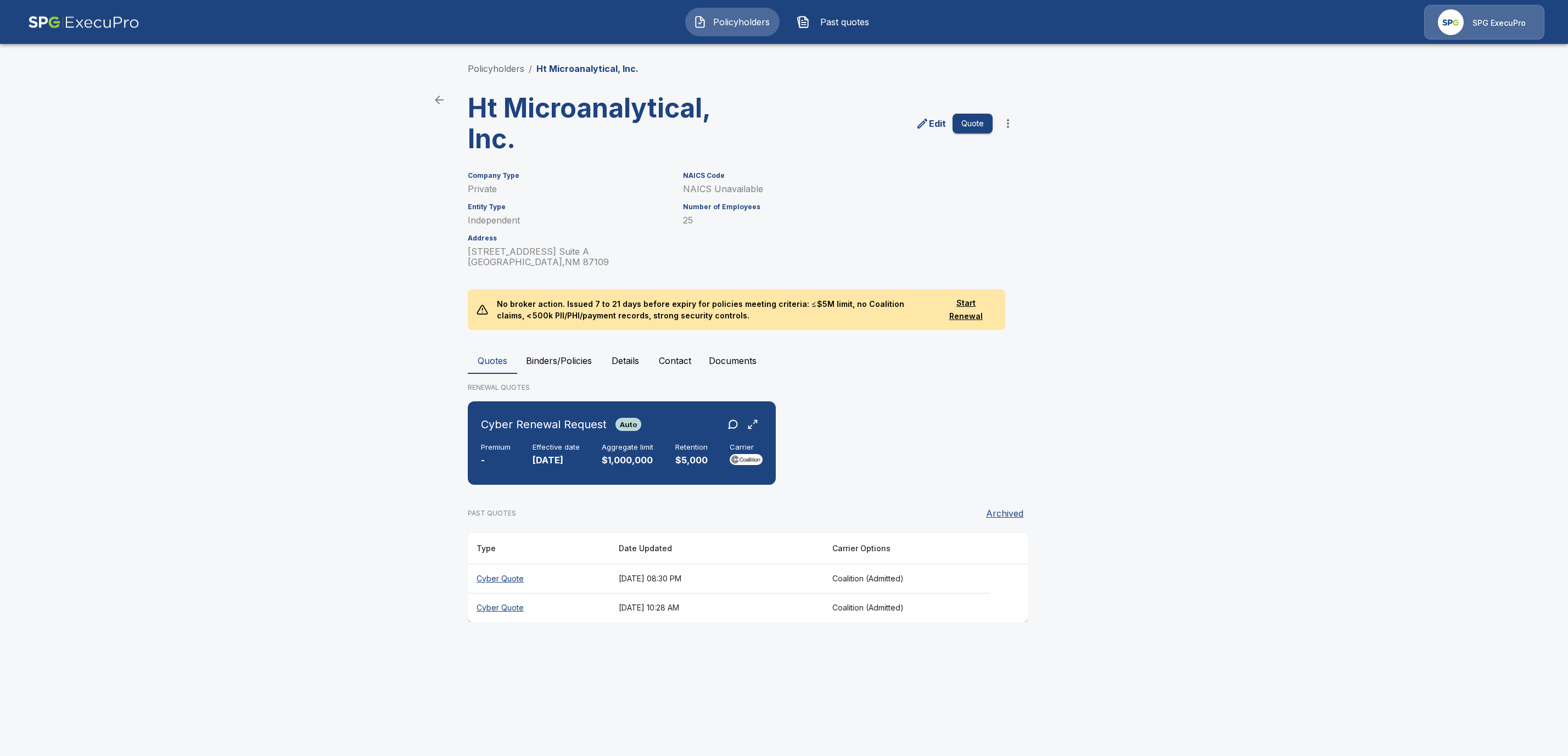
click at [1009, 130] on button "more" at bounding box center [1008, 123] width 22 height 22
click at [969, 224] on li "Request Coalition Loss Run (testing)" at bounding box center [1007, 224] width 167 height 20
click at [762, 354] on button "Documents" at bounding box center [732, 360] width 65 height 26
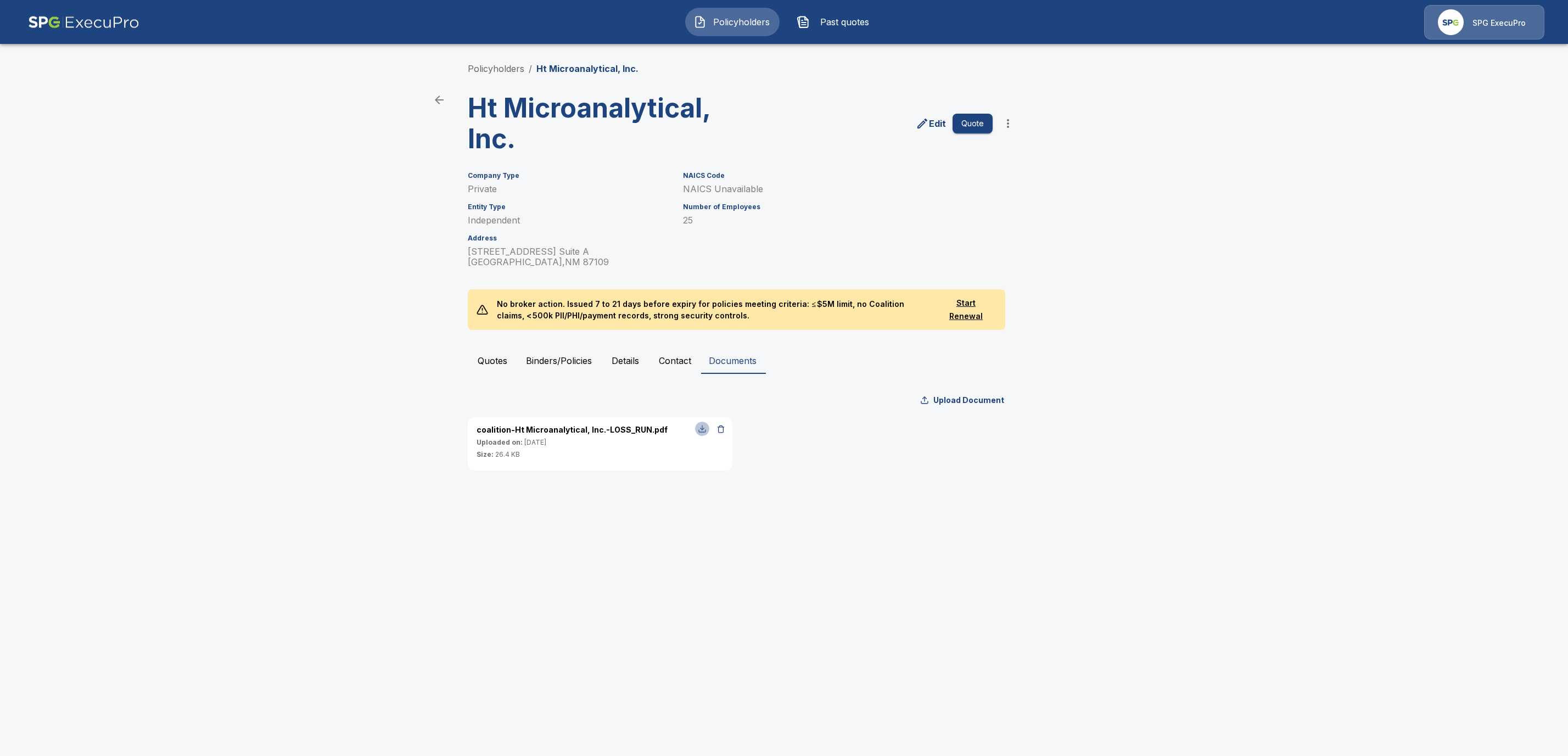
click at [703, 429] on div "button" at bounding box center [703, 429] width 9 height 9
click at [487, 69] on link "Policyholders" at bounding box center [496, 69] width 56 height 11
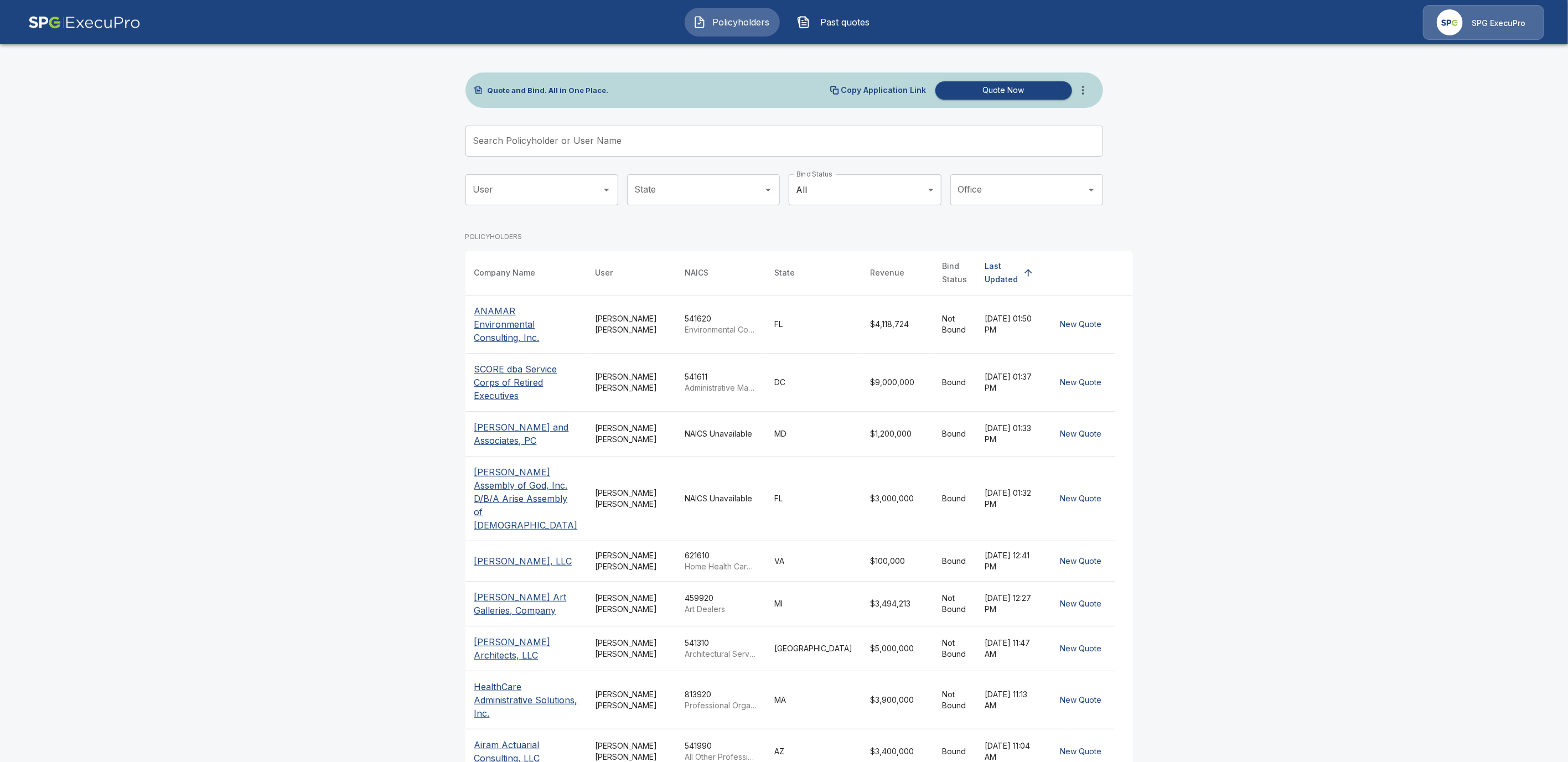
click at [572, 137] on input "Search Policyholder or User Name" at bounding box center [778, 141] width 625 height 31
paste input "**********"
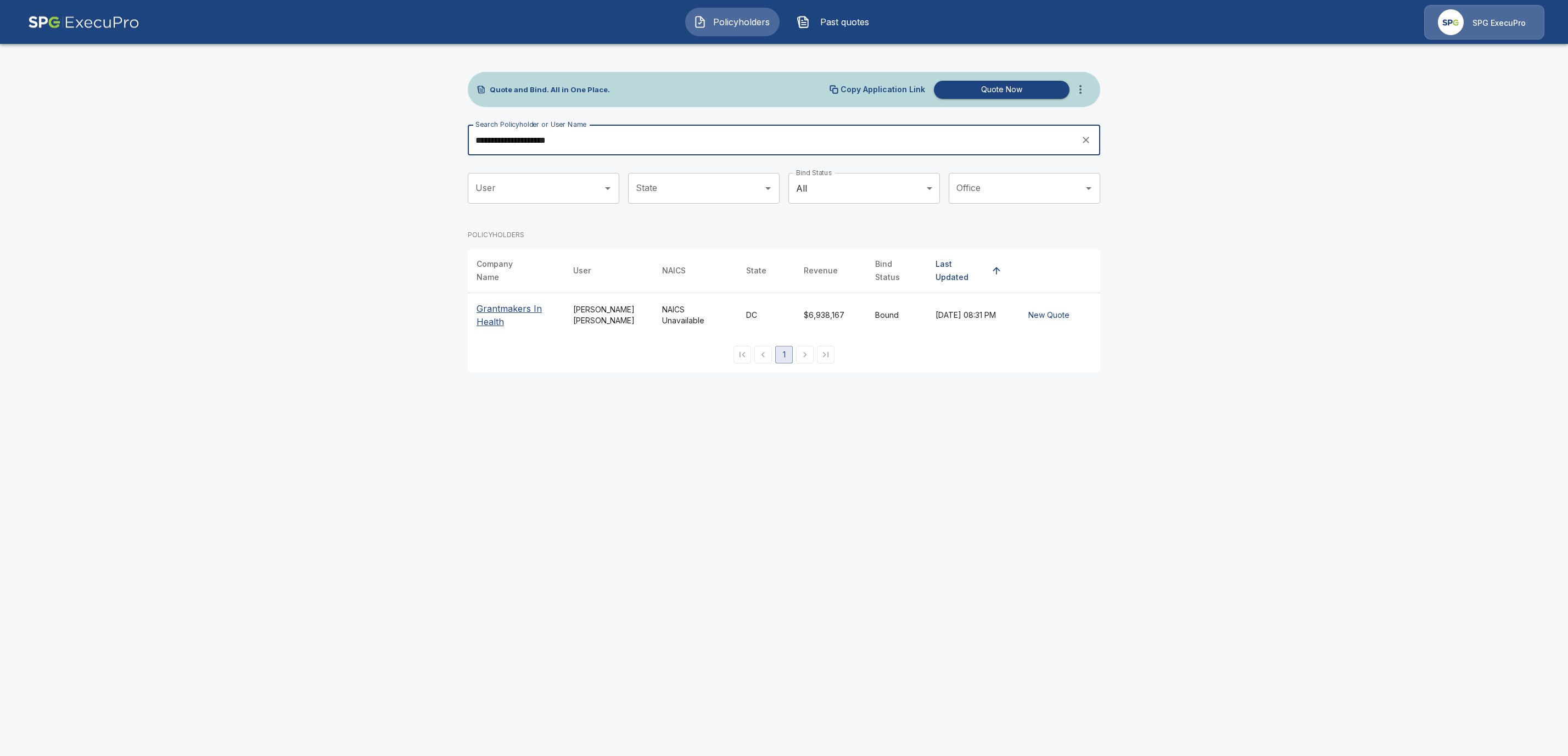
type input "**********"
click at [482, 313] on p "Grantmakers In Health" at bounding box center [516, 314] width 79 height 26
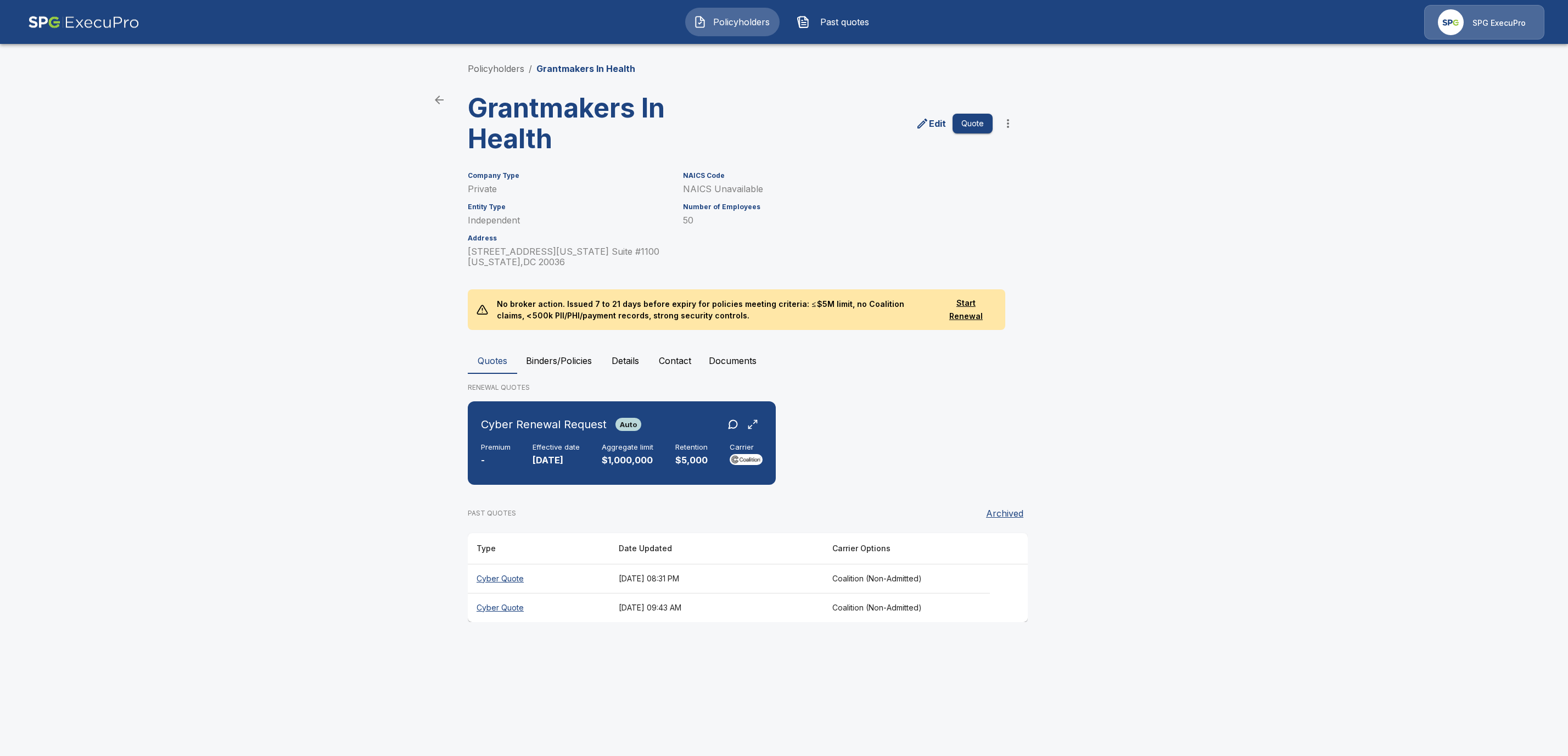
click at [1009, 123] on icon "more" at bounding box center [1008, 123] width 13 height 13
click at [973, 226] on li "Request Coalition Loss Run (testing)" at bounding box center [1007, 224] width 167 height 20
click at [748, 359] on button "Documents" at bounding box center [732, 360] width 65 height 26
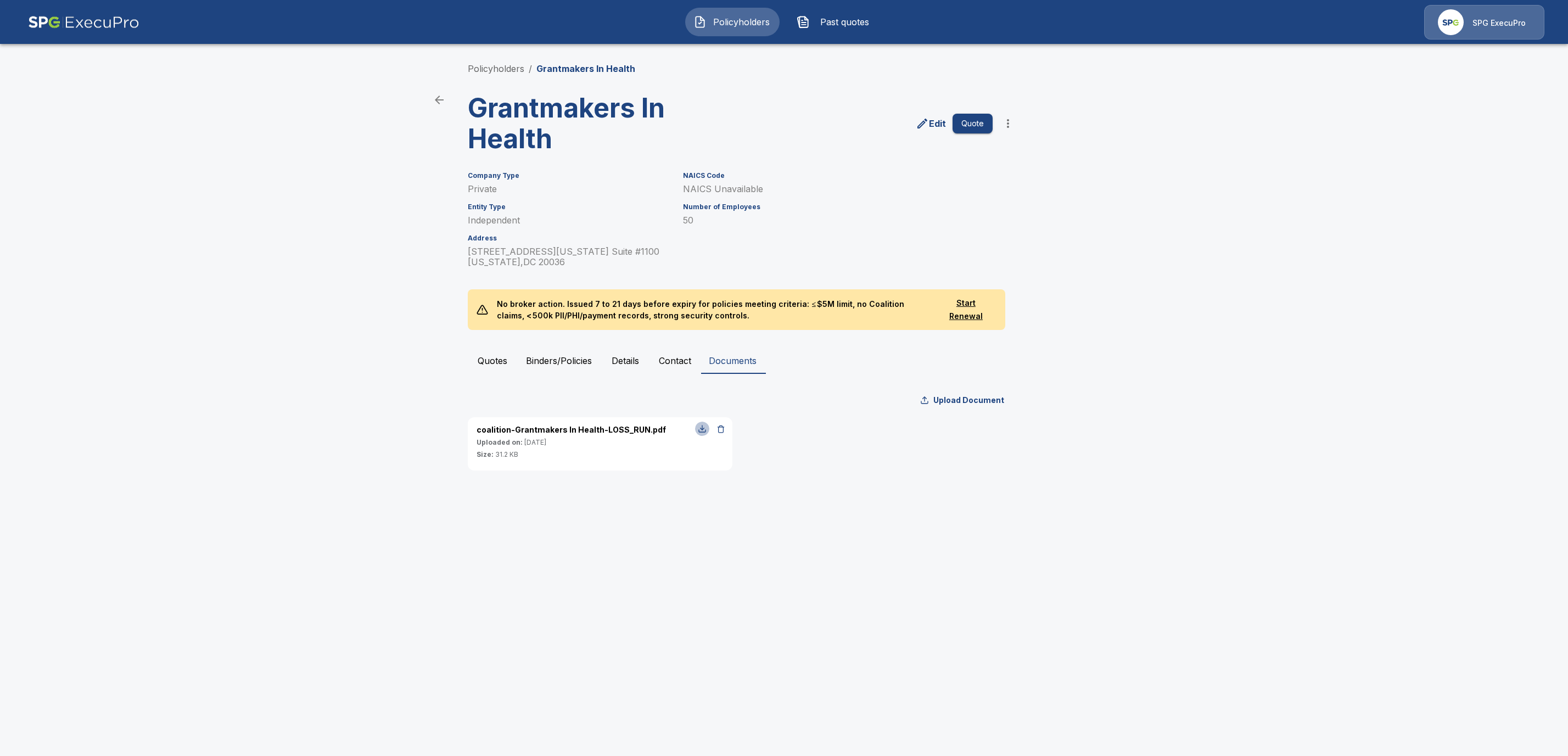
click at [707, 426] on button "button" at bounding box center [702, 429] width 14 height 14
click at [490, 72] on link "Policyholders" at bounding box center [496, 69] width 56 height 11
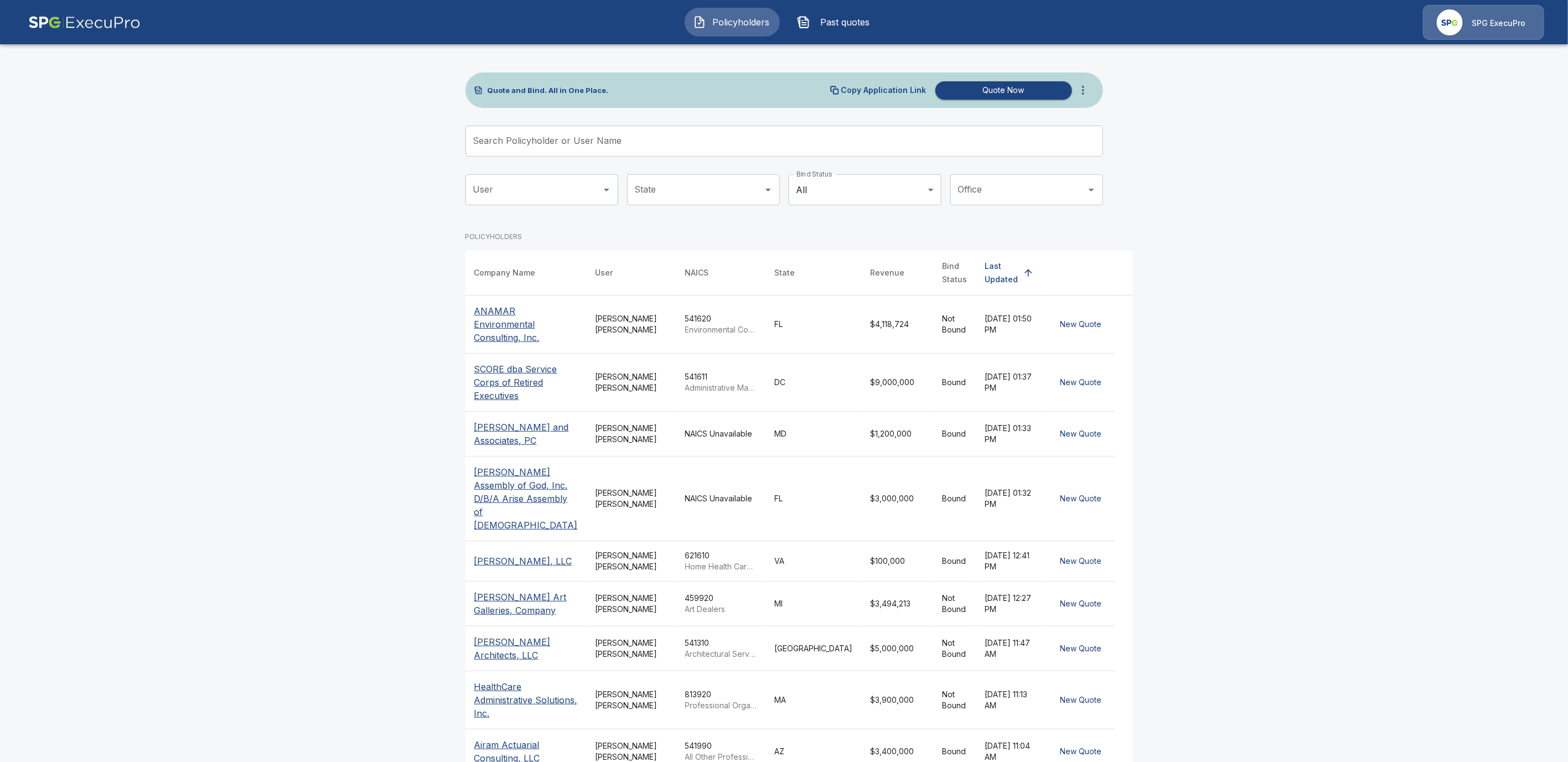
click at [565, 143] on input "Search Policyholder or User Name" at bounding box center [778, 141] width 625 height 31
paste input "**********"
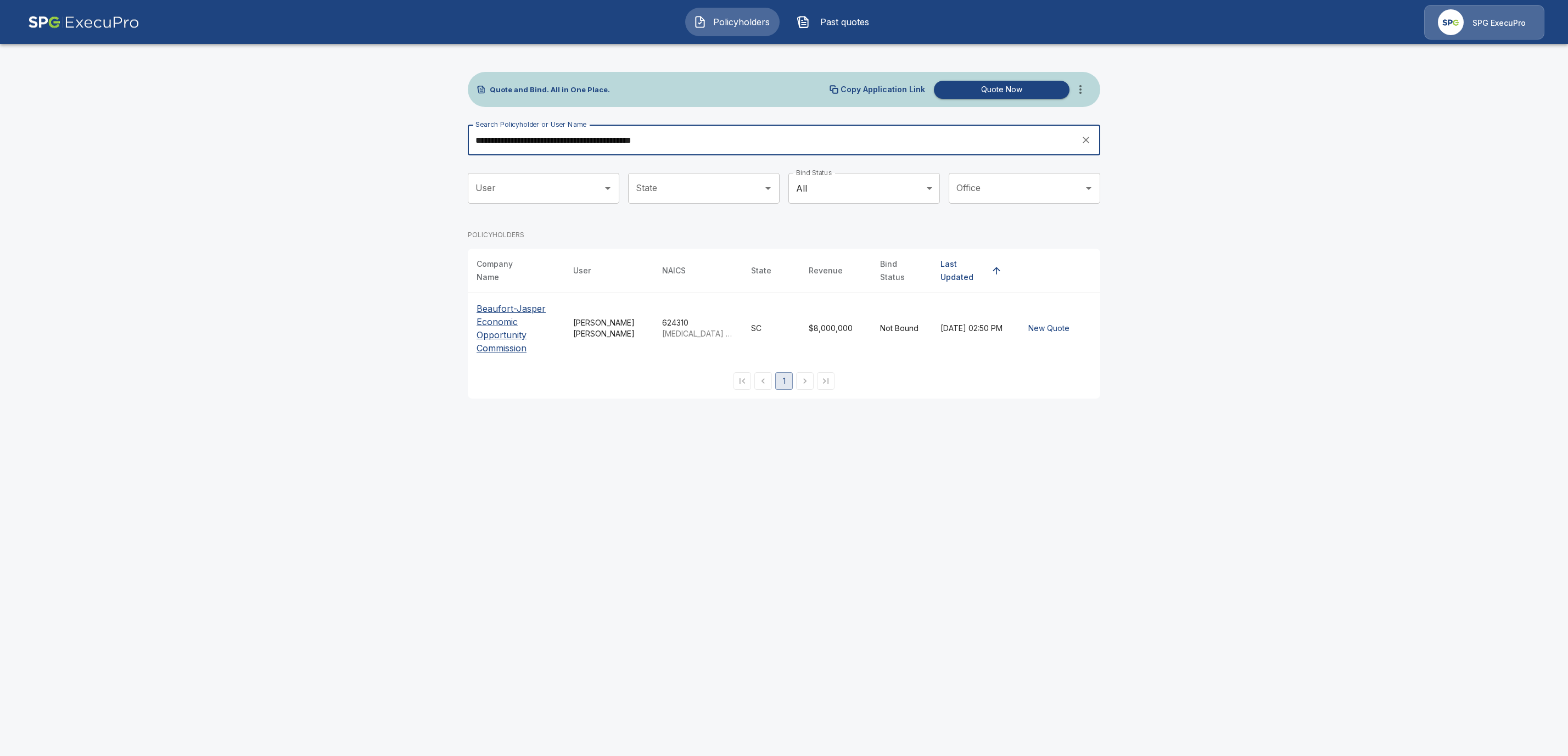
type input "**********"
click at [501, 330] on p "Beaufort-Jasper Economic Opportunity Commission" at bounding box center [516, 327] width 79 height 53
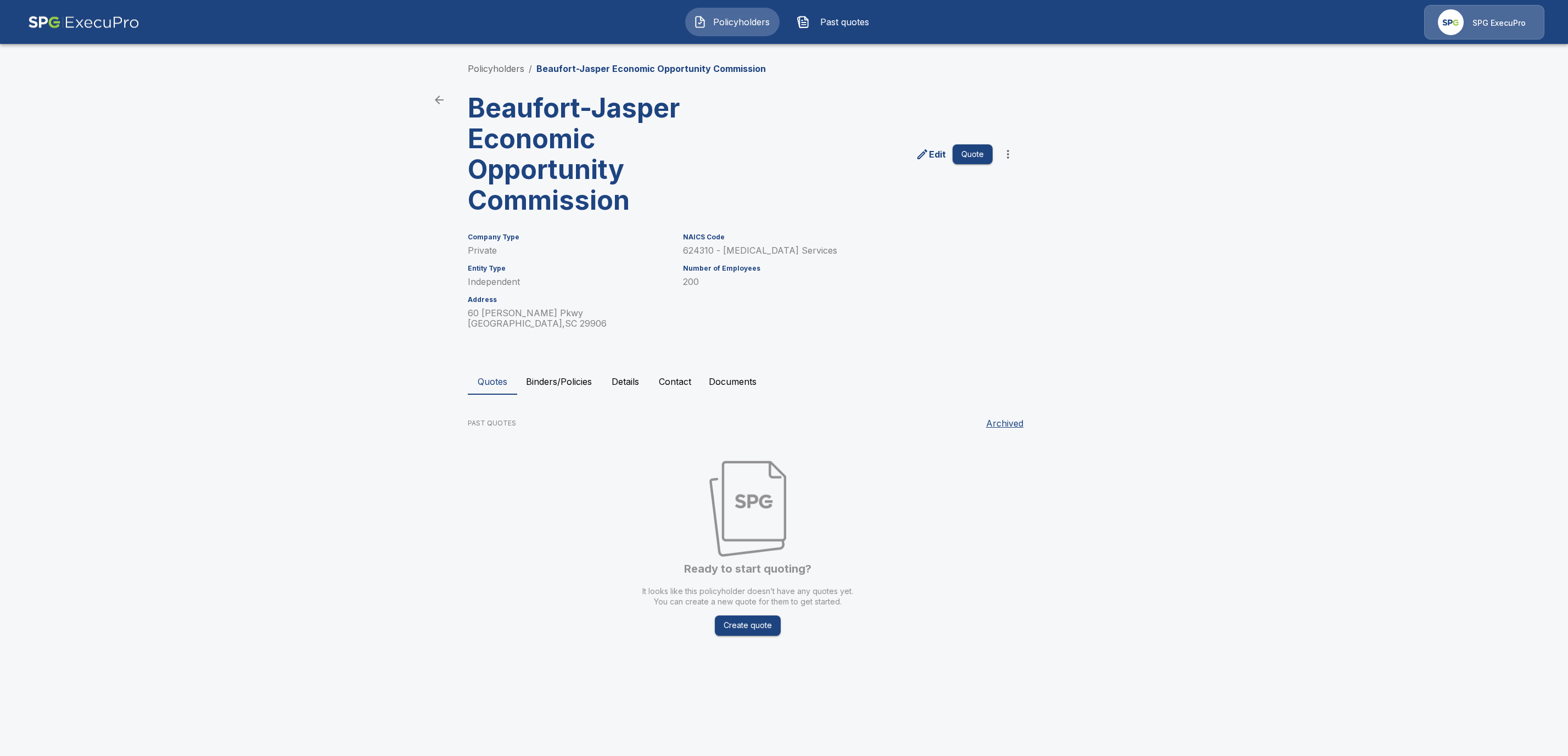
click at [617, 382] on button "Details" at bounding box center [625, 381] width 49 height 26
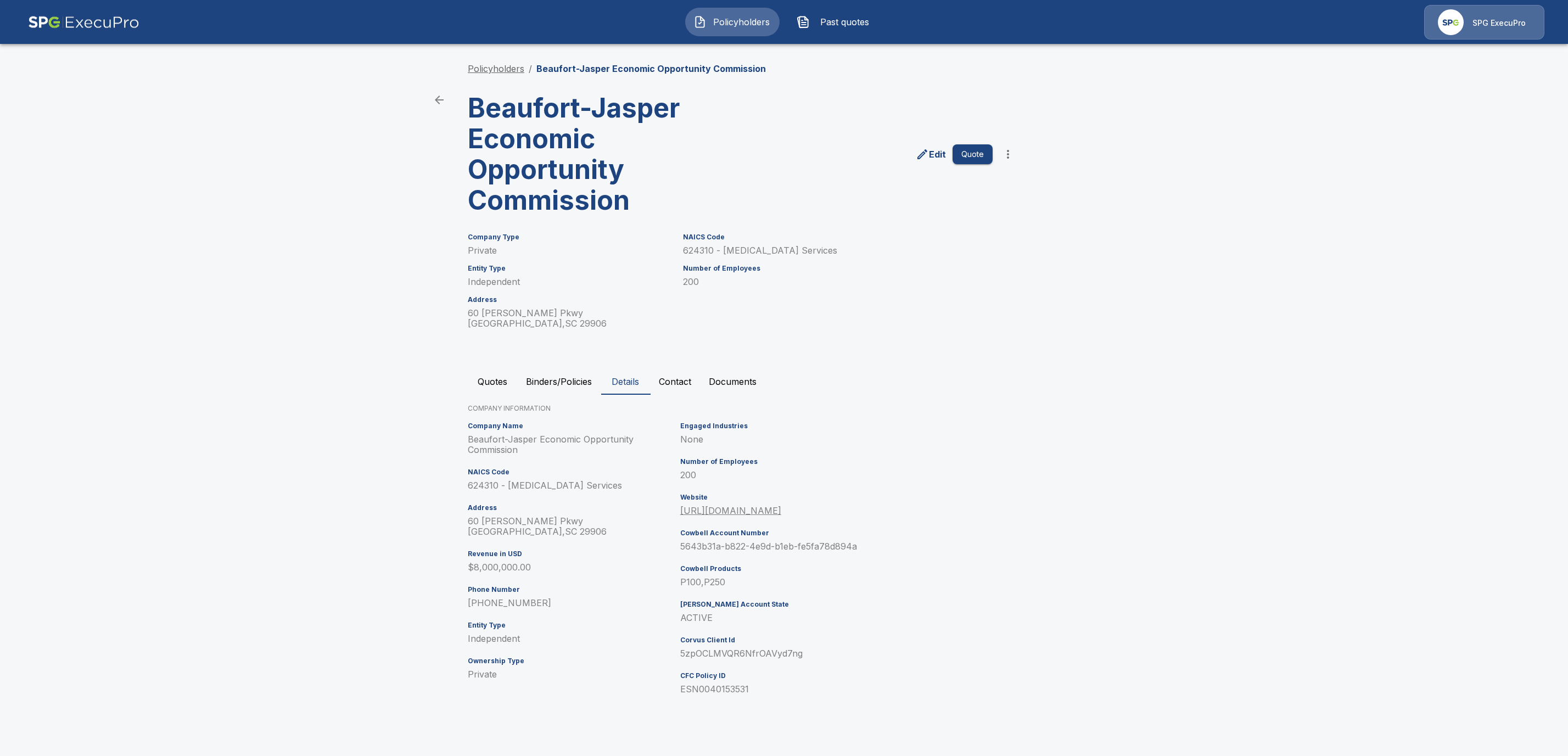
drag, startPoint x: 508, startPoint y: 66, endPoint x: 762, endPoint y: 293, distance: 340.7
click at [508, 66] on link "Policyholders" at bounding box center [496, 69] width 56 height 11
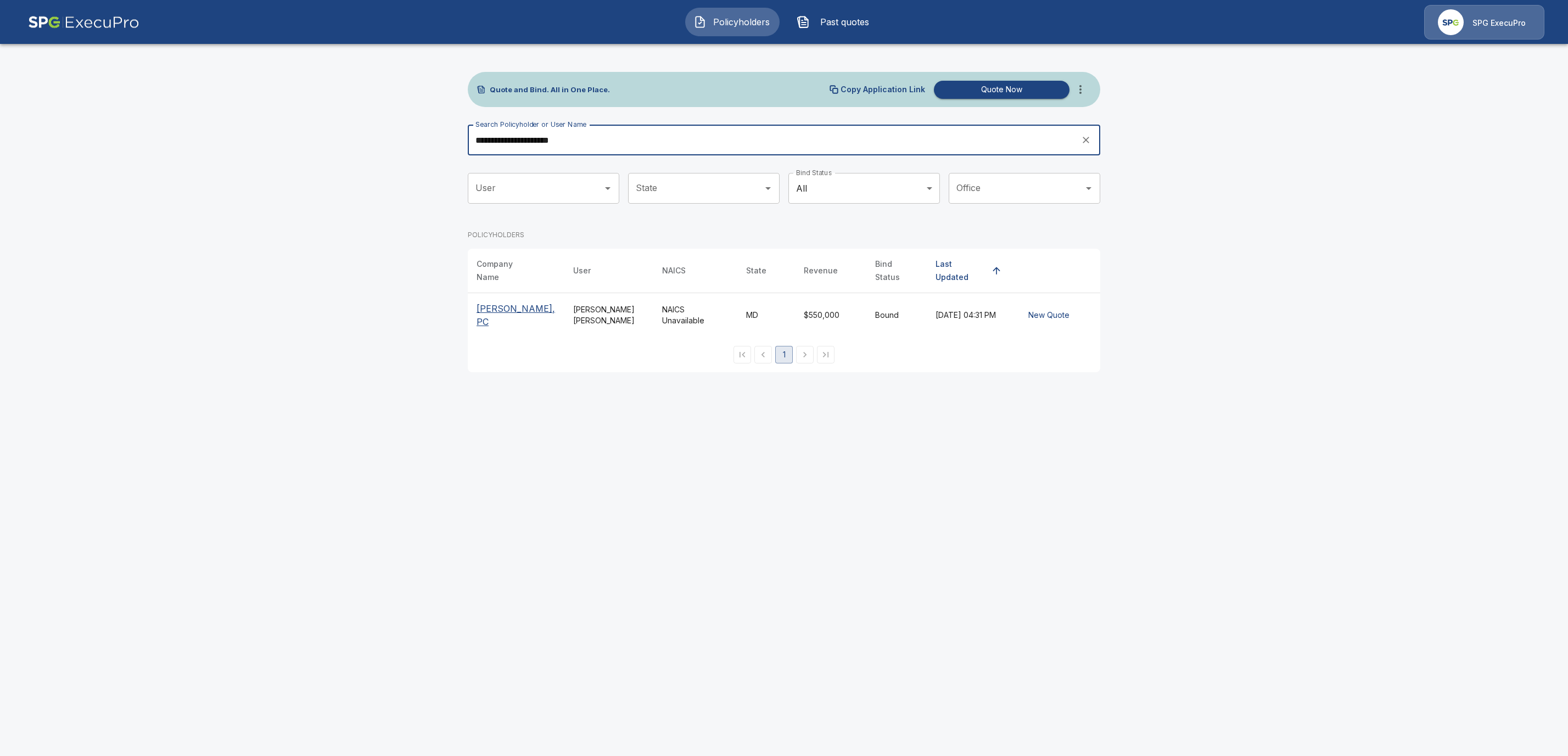
type input "**********"
click at [472, 299] on th "[PERSON_NAME], PC" at bounding box center [516, 316] width 97 height 45
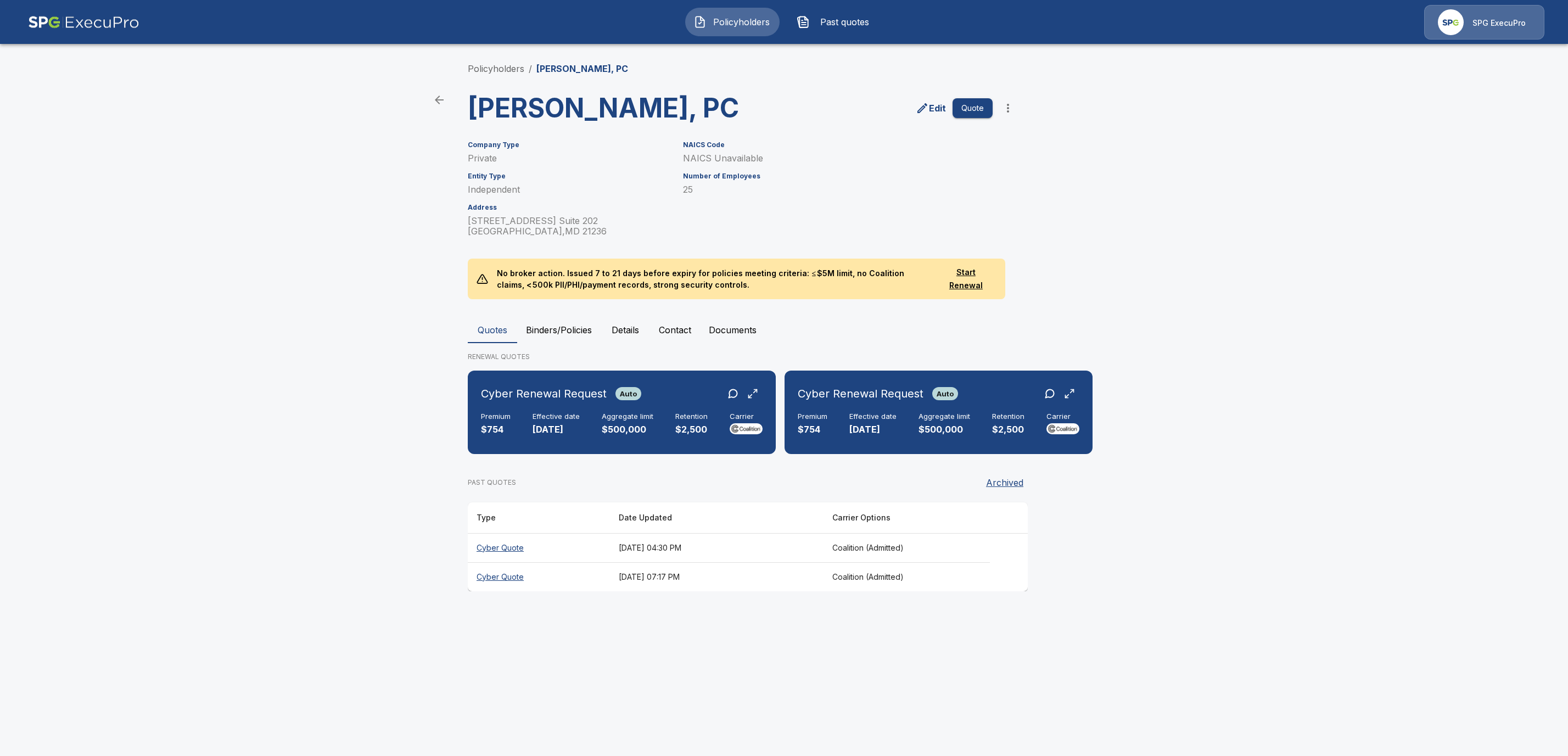
click at [1007, 115] on icon "more" at bounding box center [1008, 107] width 13 height 13
click at [967, 225] on li "Request Coalition Loss Run (testing)" at bounding box center [1007, 224] width 167 height 20
click at [754, 343] on button "Documents" at bounding box center [732, 329] width 65 height 26
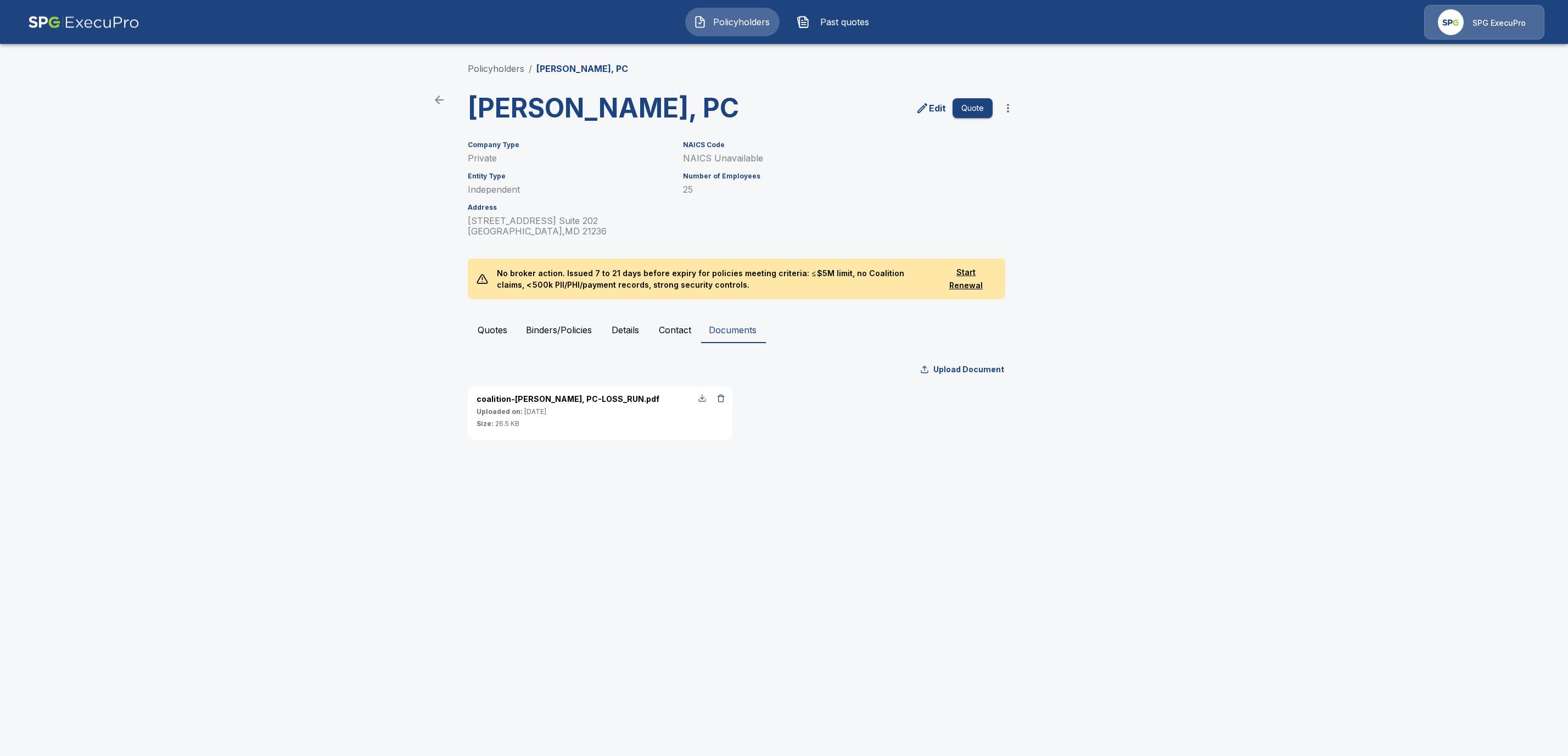
click at [704, 403] on div "button" at bounding box center [703, 398] width 9 height 9
click at [490, 64] on link "Policyholders" at bounding box center [496, 69] width 56 height 11
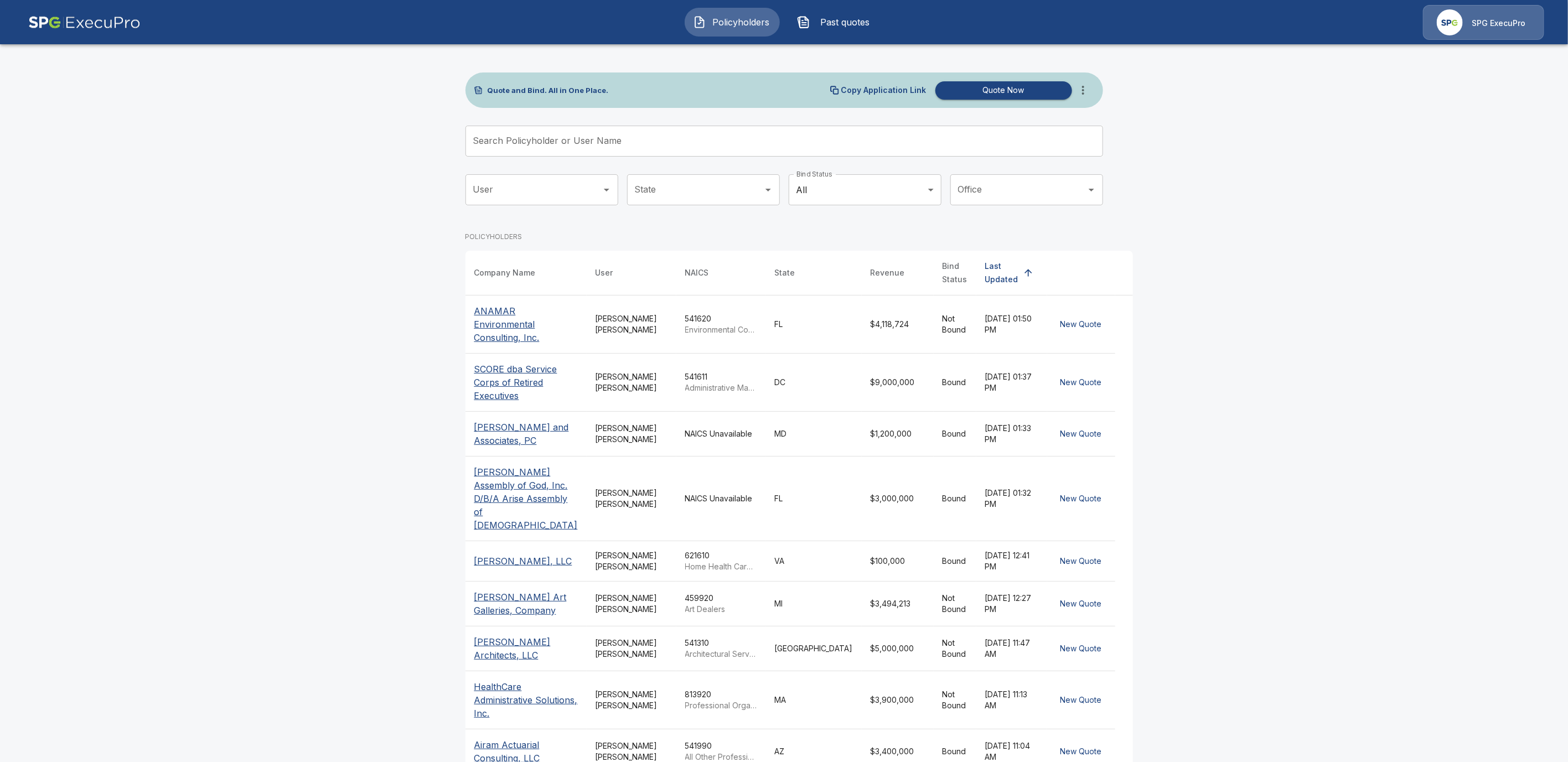
click at [639, 142] on input "Search Policyholder or User Name" at bounding box center [778, 141] width 625 height 31
paste input "**********"
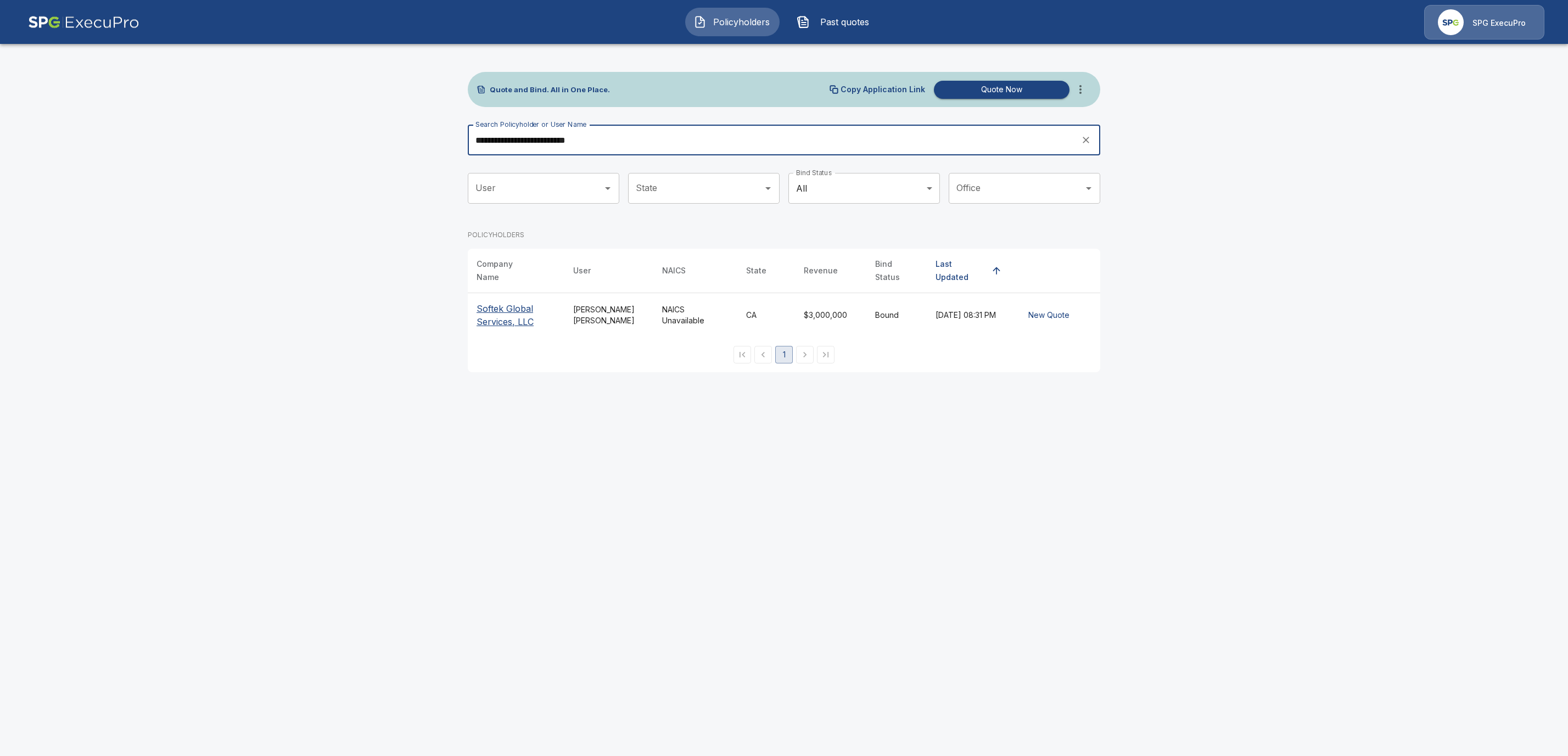
type input "**********"
click at [494, 310] on p "Softek Global Services, LLC" at bounding box center [516, 314] width 79 height 26
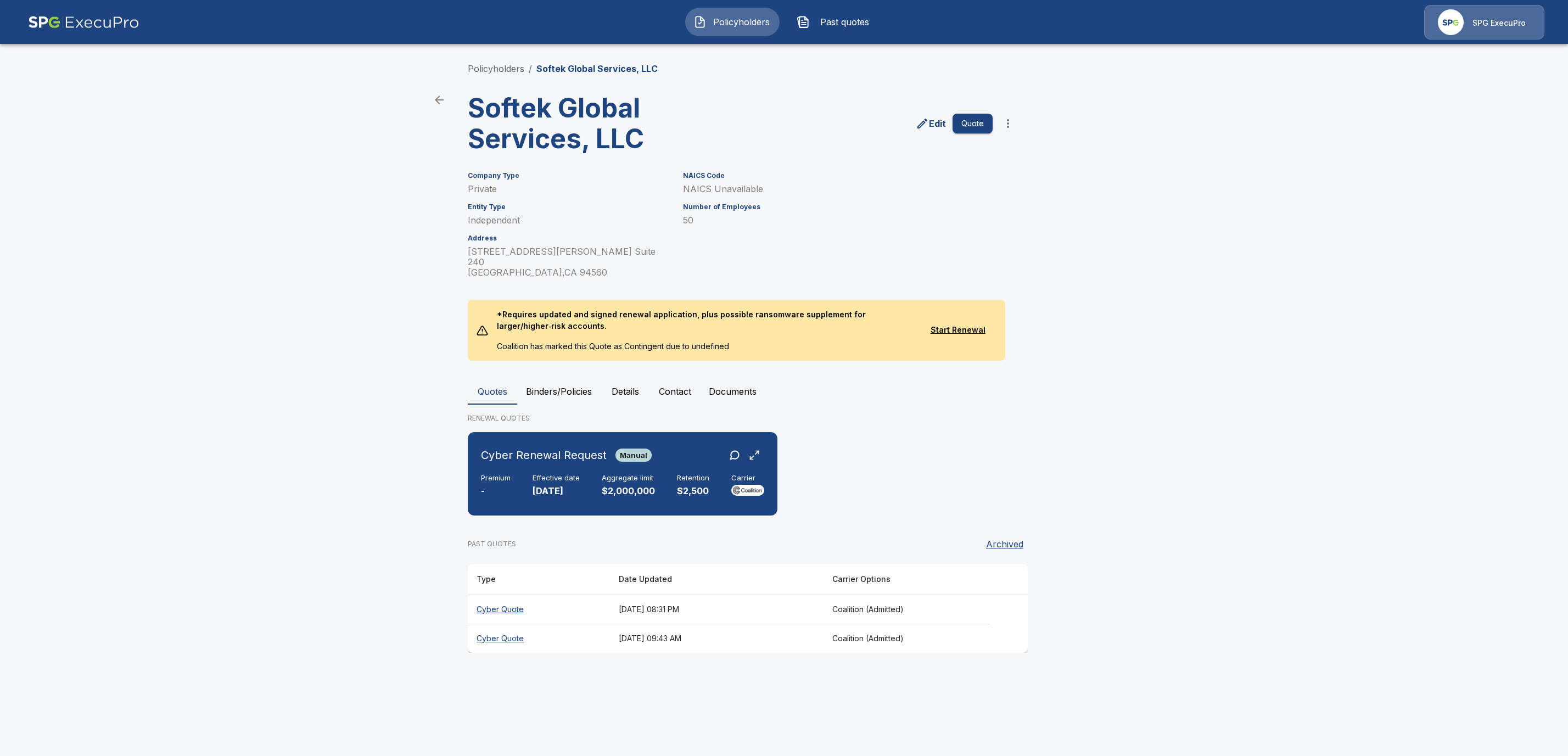
click at [1013, 123] on icon "more" at bounding box center [1008, 123] width 13 height 13
click at [965, 222] on li "Request Coalition Loss Run (testing)" at bounding box center [1007, 224] width 167 height 20
click at [722, 378] on button "Documents" at bounding box center [732, 391] width 65 height 26
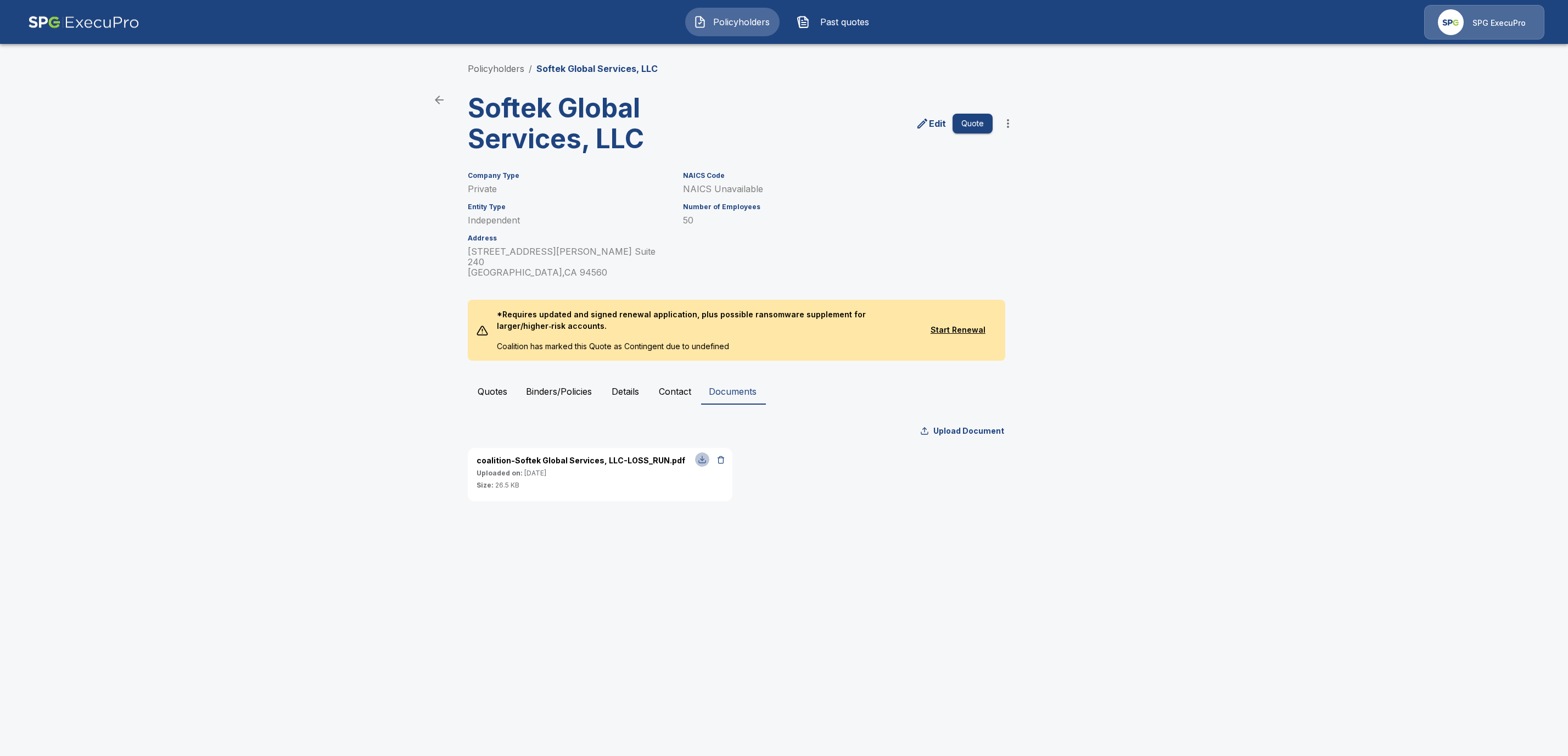
click at [700, 454] on div "button" at bounding box center [703, 459] width 9 height 9
click at [499, 71] on link "Policyholders" at bounding box center [496, 69] width 56 height 11
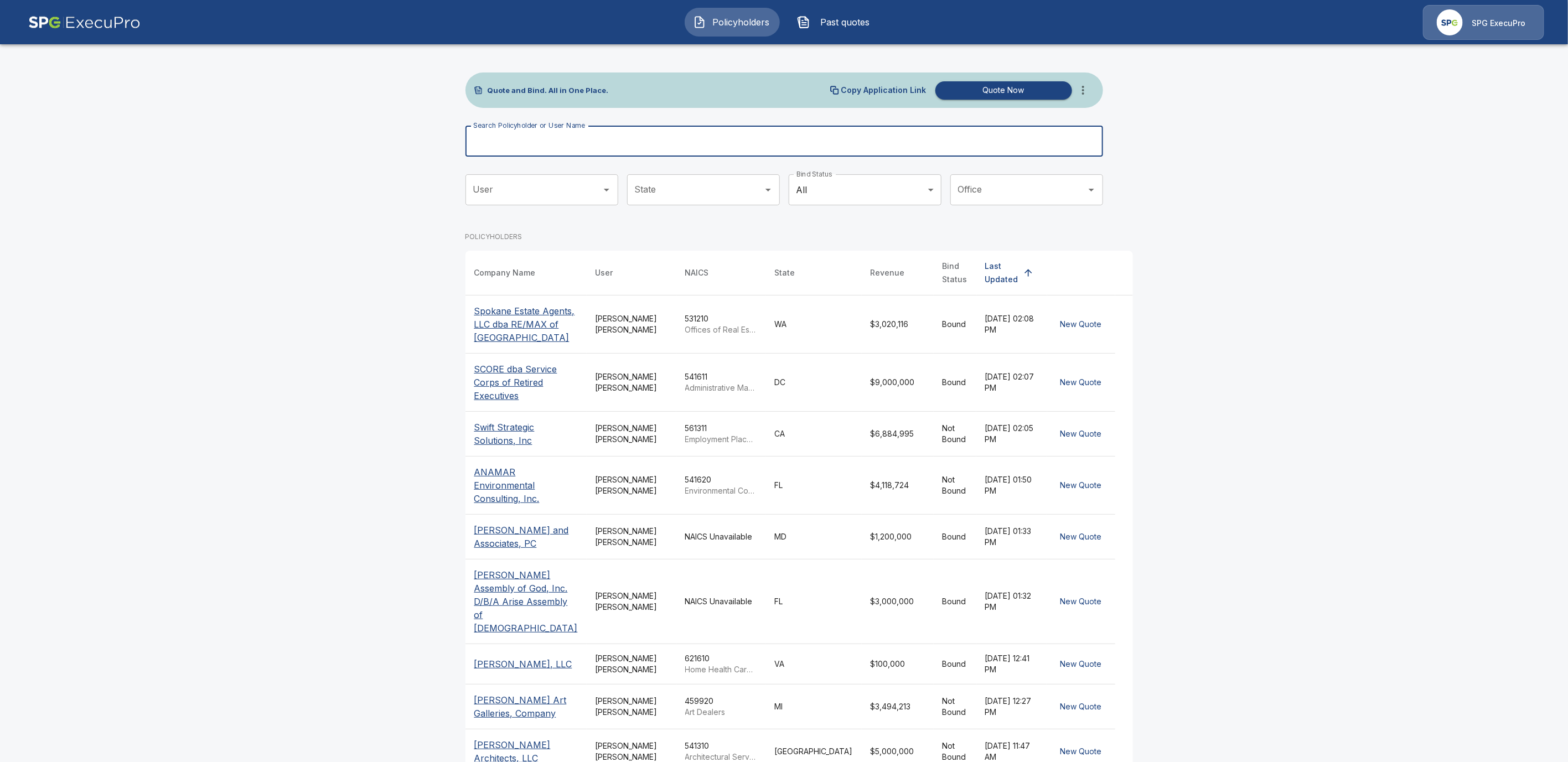
click at [506, 151] on input "Search Policyholder or User Name" at bounding box center [778, 141] width 625 height 31
paste input "**********"
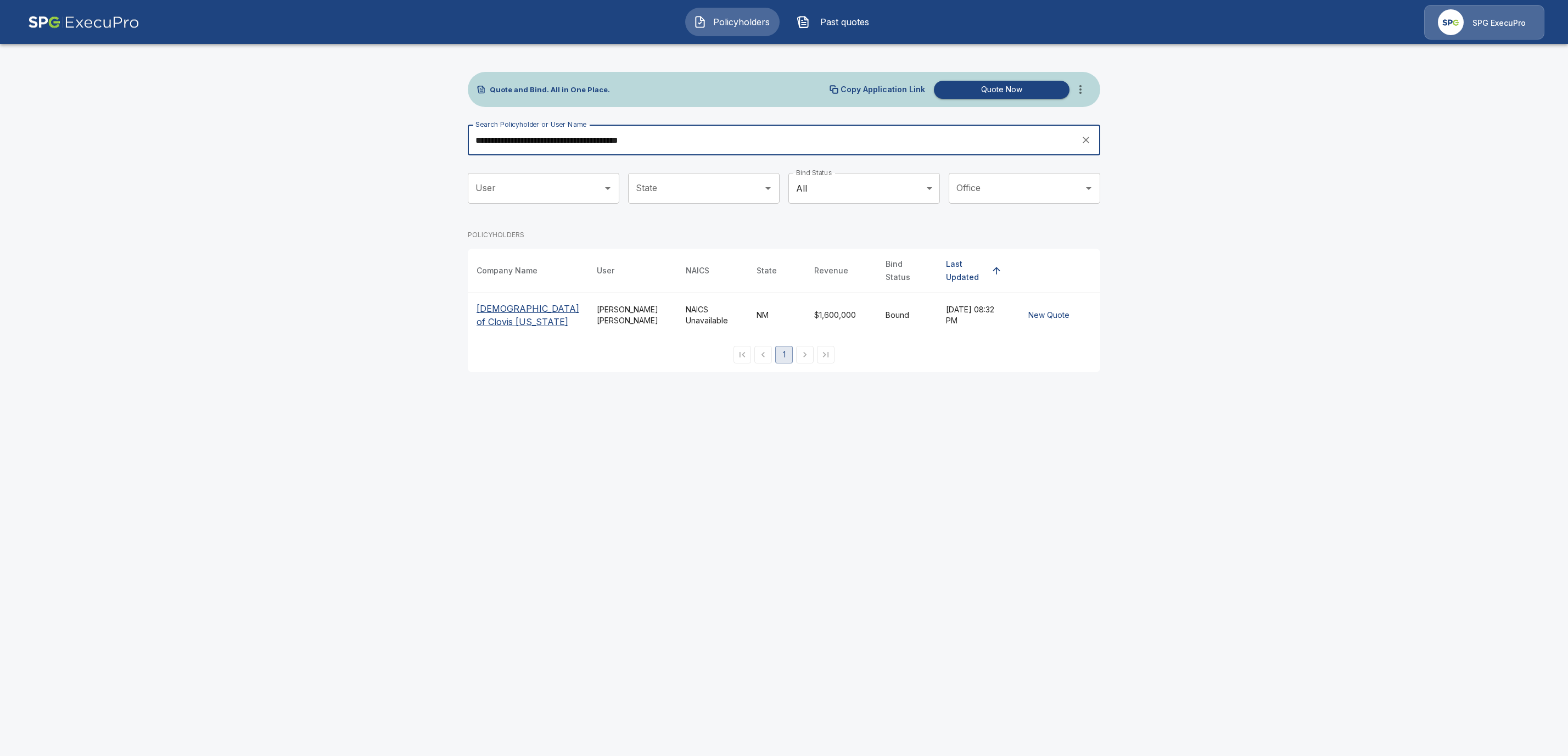
type input "**********"
click at [490, 316] on p "[DEMOGRAPHIC_DATA] of Clovis [US_STATE]" at bounding box center [527, 314] width 103 height 26
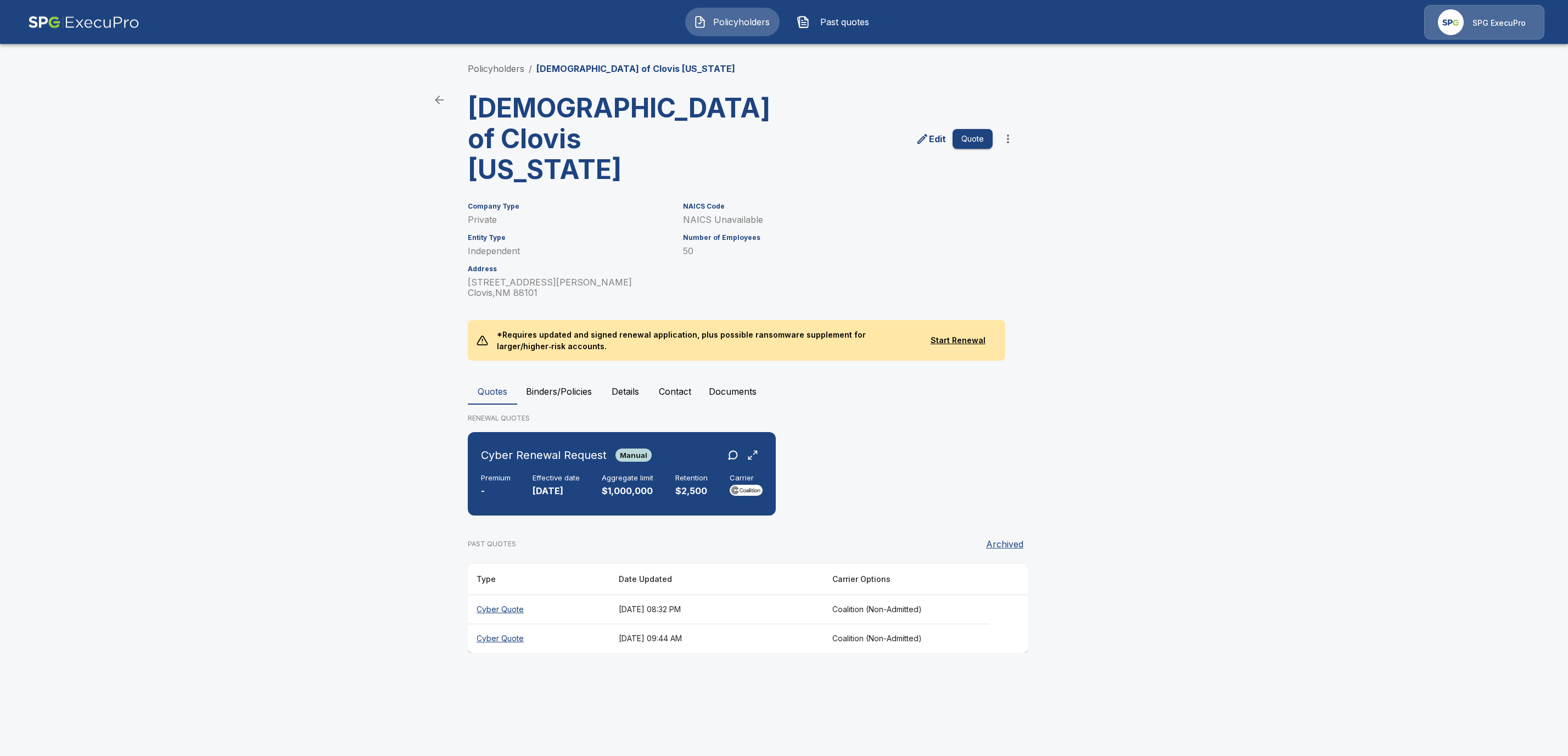
click at [1014, 140] on icon "more" at bounding box center [1008, 139] width 13 height 13
click at [947, 235] on li "Request Coalition Loss Run (testing)" at bounding box center [1007, 239] width 167 height 20
click at [735, 394] on button "Documents" at bounding box center [732, 391] width 65 height 26
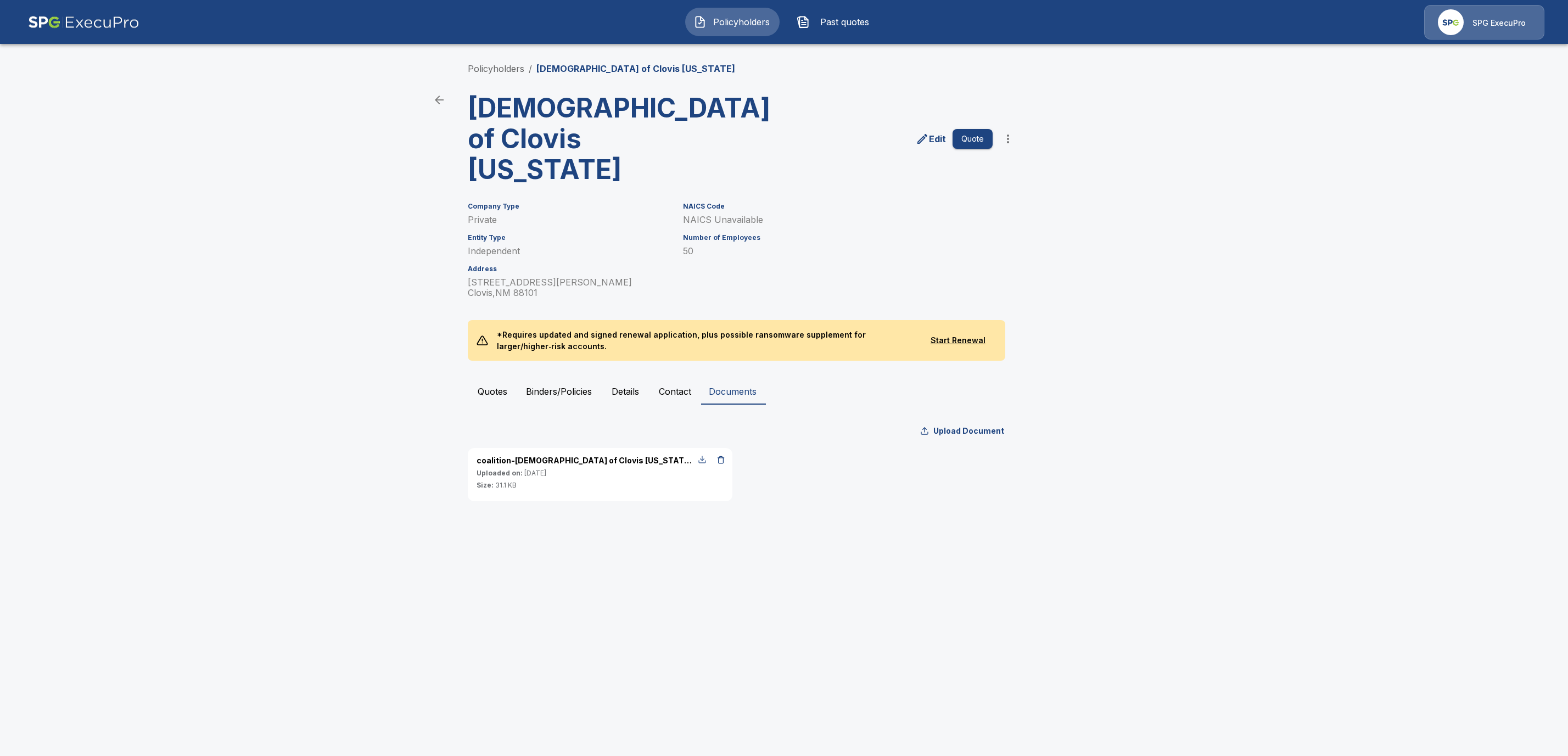
click at [704, 462] on div "button" at bounding box center [703, 459] width 9 height 9
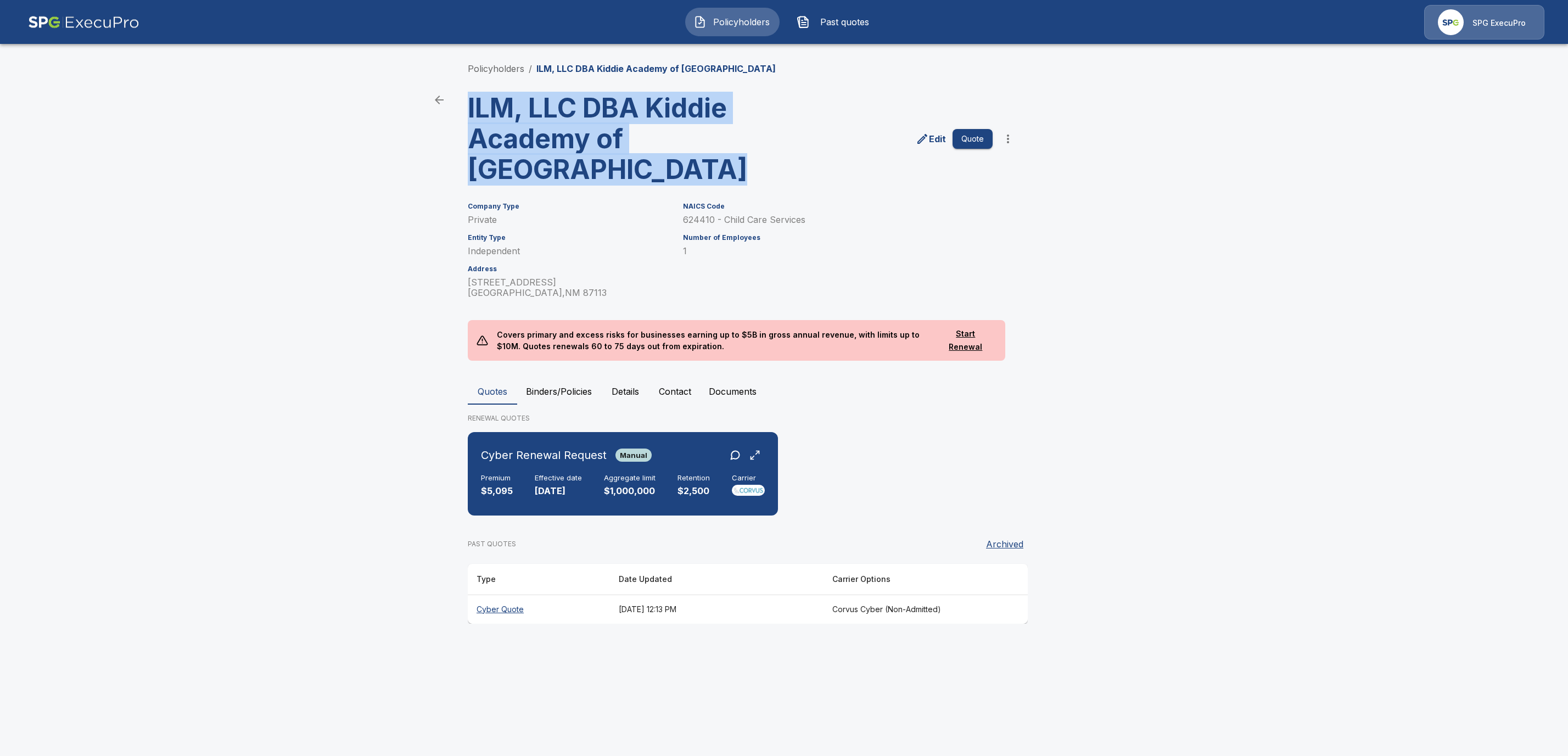
drag, startPoint x: 462, startPoint y: 113, endPoint x: 649, endPoint y: 178, distance: 198.0
click at [649, 178] on div "ILM, LLC DBA Kiddie Academy of North Albuquerque" at bounding box center [599, 134] width 280 height 101
copy h3 "ILM, LLC DBA Kiddie Academy of North Albuquerque"
click at [669, 394] on button "Contact" at bounding box center [675, 391] width 50 height 26
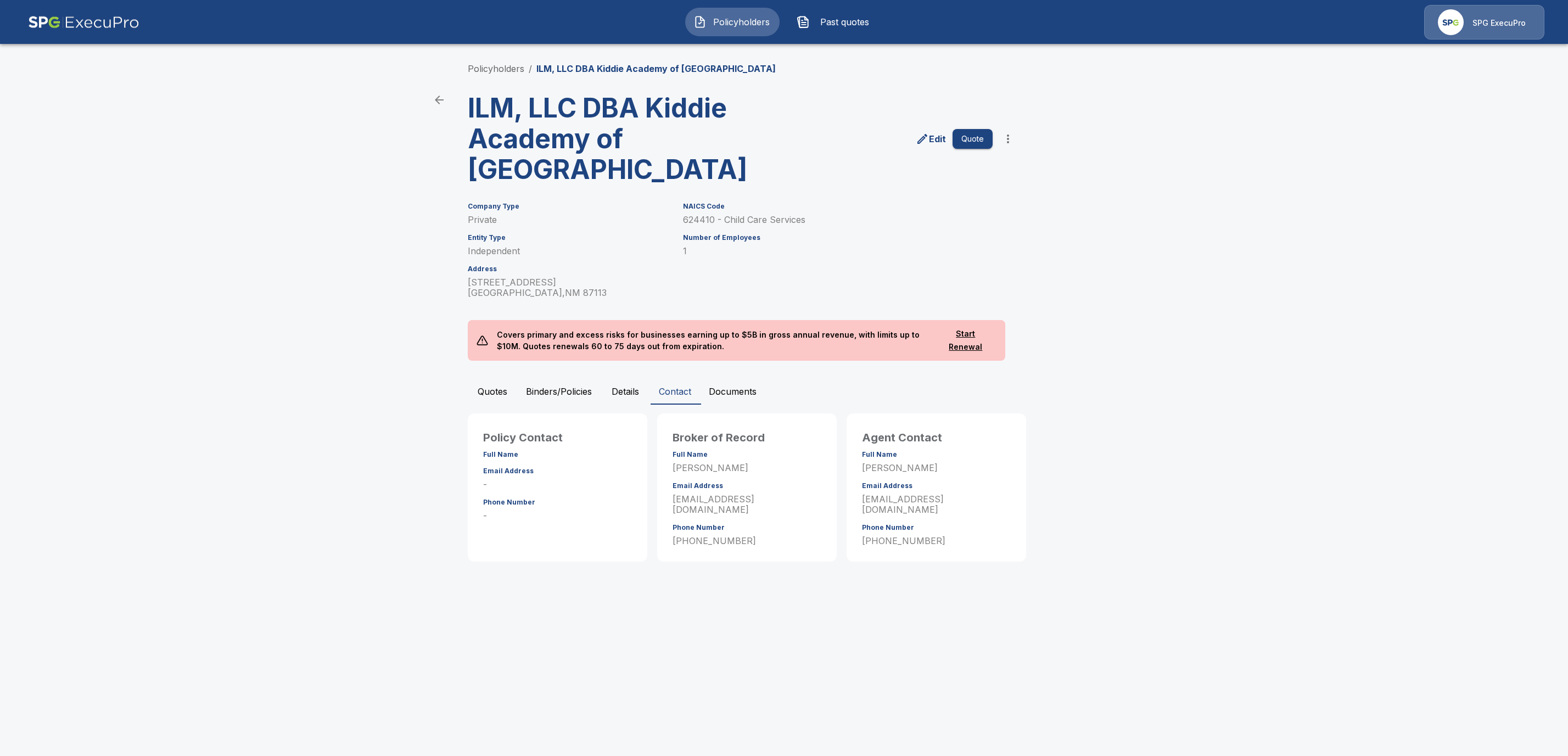
click at [1138, 264] on main "Policyholders / ILM, LLC DBA Kiddie Academy of North Albuquerque ILM, LLC DBA K…" at bounding box center [784, 291] width 1568 height 582
click at [619, 394] on button "Details" at bounding box center [625, 391] width 49 height 26
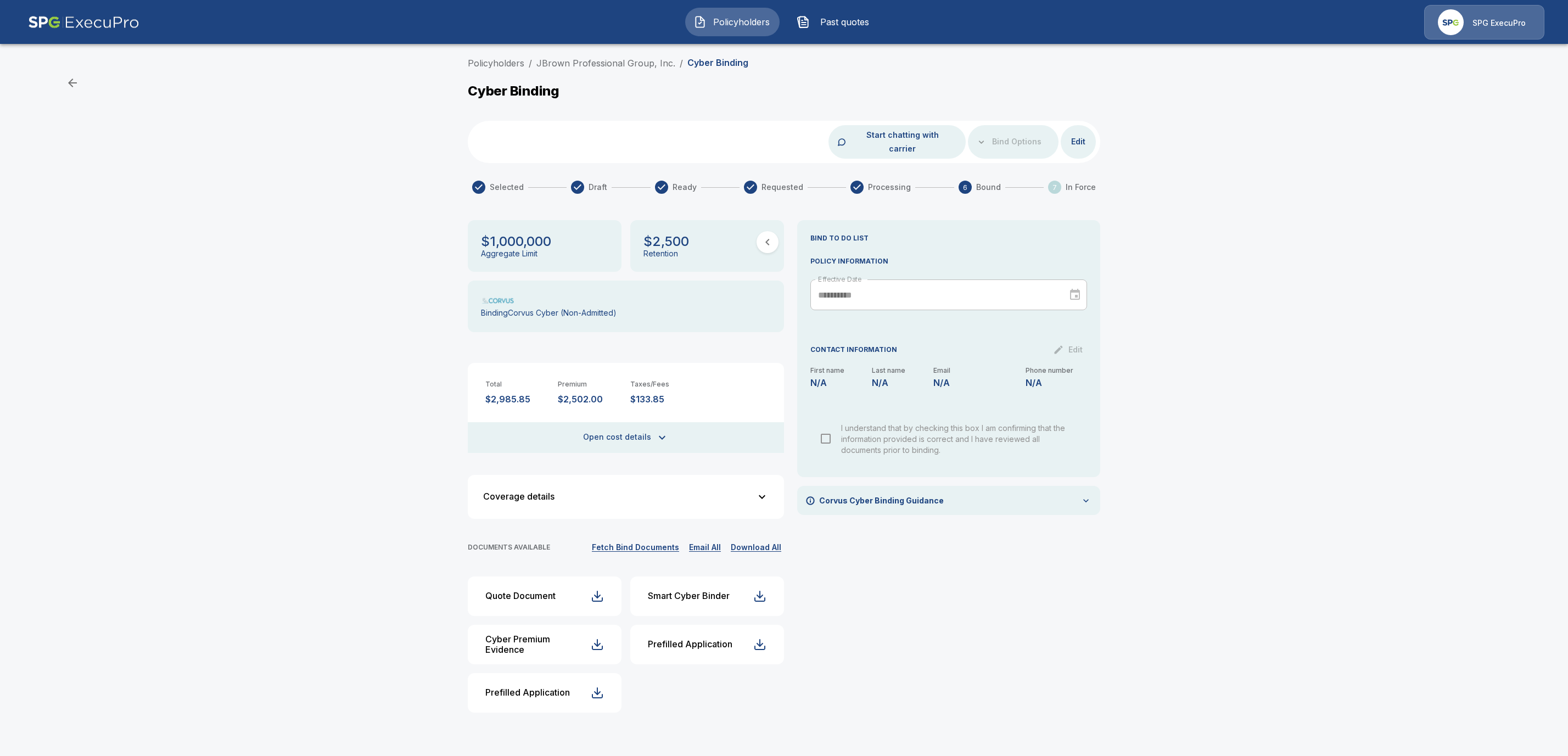
click at [623, 540] on button "Fetch Bind Documents" at bounding box center [635, 547] width 93 height 13
click at [631, 64] on link "JBrown Professional Group, Inc." at bounding box center [605, 63] width 139 height 11
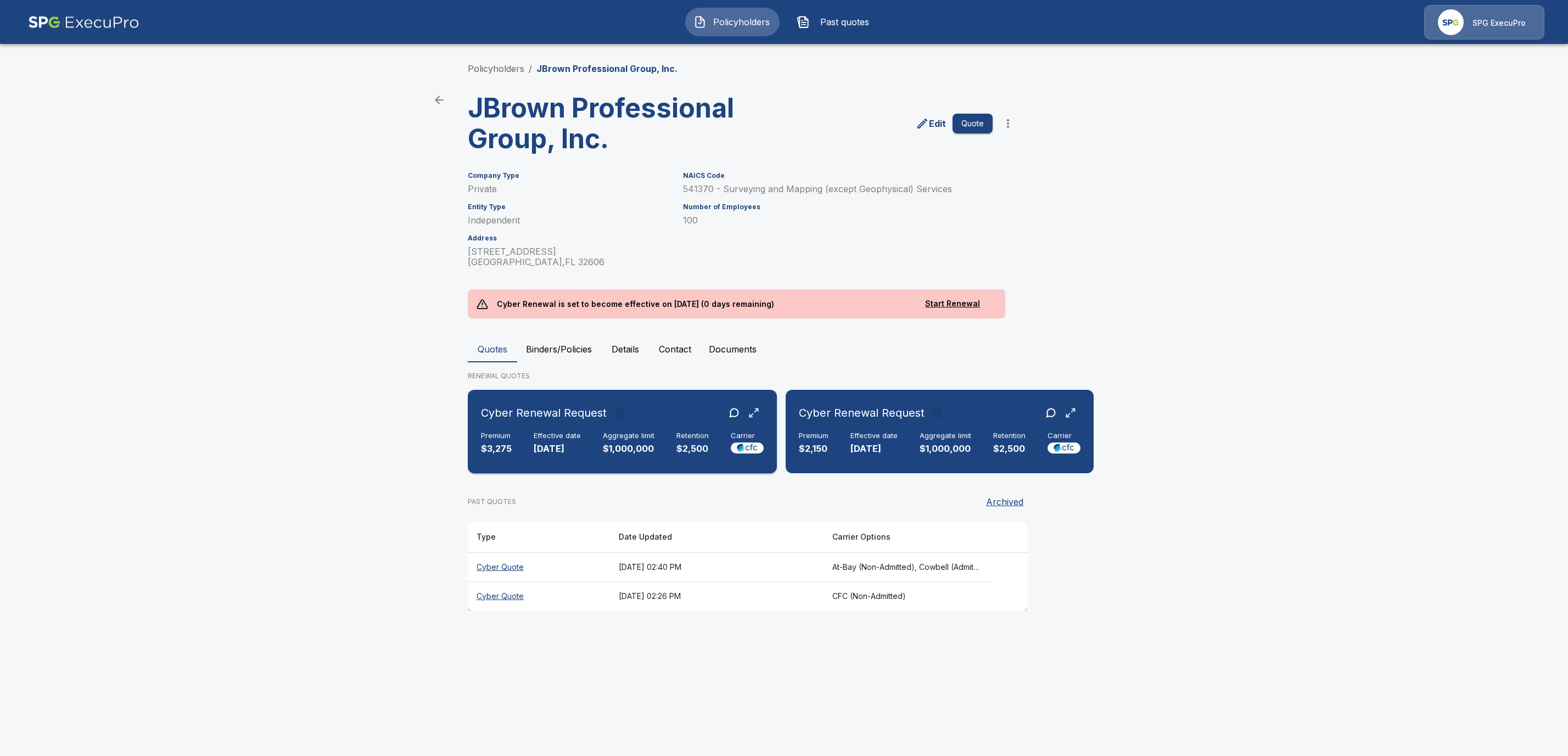
click at [618, 411] on div at bounding box center [620, 412] width 9 height 13
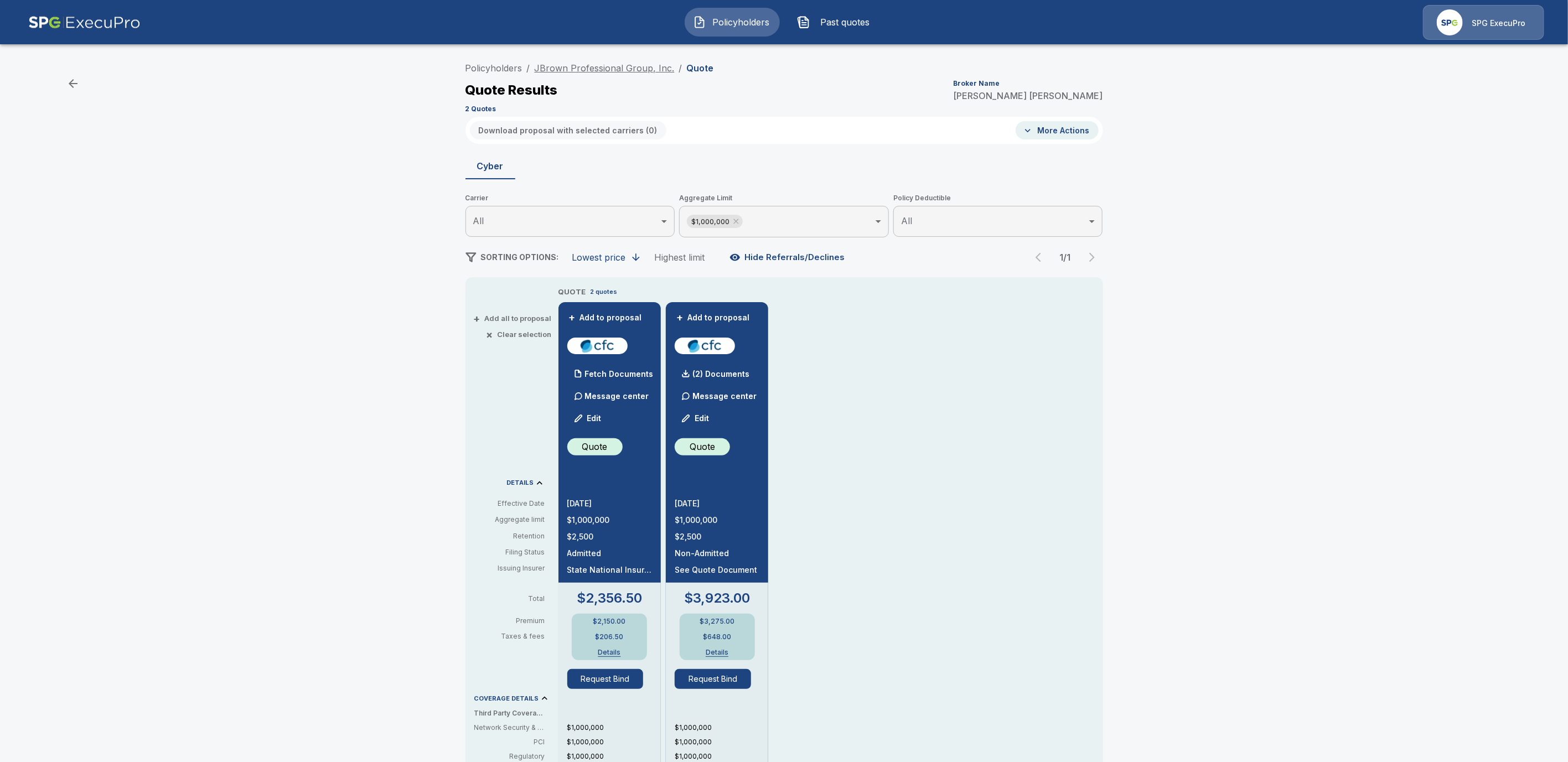
click at [570, 72] on link "JBrown Professional Group, Inc." at bounding box center [604, 68] width 140 height 11
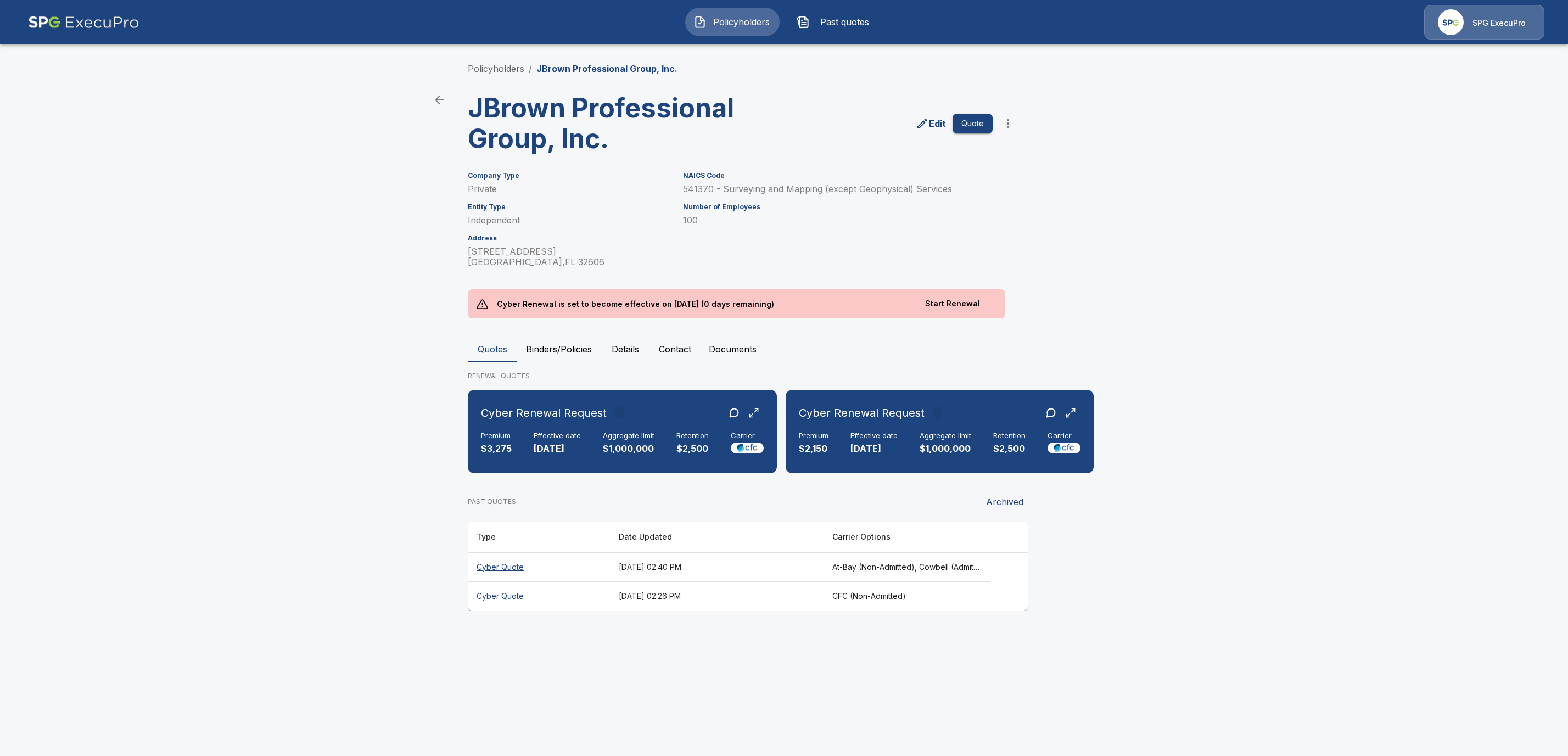
click at [483, 561] on th "Cyber Quote" at bounding box center [539, 566] width 142 height 30
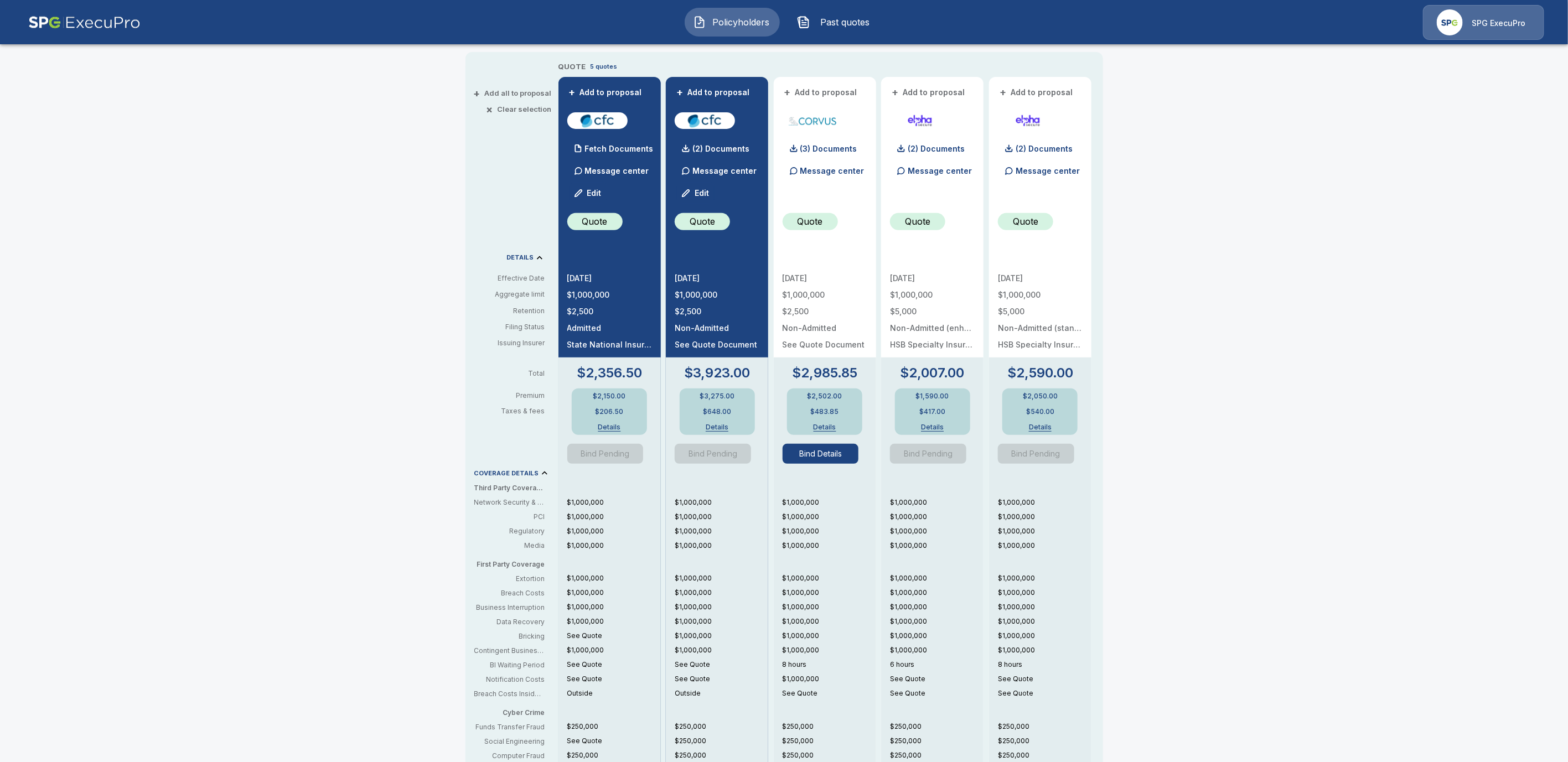
scroll to position [187, 0]
